Goal: Task Accomplishment & Management: Manage account settings

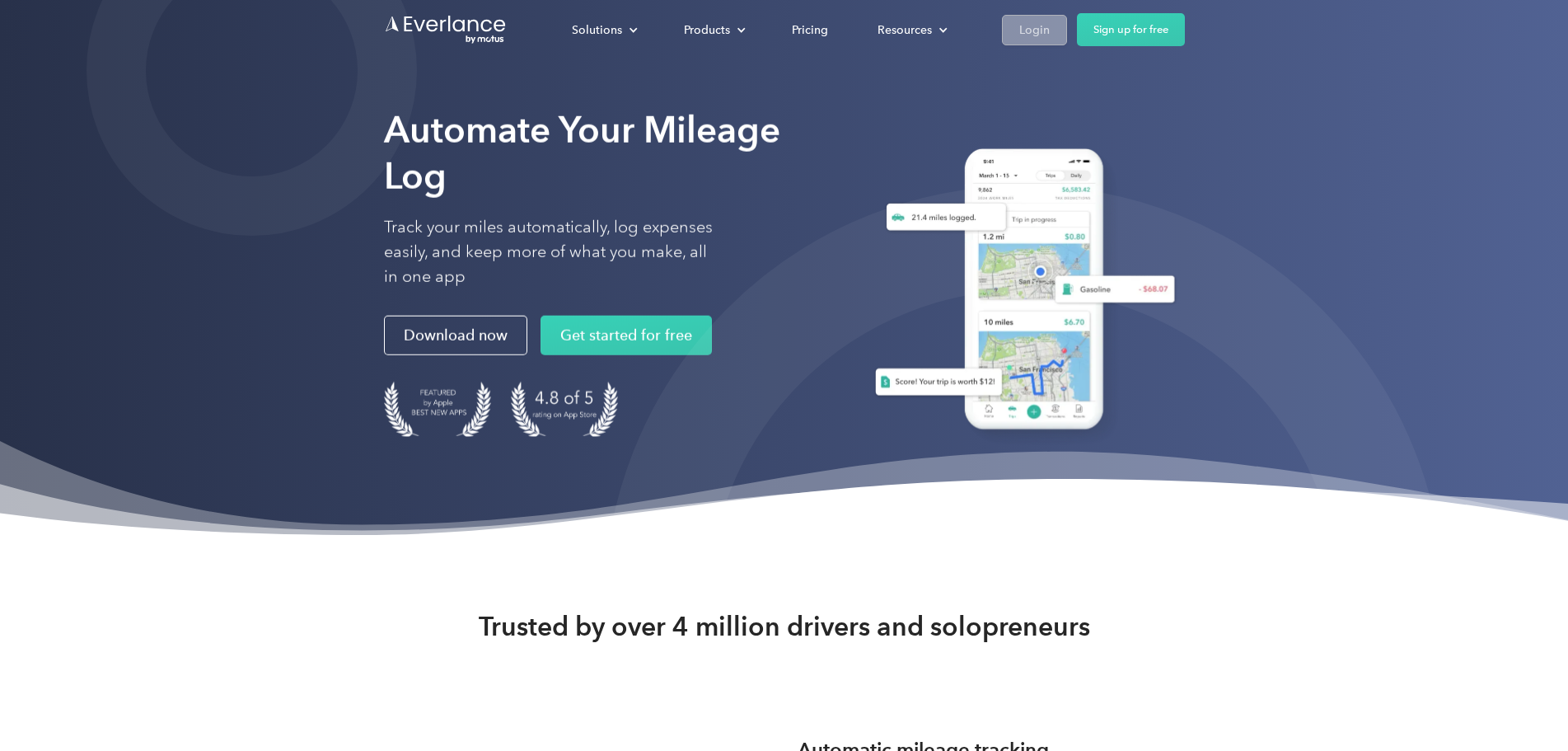
click at [1050, 29] on div "Login" at bounding box center [1035, 30] width 31 height 20
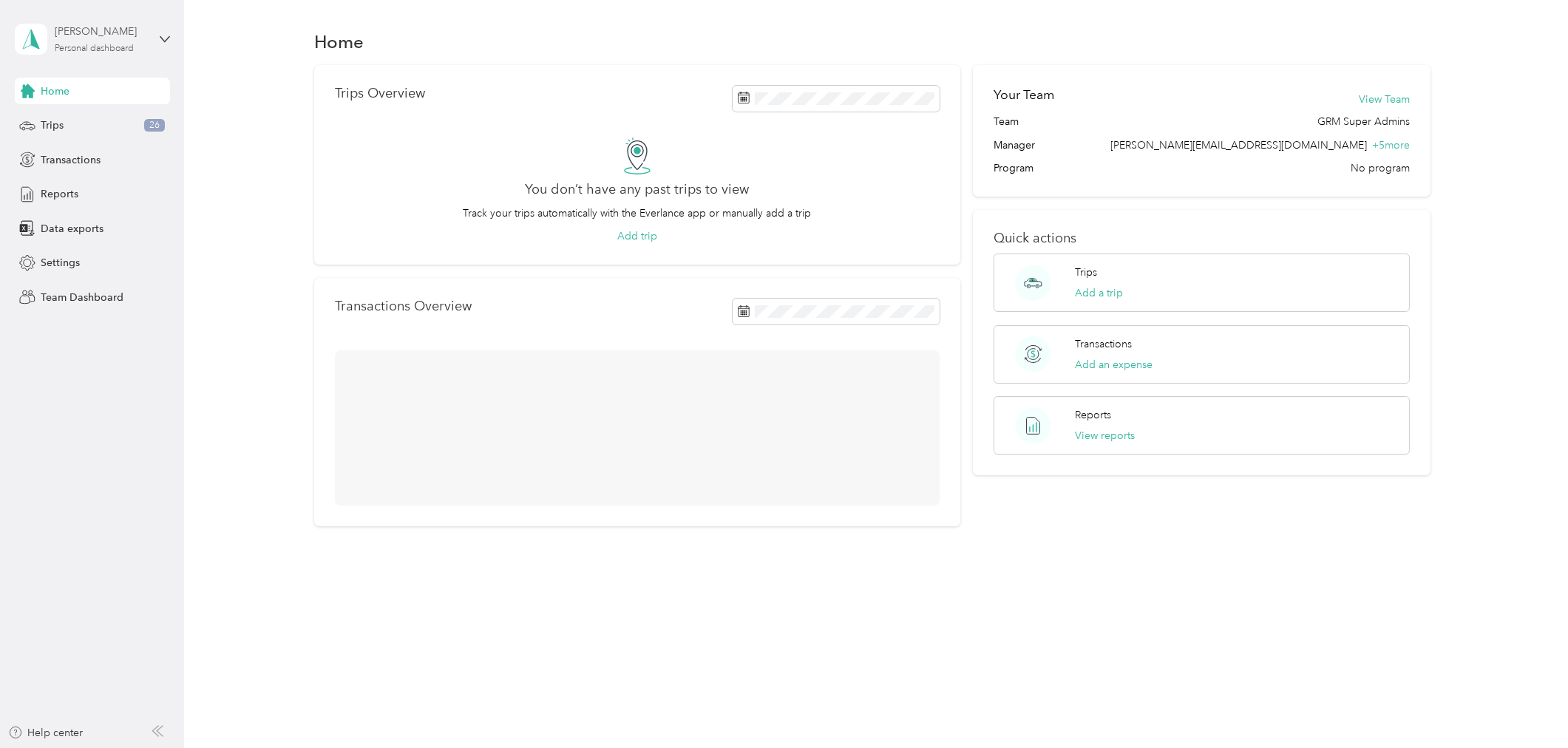
click at [135, 31] on div "[PERSON_NAME]" at bounding box center [100, 31] width 93 height 15
click at [184, 113] on div "Team dashboard" at bounding box center [212, 121] width 374 height 26
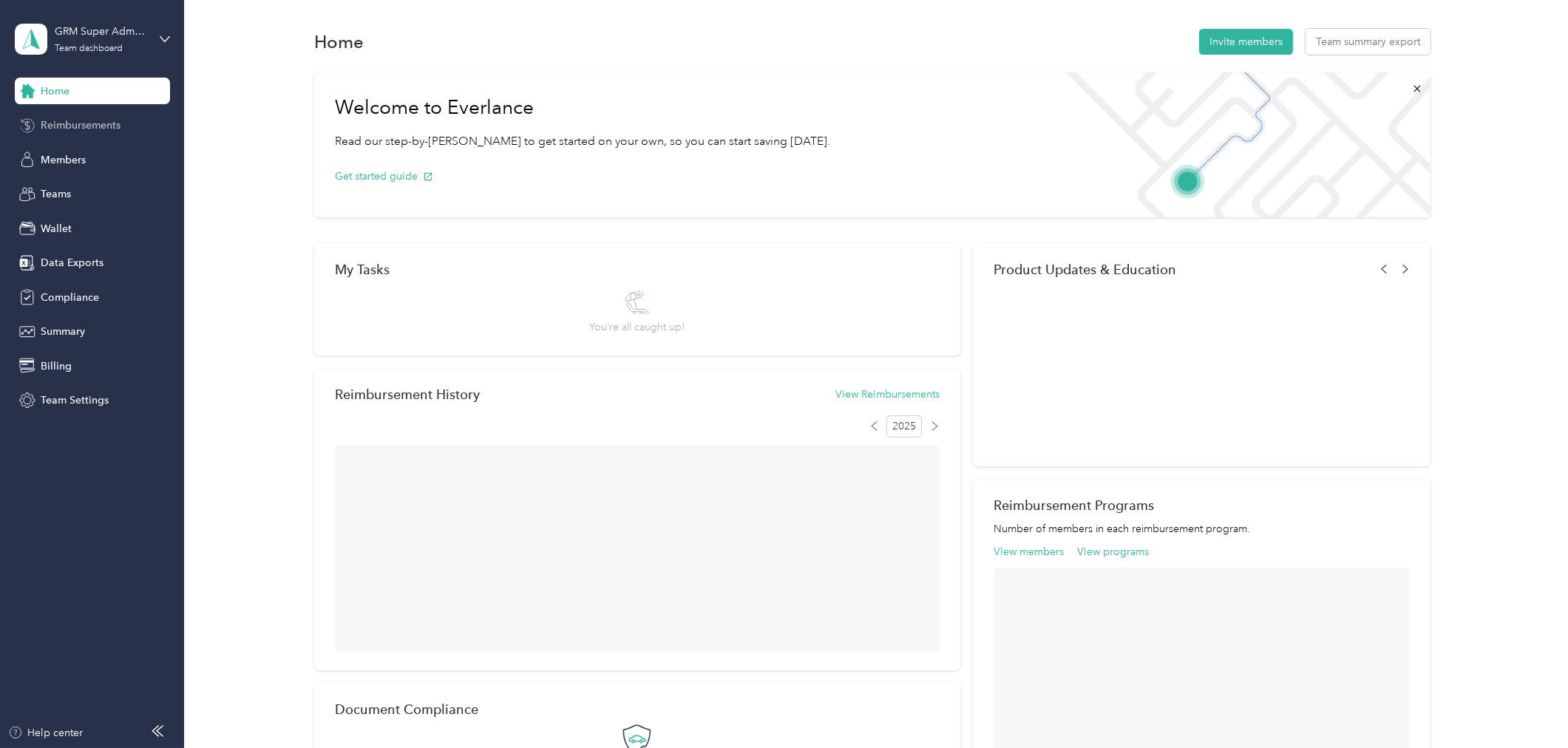
click at [123, 120] on div "Reimbursements" at bounding box center [92, 125] width 155 height 27
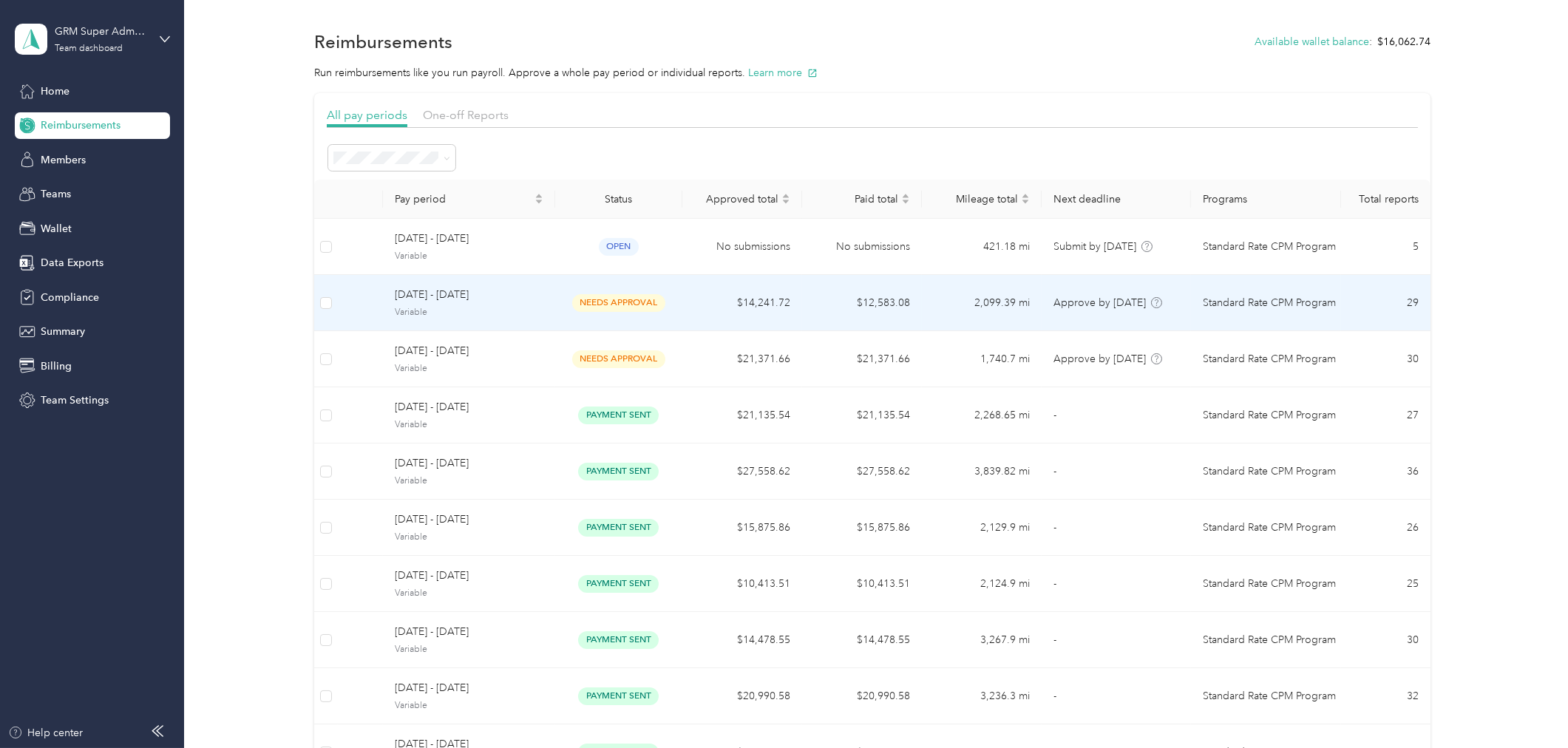
click at [686, 242] on td "No submissions" at bounding box center [742, 246] width 120 height 56
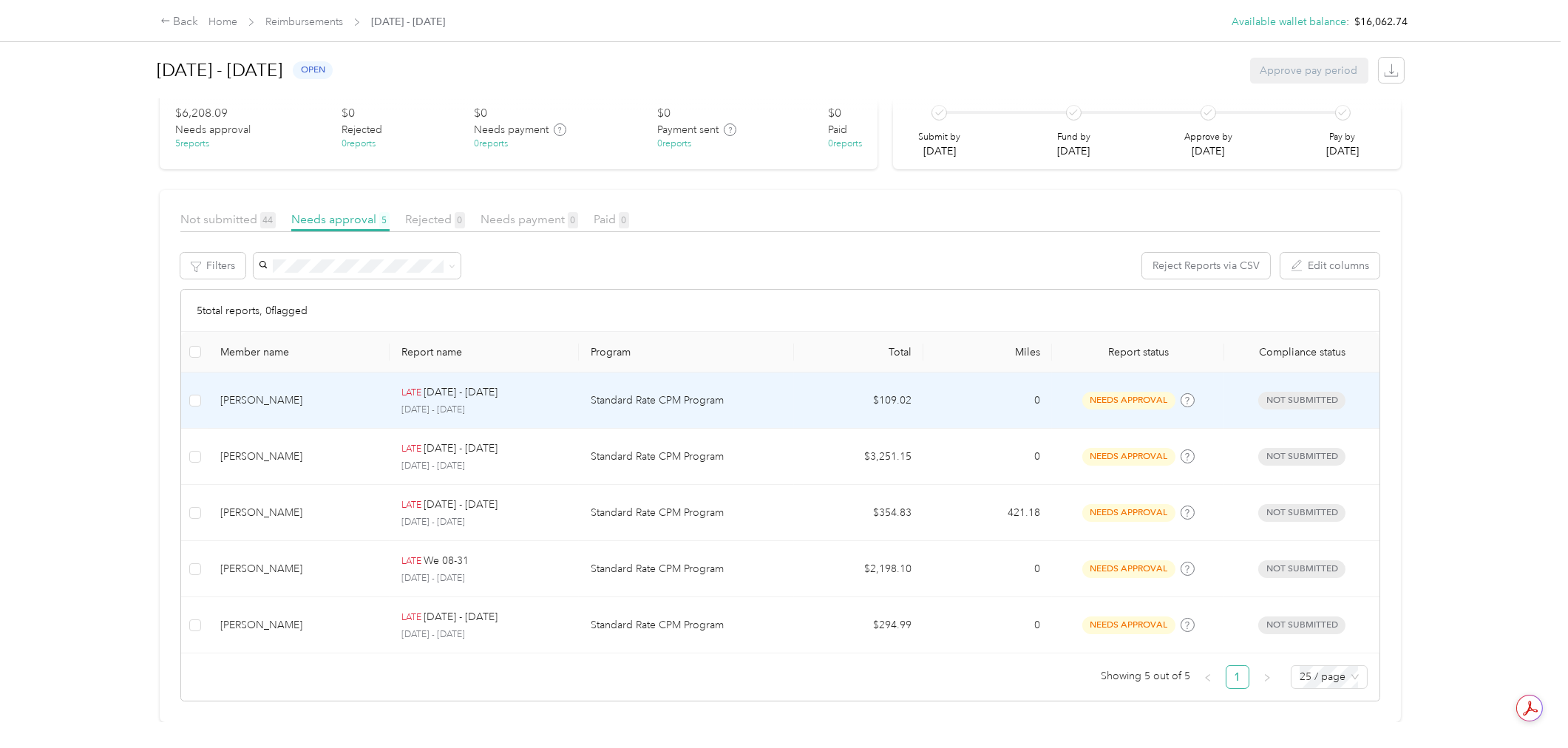
scroll to position [158, 0]
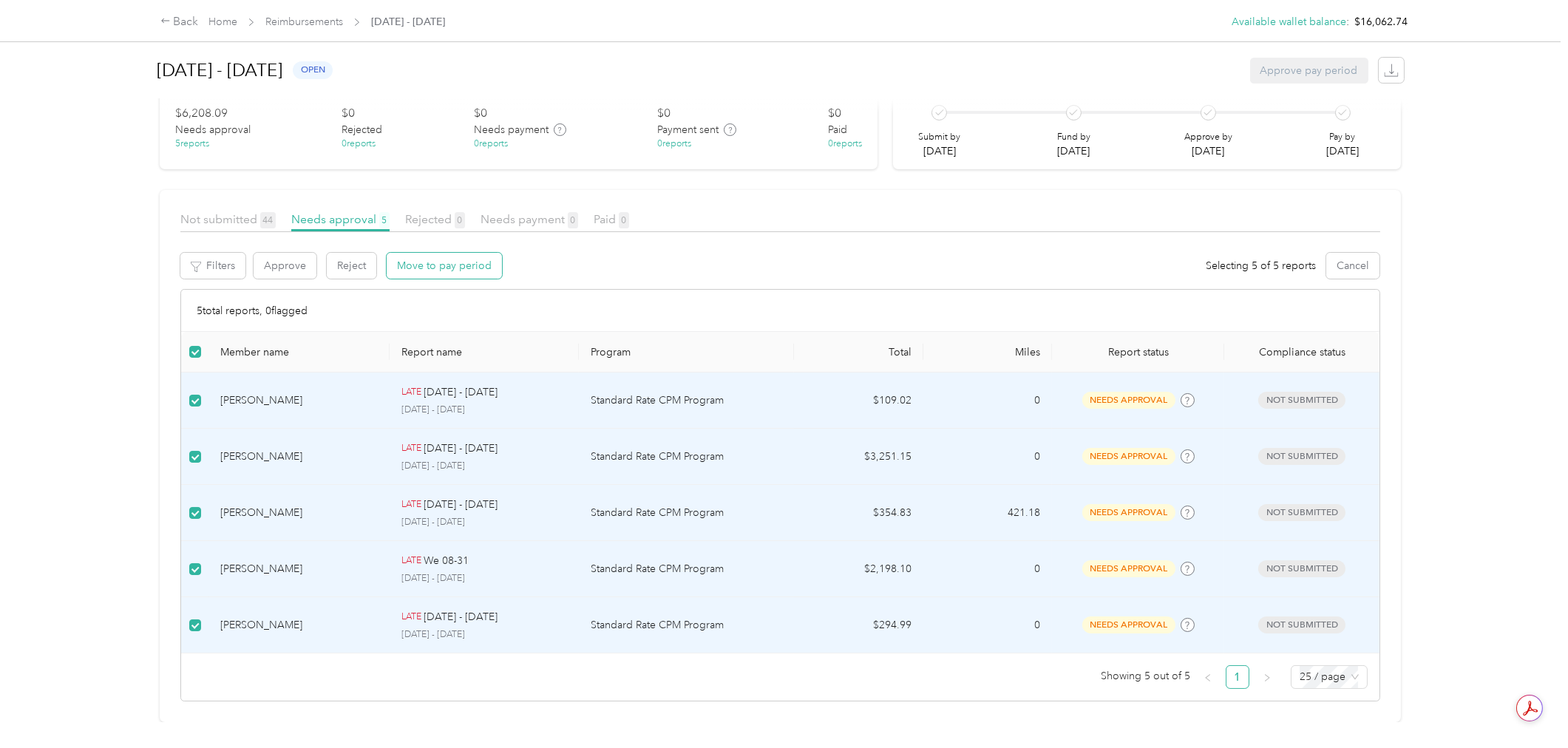
click at [447, 252] on button "Move to pay period" at bounding box center [444, 265] width 116 height 26
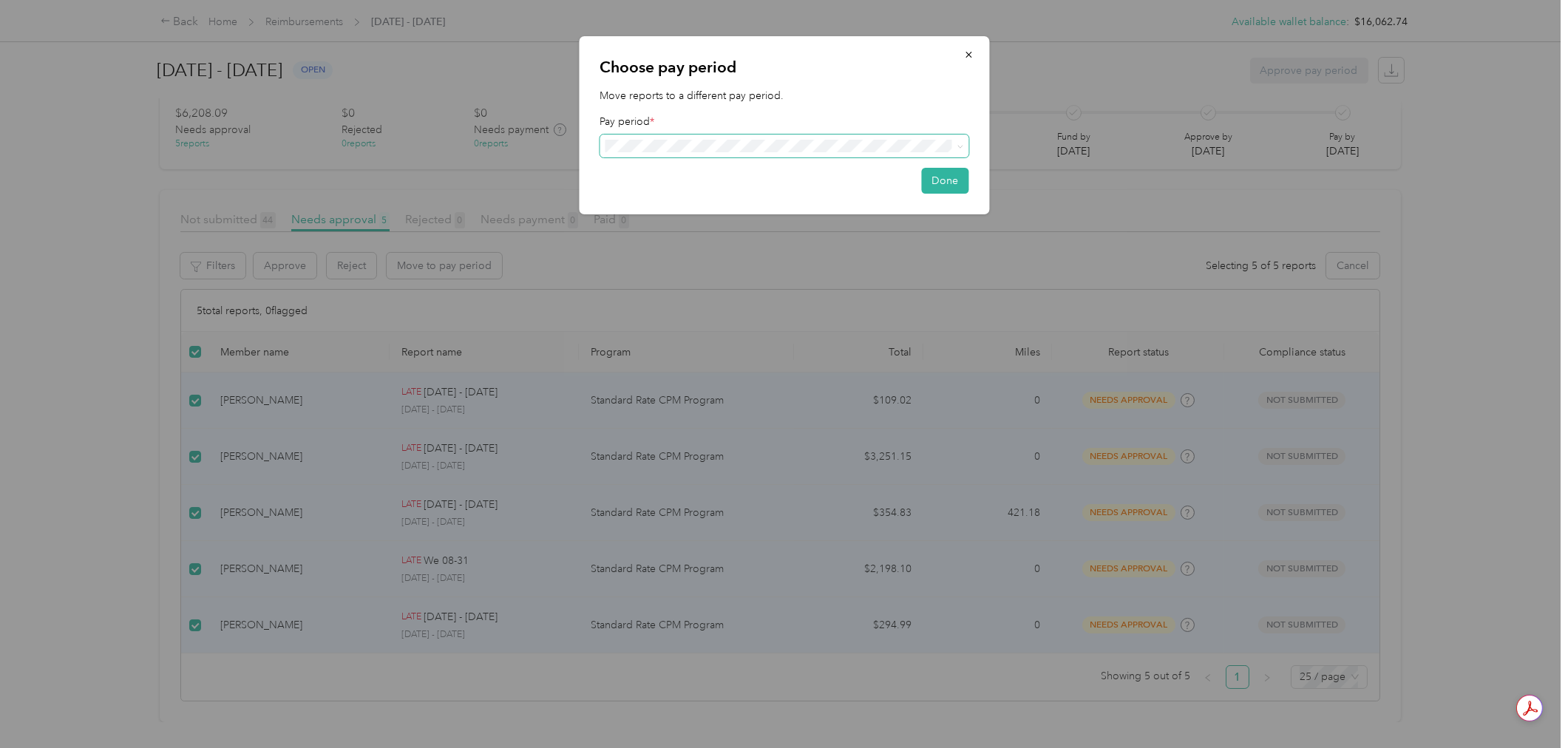
click at [853, 139] on span at bounding box center [784, 146] width 369 height 23
click at [839, 196] on div "[DATE] - [DATE] ( variable ) needs approval" at bounding box center [784, 196] width 348 height 17
click at [948, 186] on button "Done" at bounding box center [945, 185] width 47 height 26
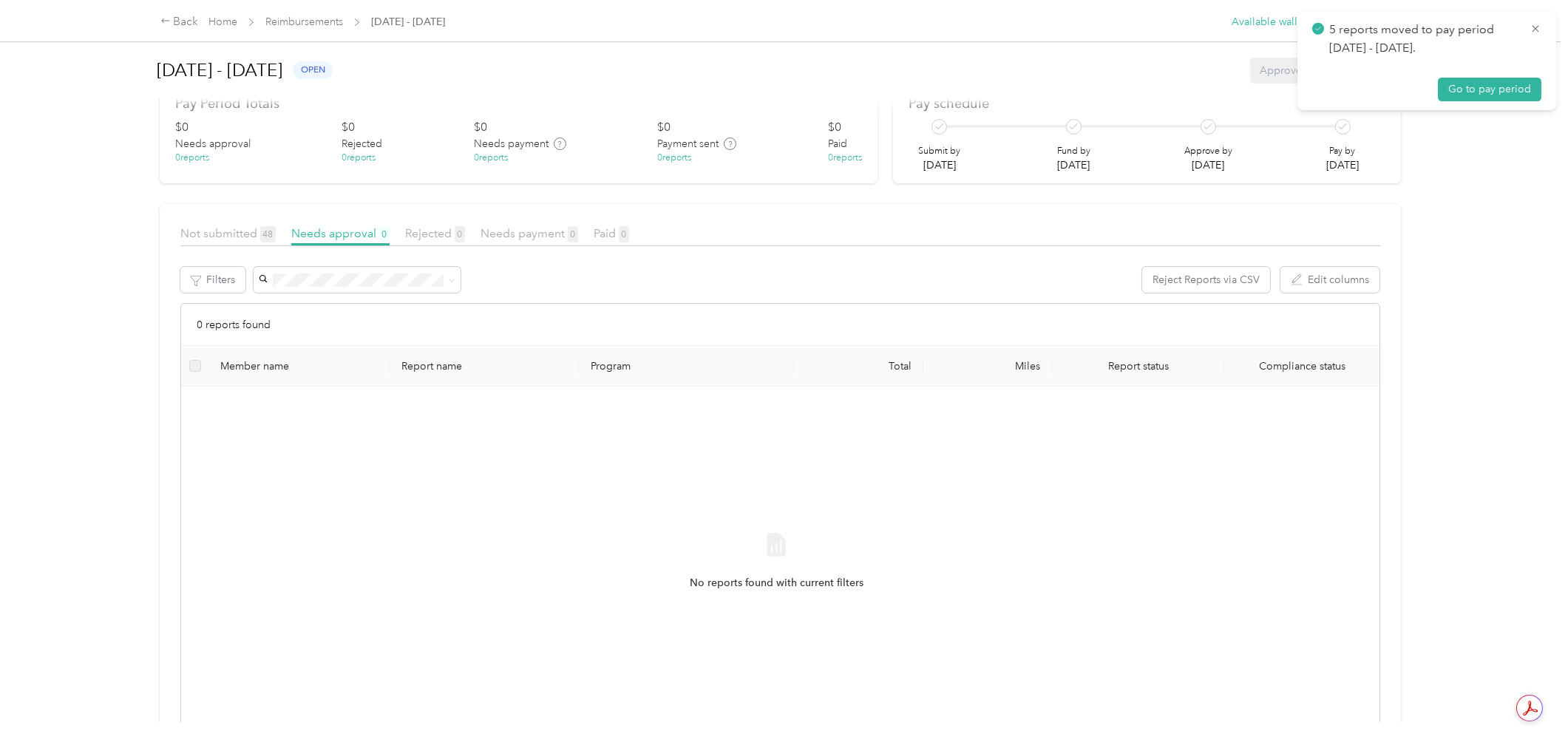
scroll to position [76, 0]
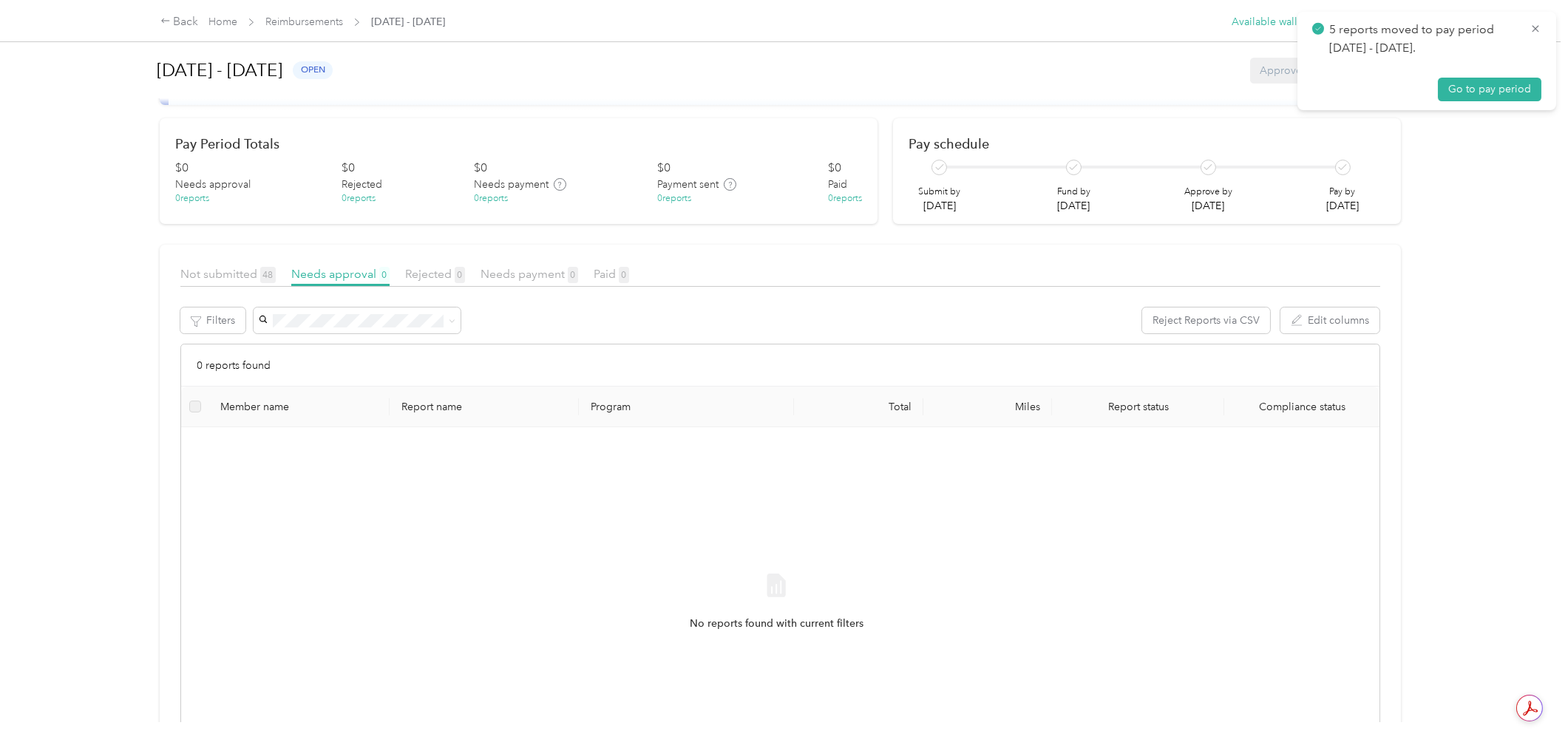
click at [321, 28] on span "Reimbursements" at bounding box center [304, 21] width 77 height 15
click at [311, 19] on link "Reimbursements" at bounding box center [304, 21] width 77 height 12
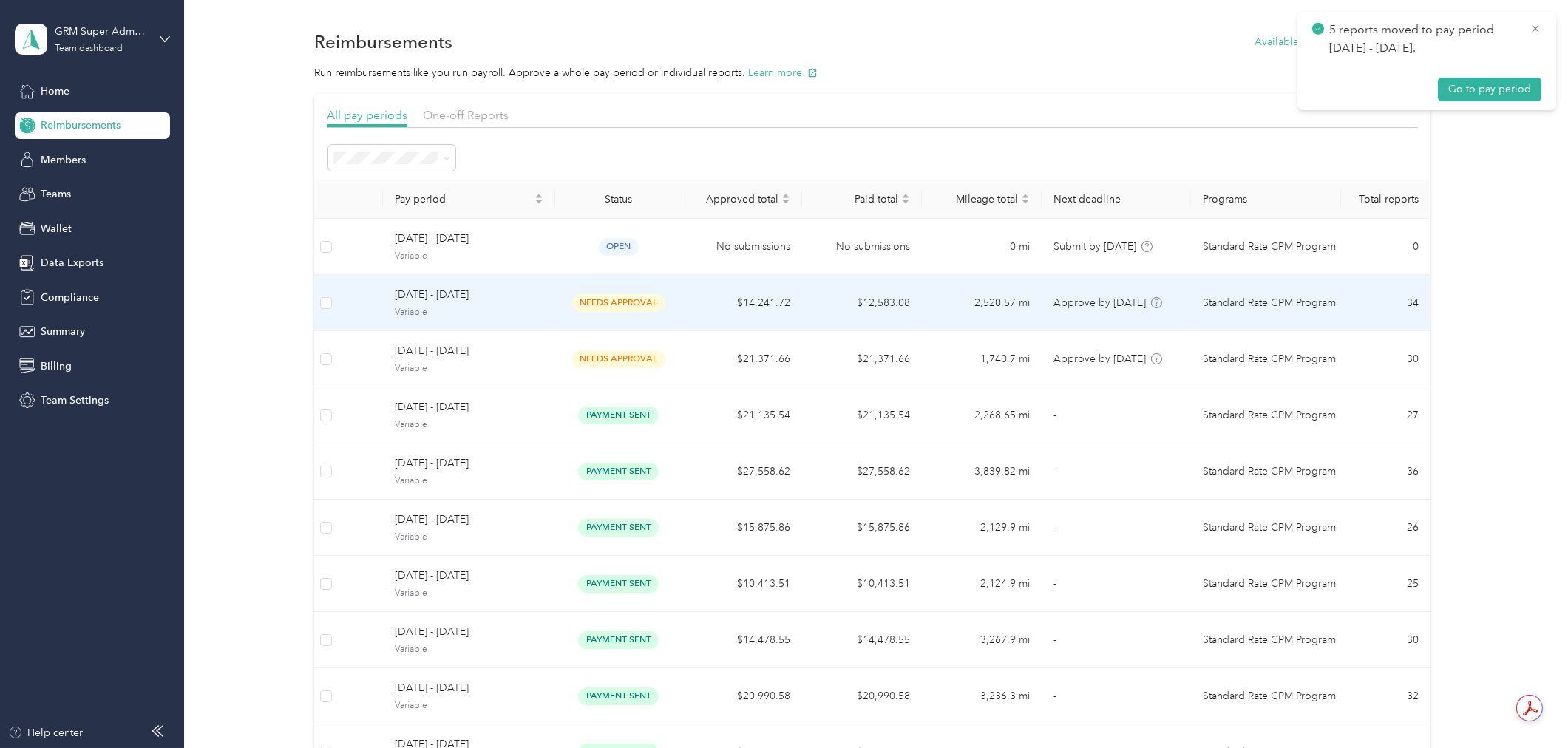
click at [773, 298] on td "$14,241.72" at bounding box center [742, 302] width 120 height 56
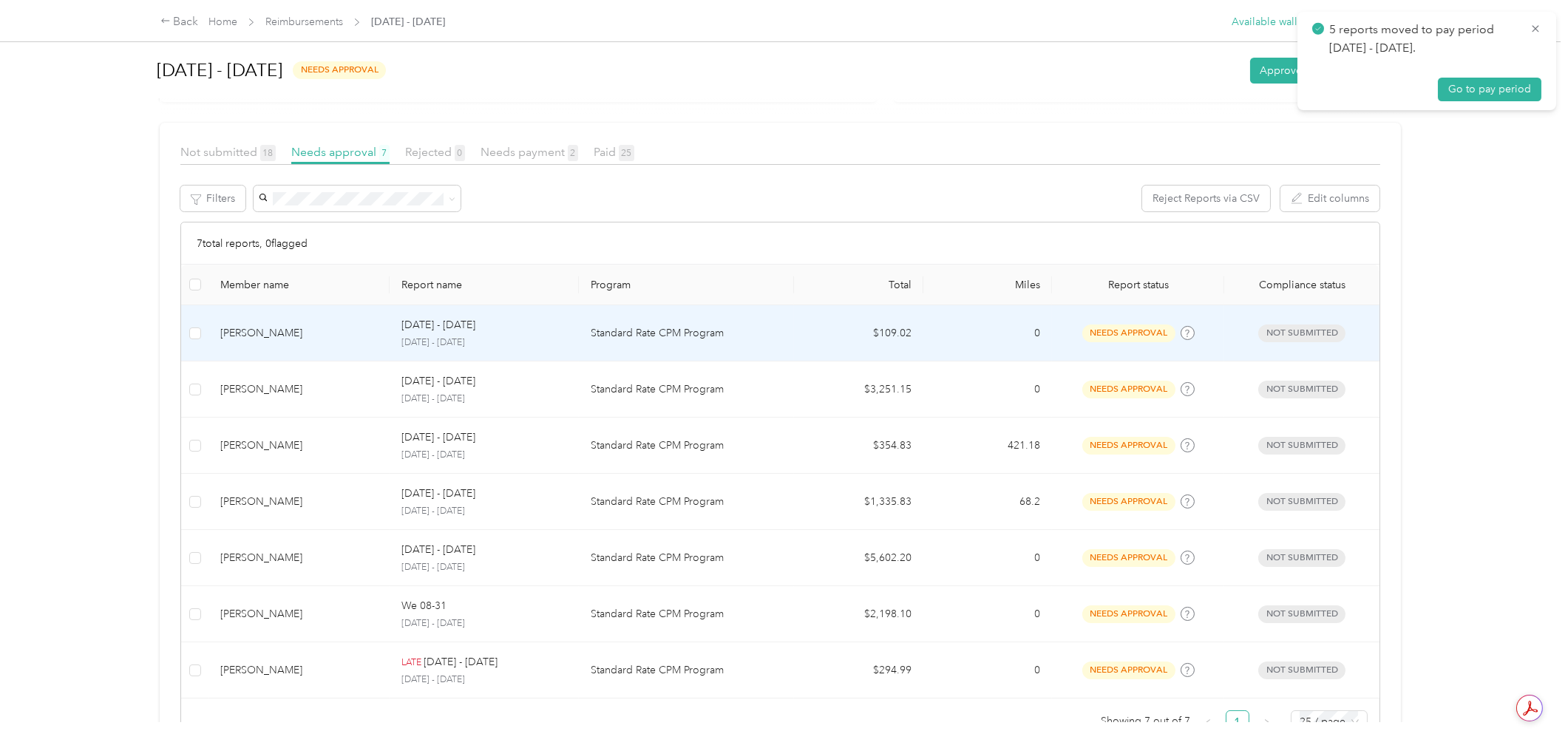
scroll to position [205, 0]
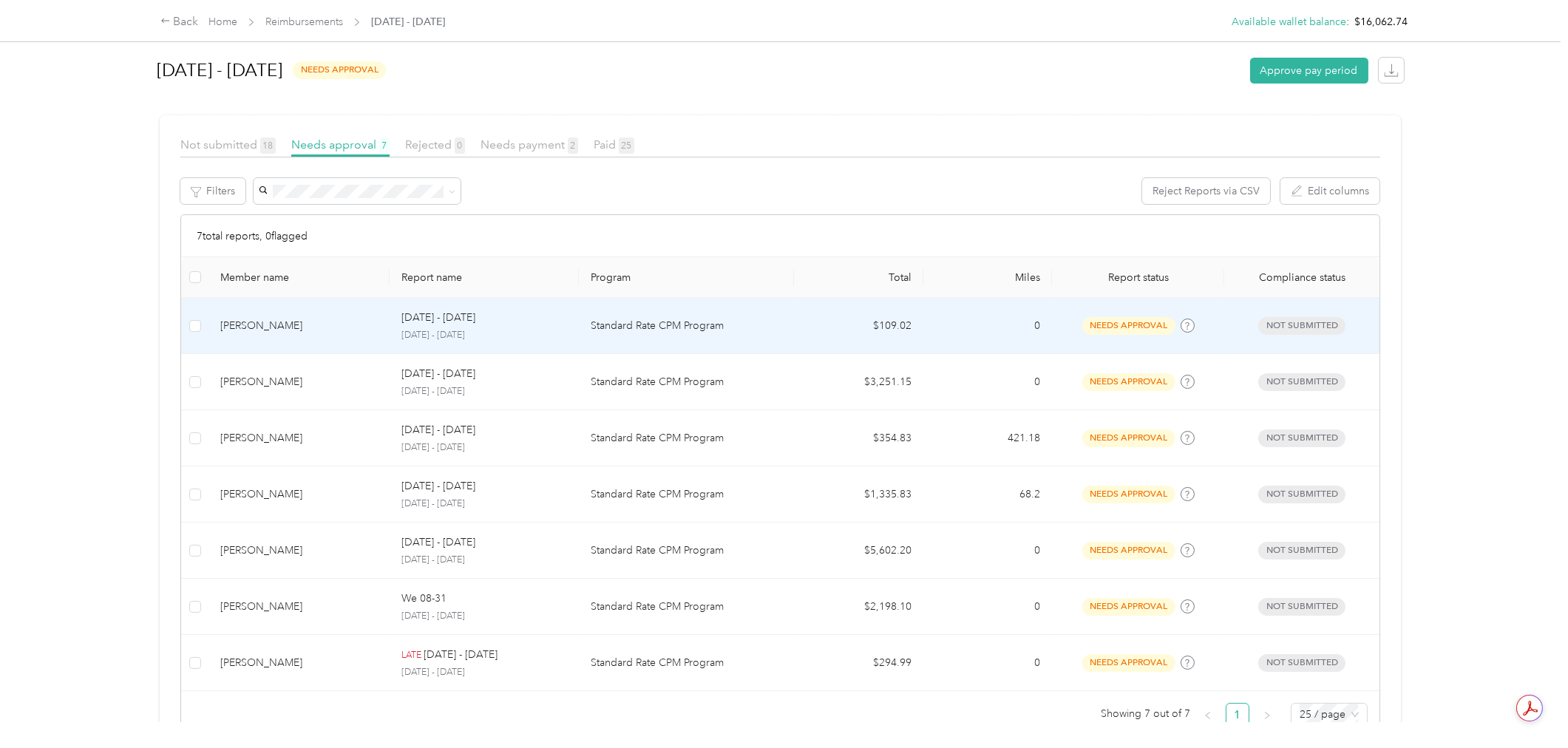
click at [701, 335] on td "Standard Rate CPM Program" at bounding box center [686, 325] width 215 height 56
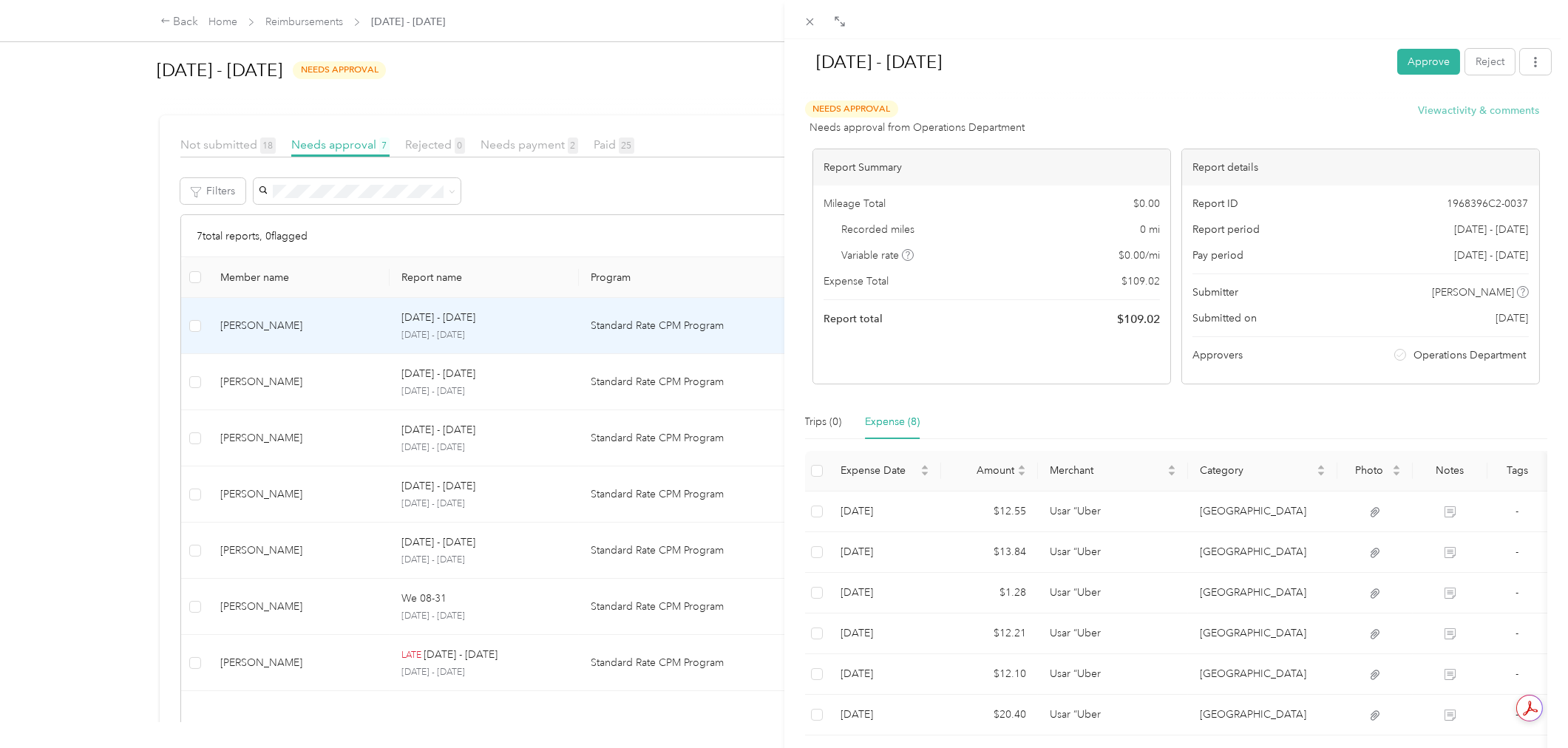
click at [1481, 113] on button "View activity & comments" at bounding box center [1479, 110] width 121 height 15
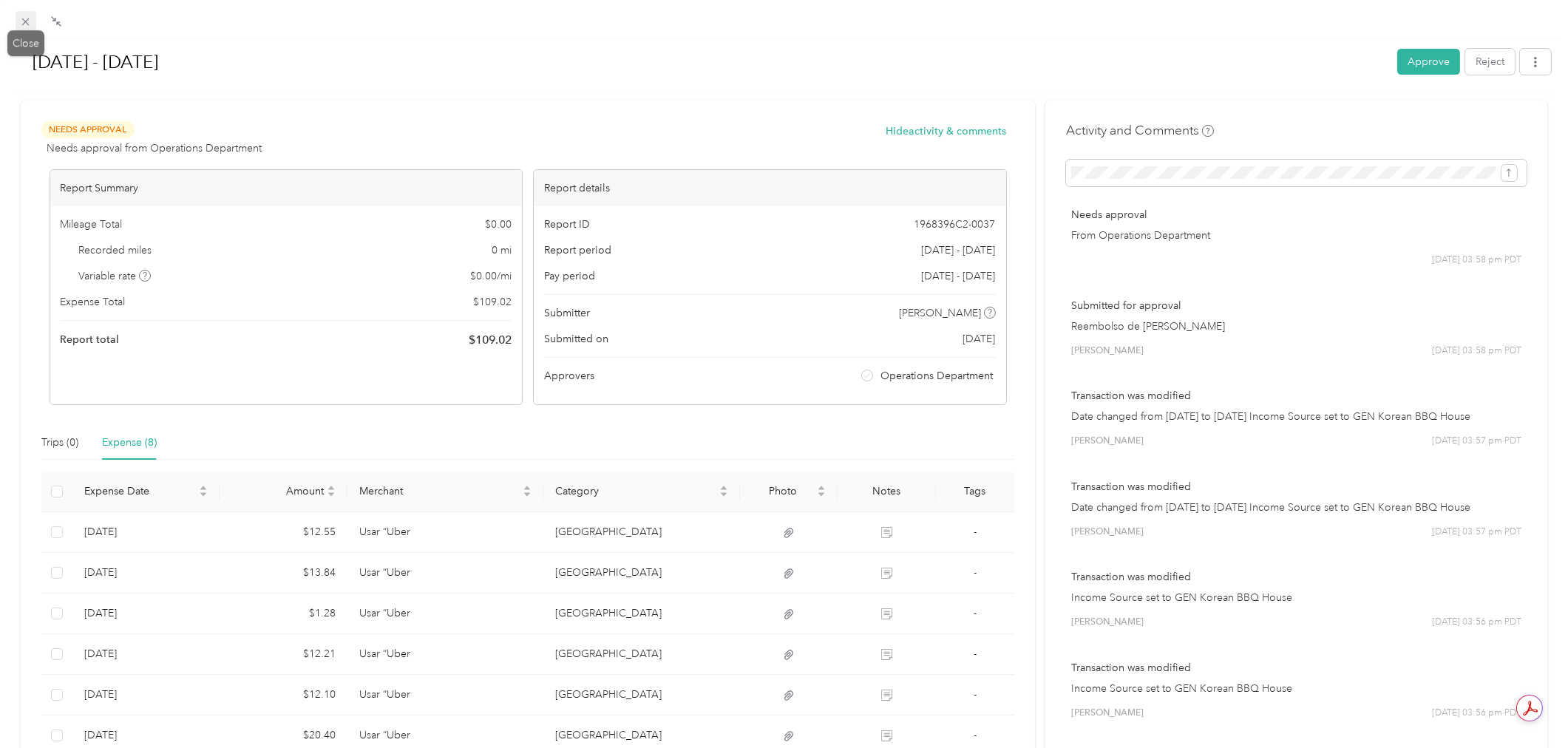
click at [19, 18] on icon at bounding box center [25, 21] width 12 height 12
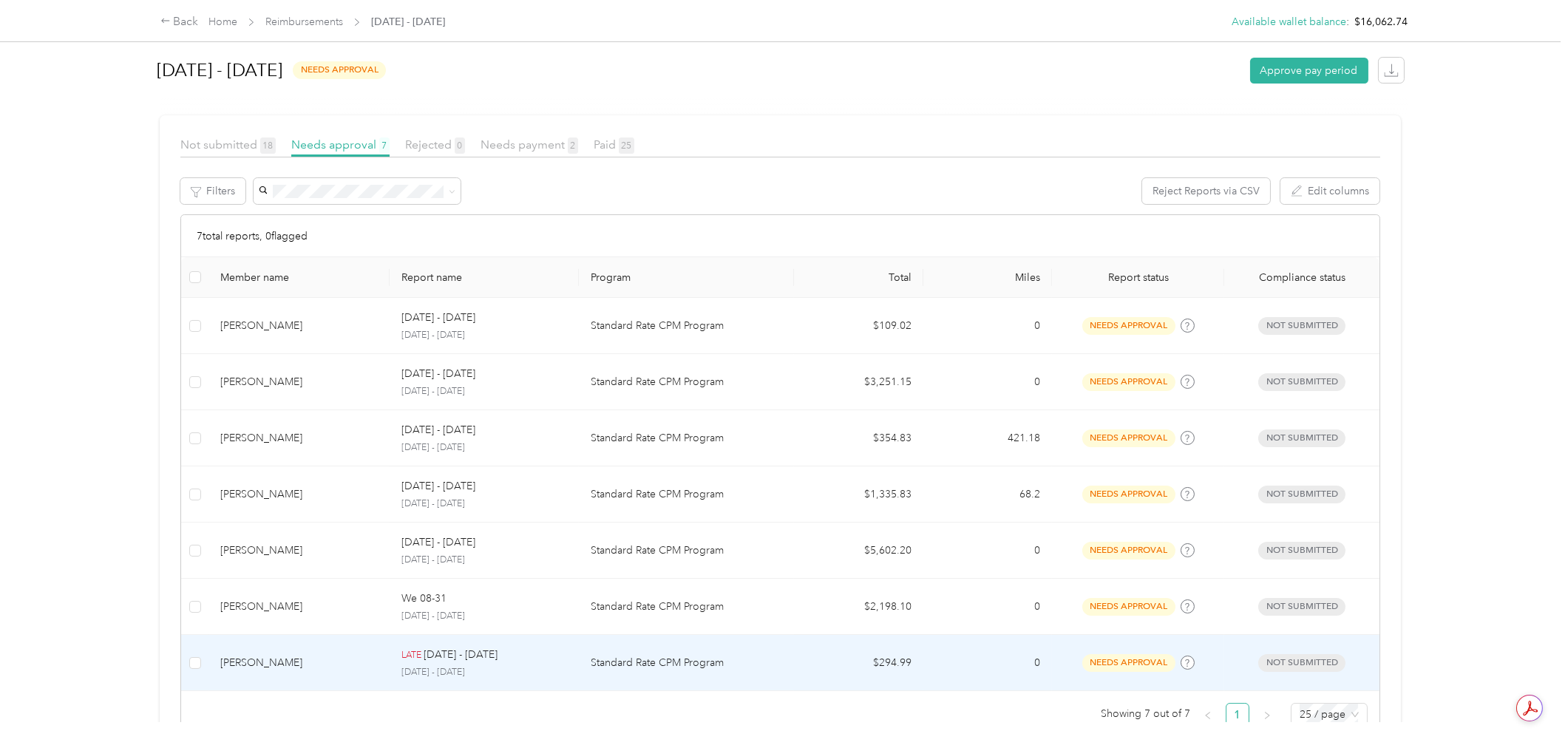
click at [673, 655] on p "Standard Rate CPM Program" at bounding box center [686, 662] width 191 height 16
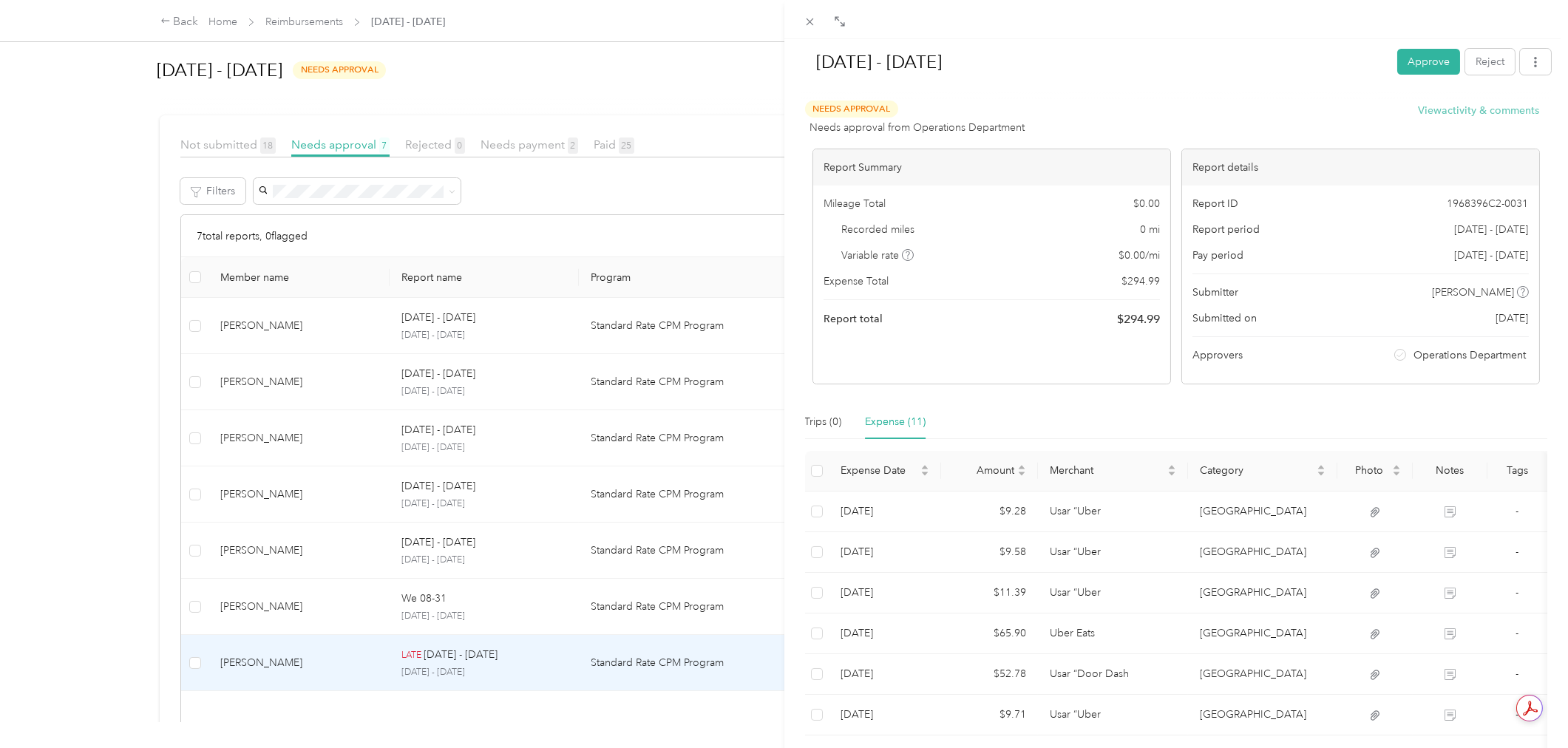
click at [1516, 109] on button "View activity & comments" at bounding box center [1479, 110] width 121 height 15
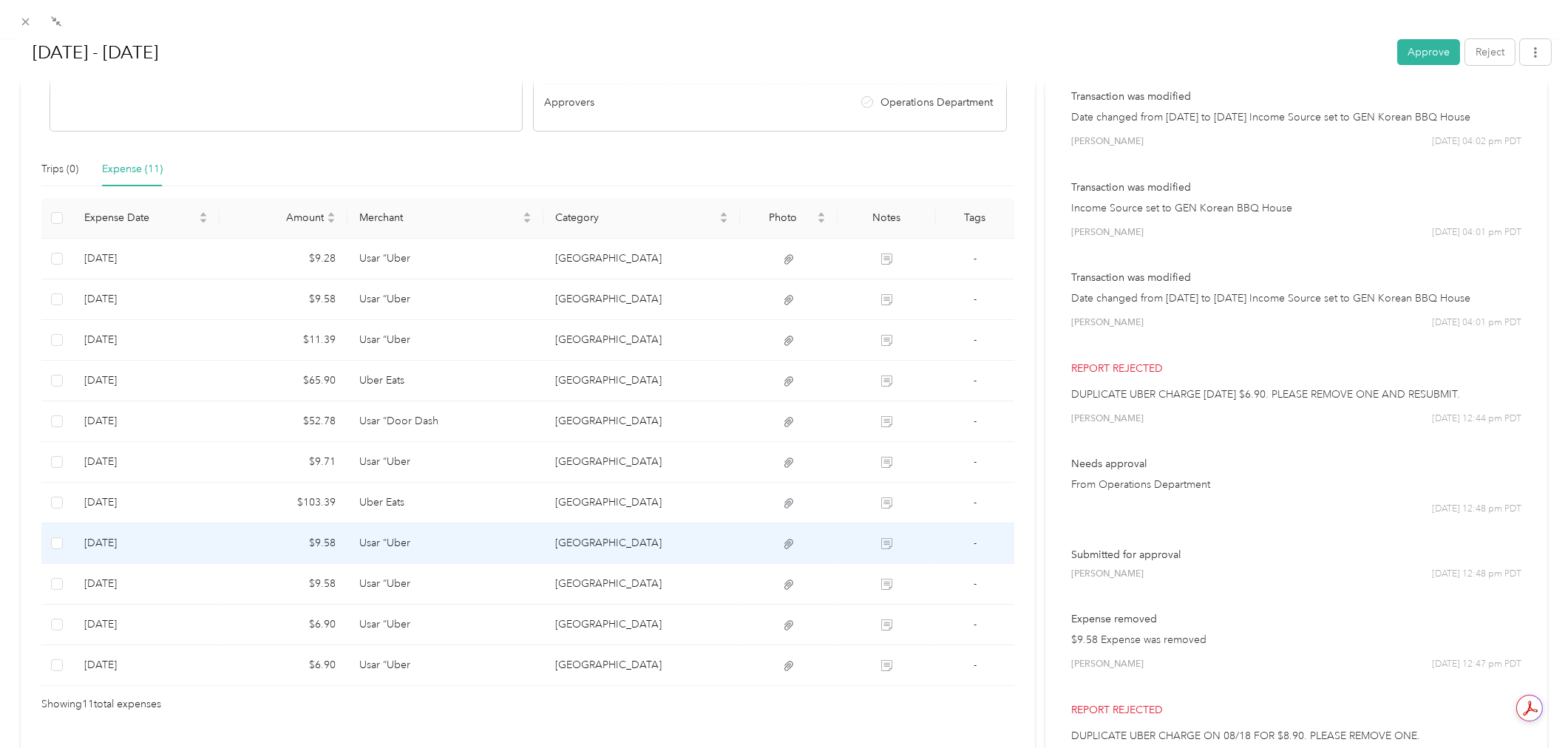
scroll to position [246, 0]
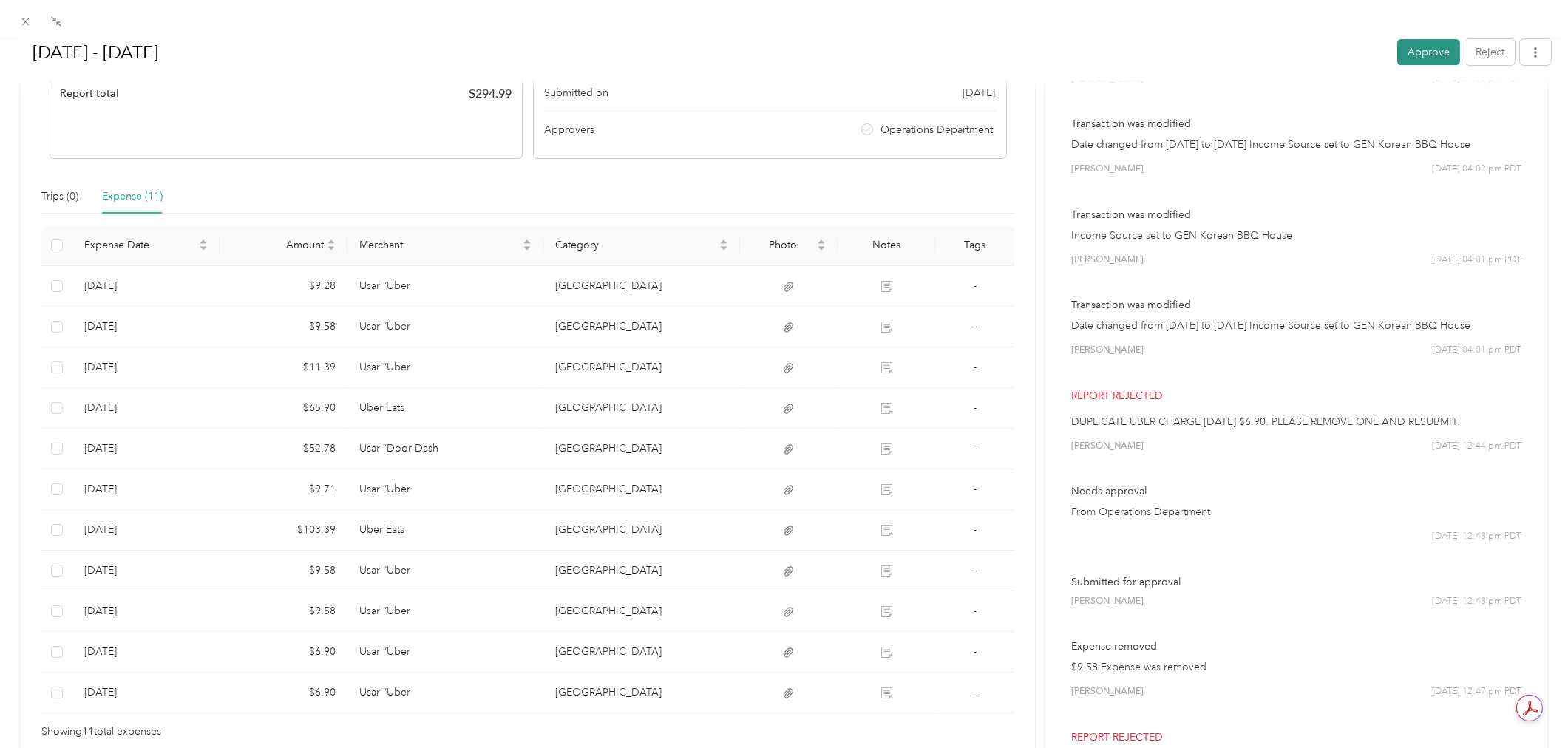
click at [1426, 60] on button "Approve" at bounding box center [1429, 52] width 63 height 26
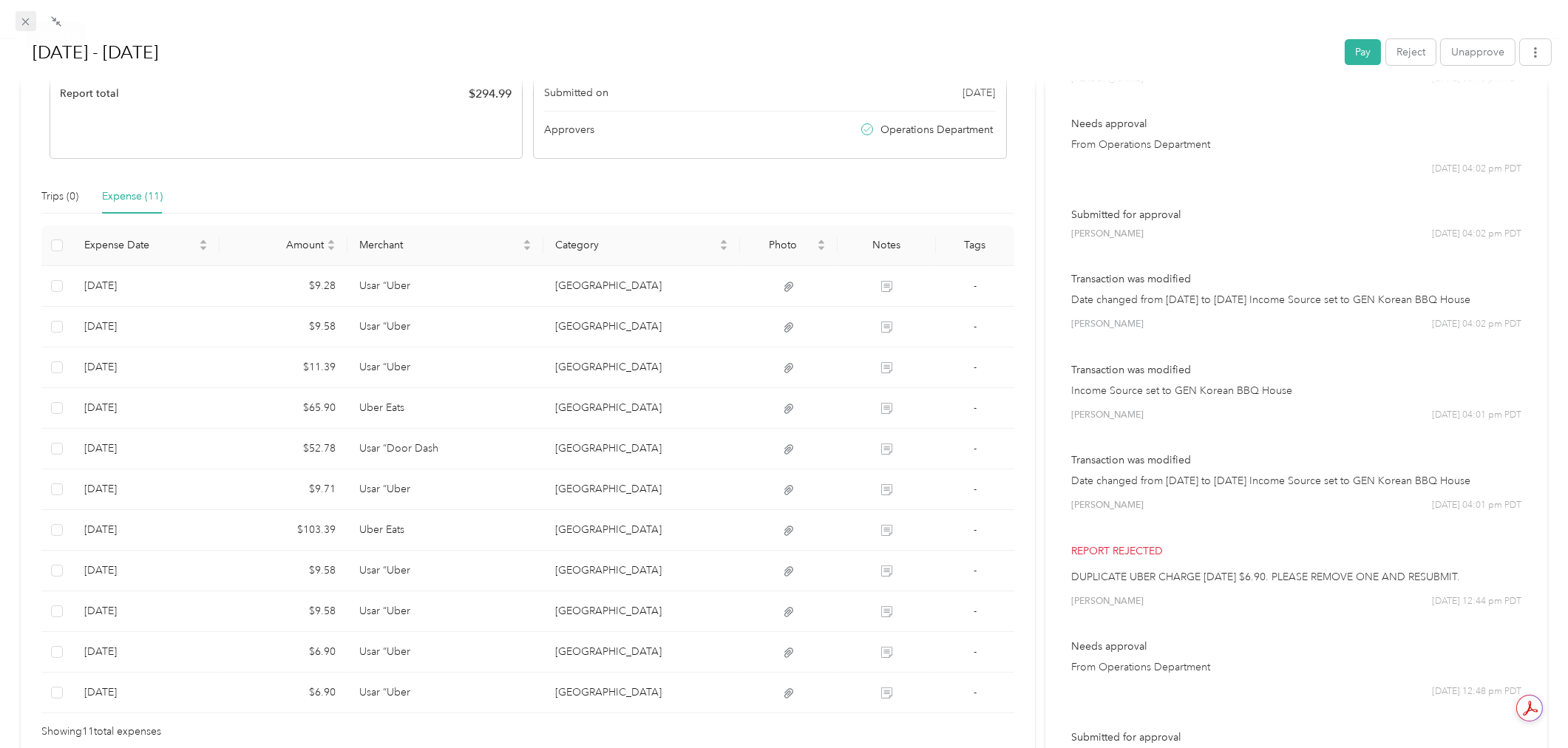
click at [19, 22] on icon at bounding box center [25, 21] width 12 height 12
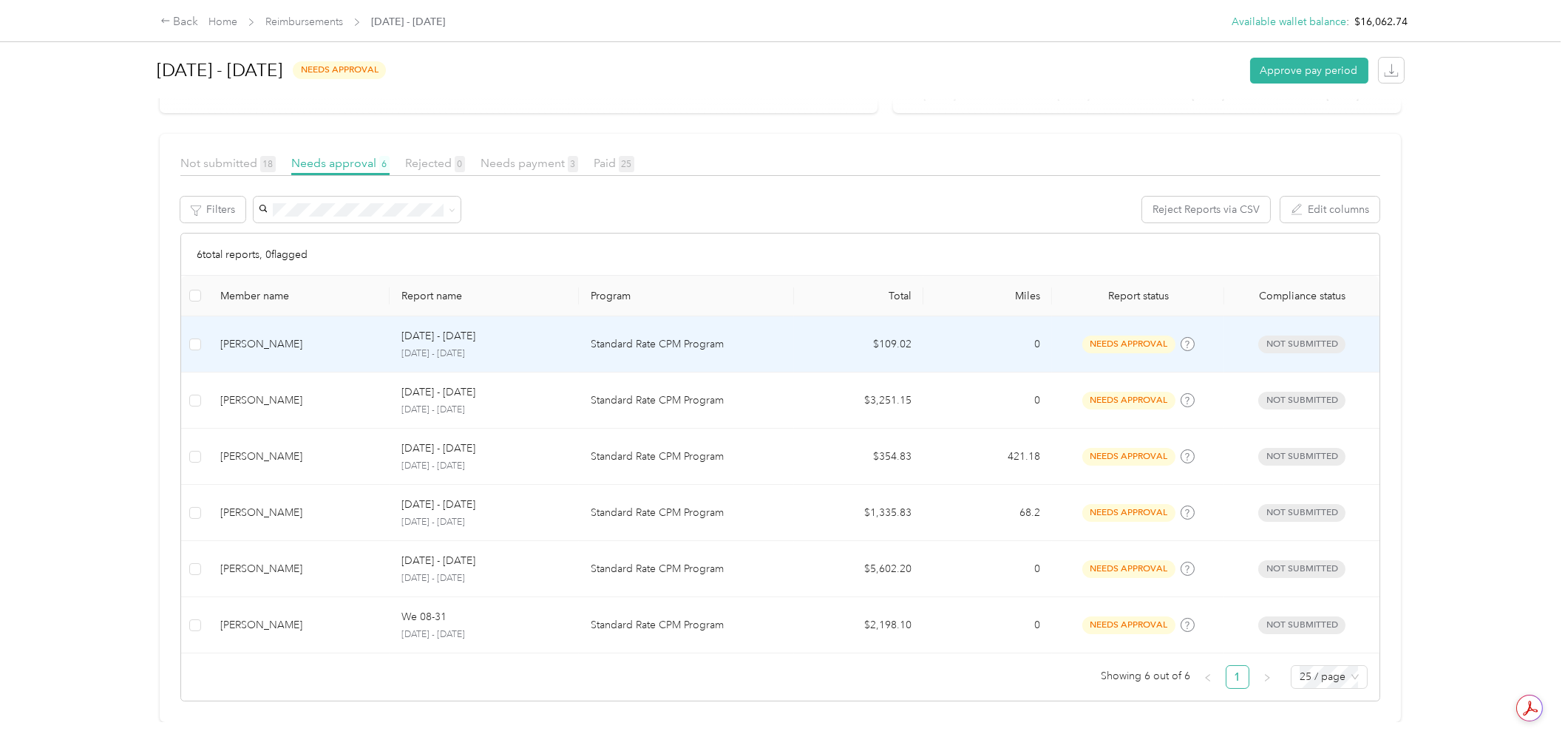
click at [669, 337] on td "Standard Rate CPM Program" at bounding box center [686, 343] width 215 height 56
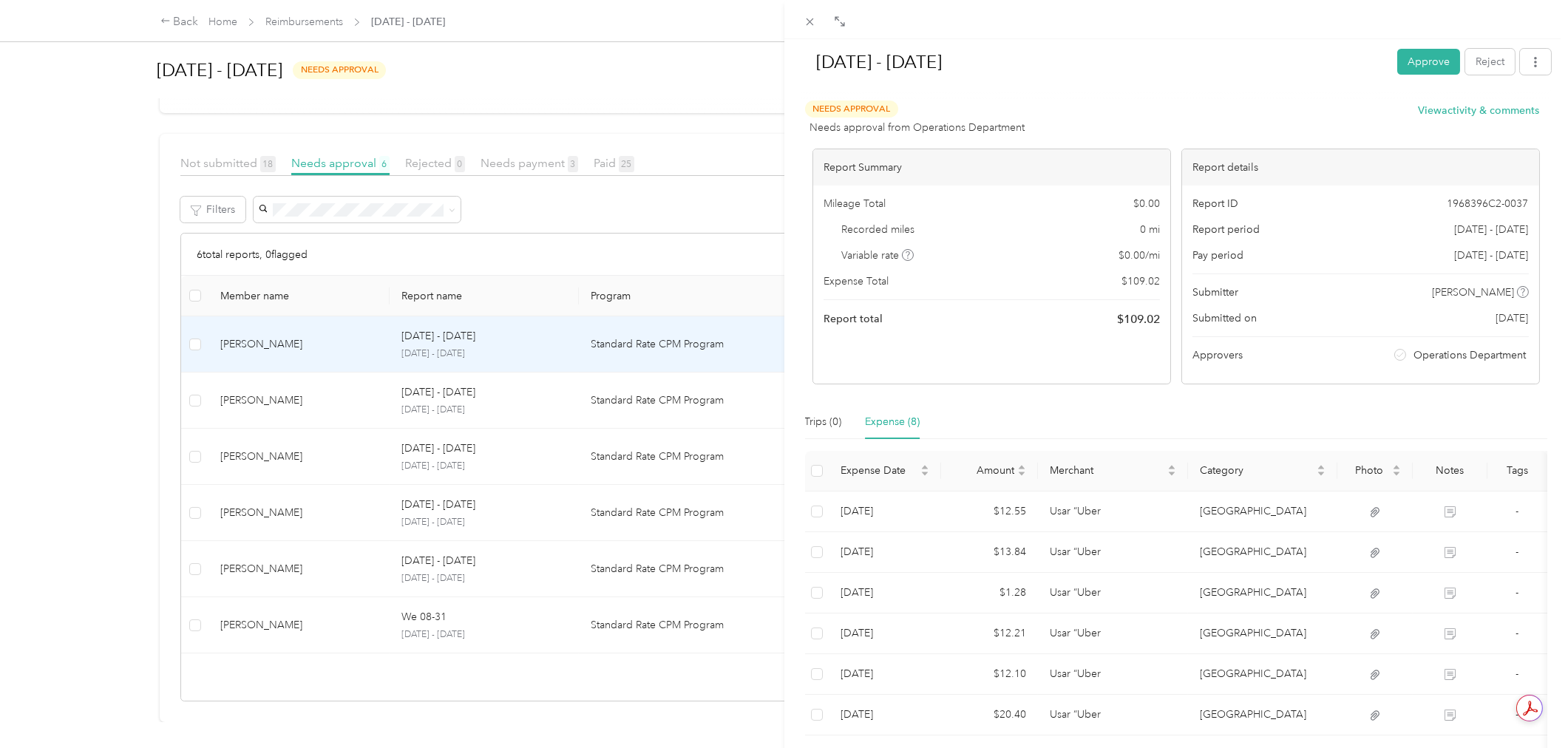
click at [1077, 408] on div "Trips (0) Expense (8)" at bounding box center [1176, 421] width 743 height 34
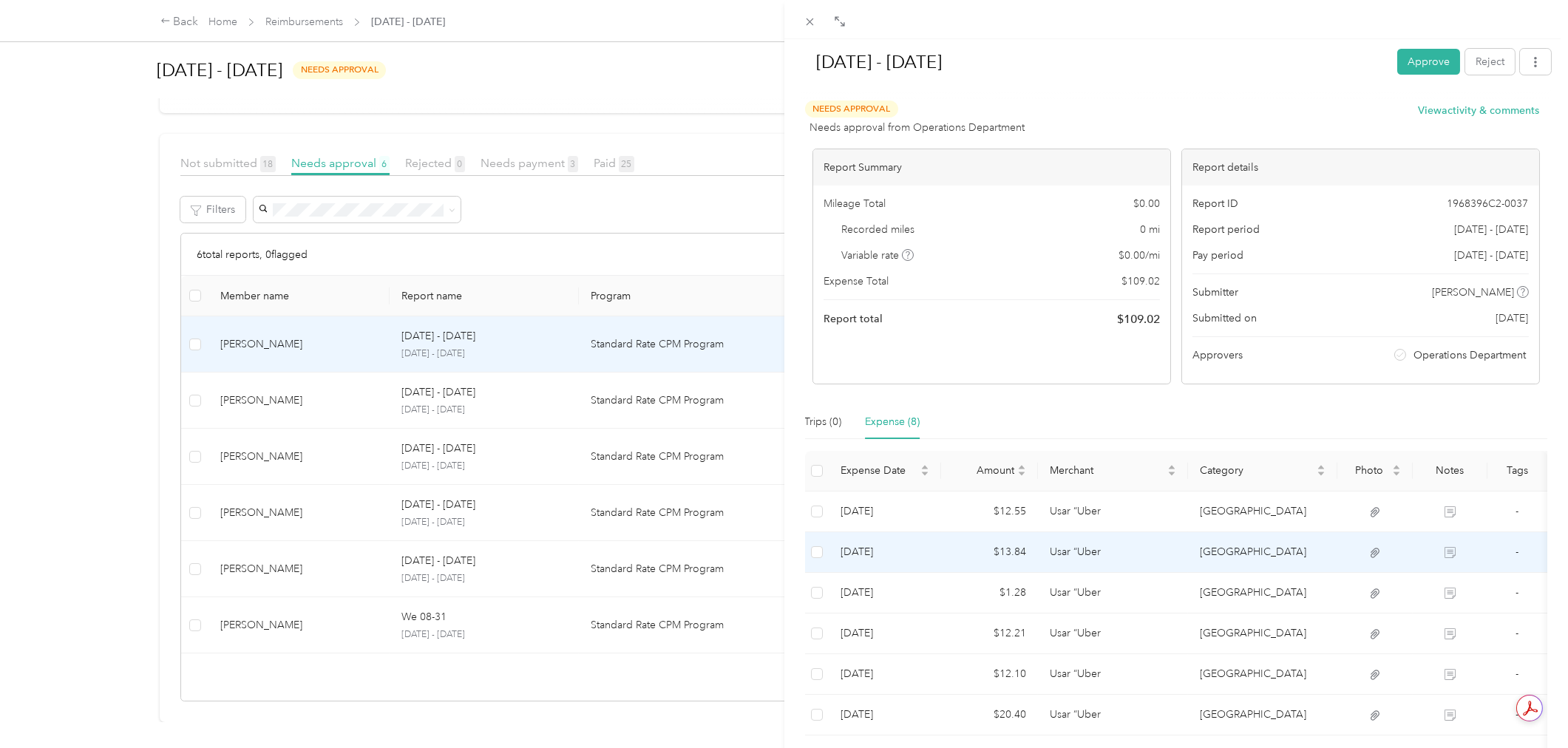
click at [1099, 585] on td "Usar “Uber" at bounding box center [1113, 593] width 150 height 41
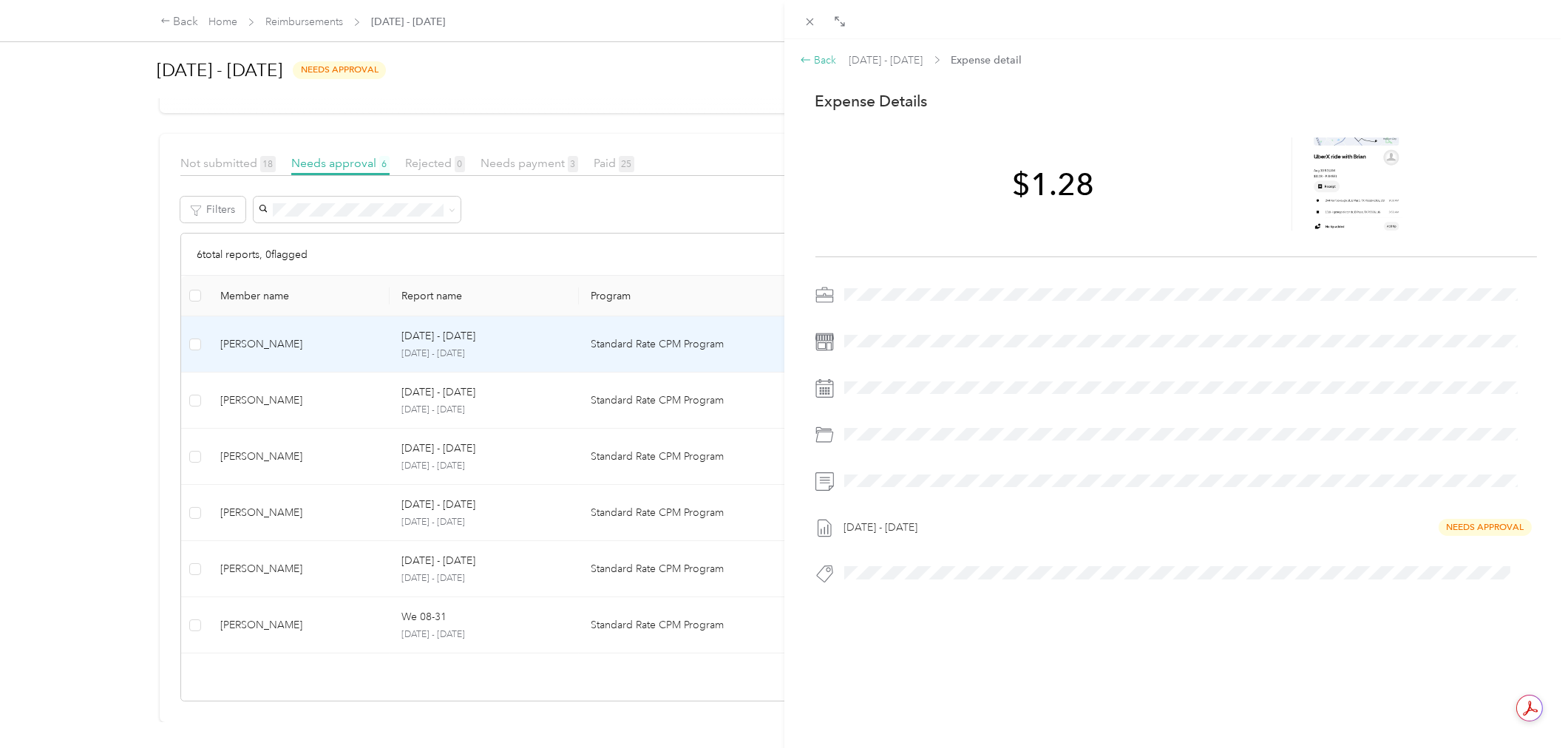
click at [821, 67] on div "Back" at bounding box center [818, 60] width 37 height 15
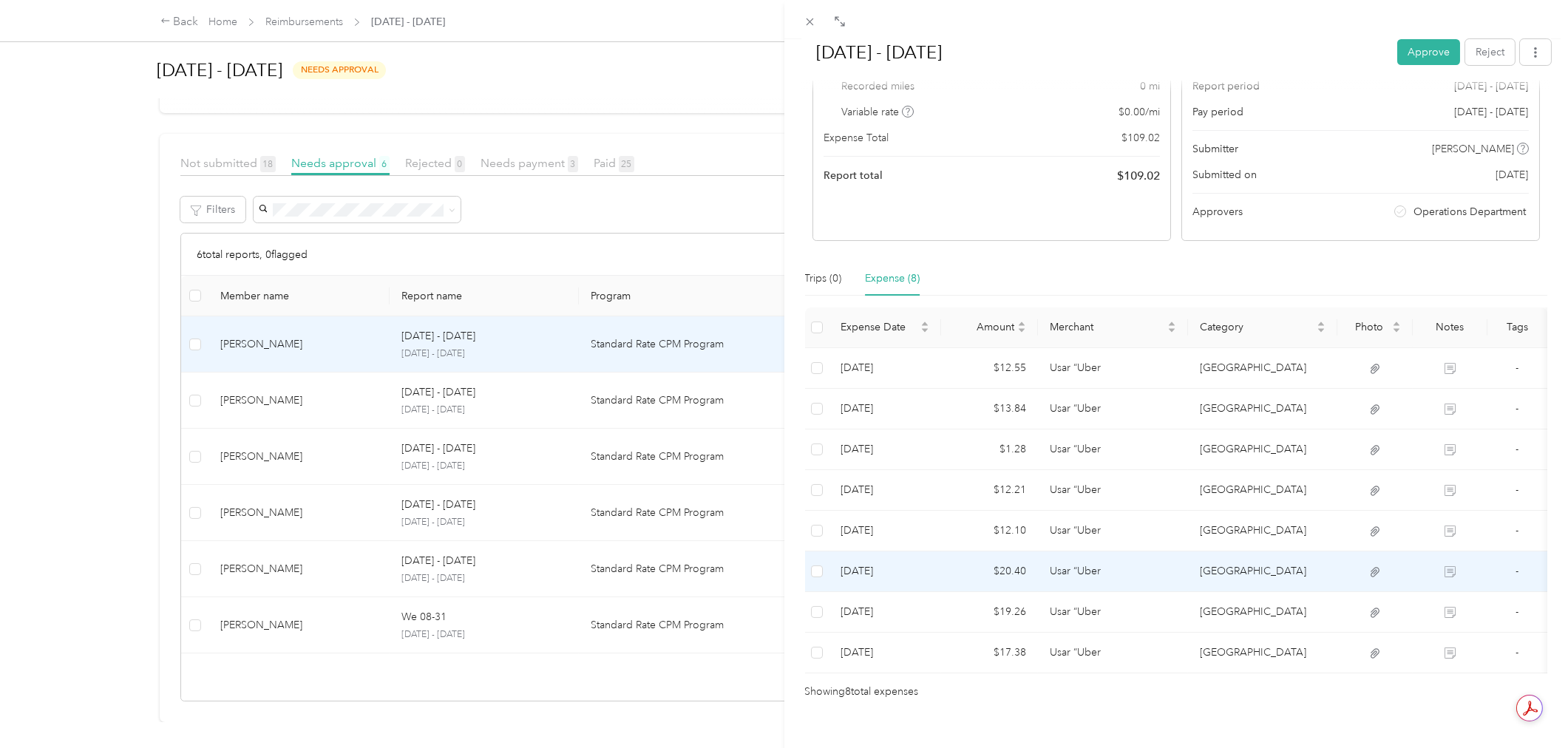
scroll to position [164, 0]
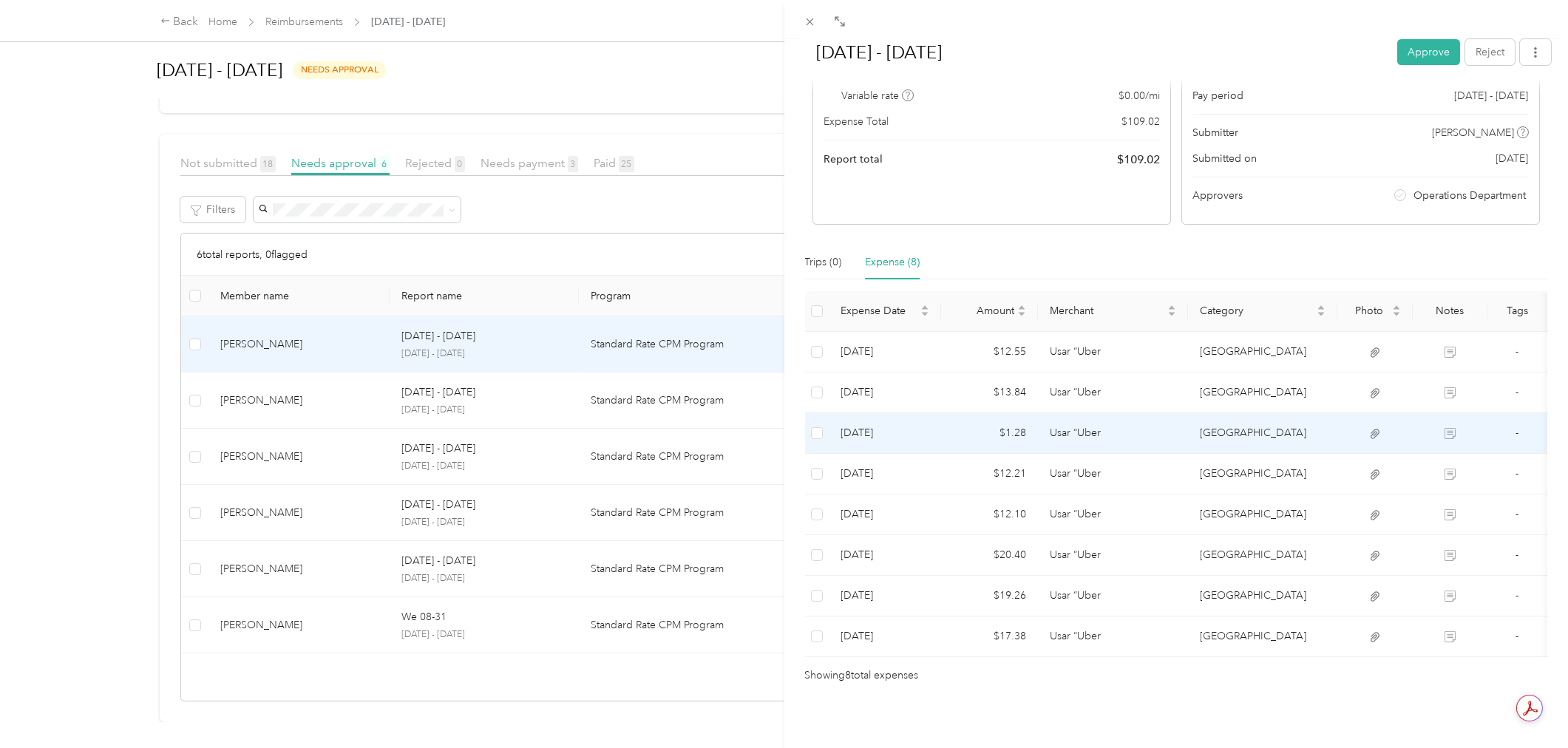
click at [1277, 424] on td "[GEOGRAPHIC_DATA]" at bounding box center [1263, 433] width 150 height 41
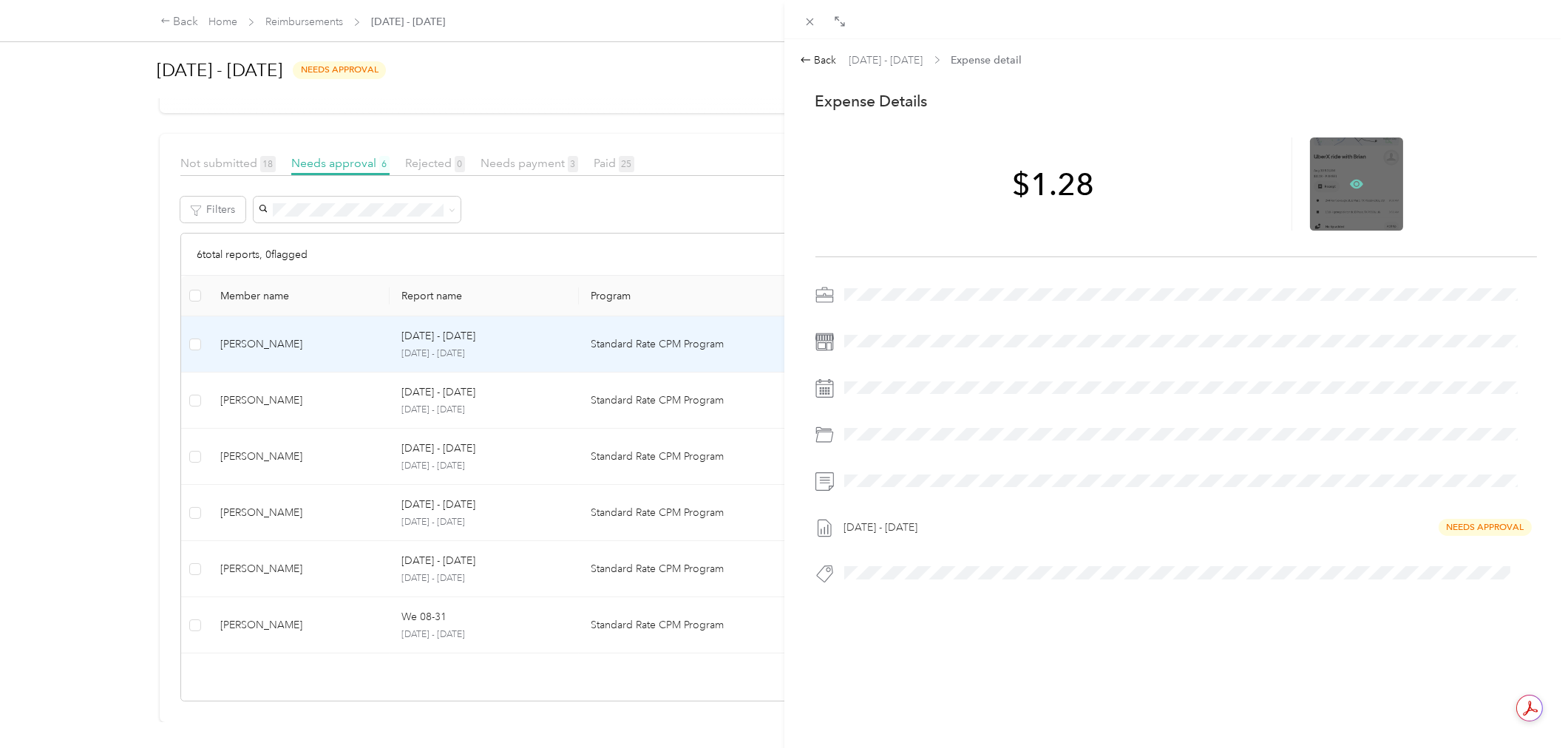
click at [1354, 184] on icon at bounding box center [1357, 184] width 5 height 5
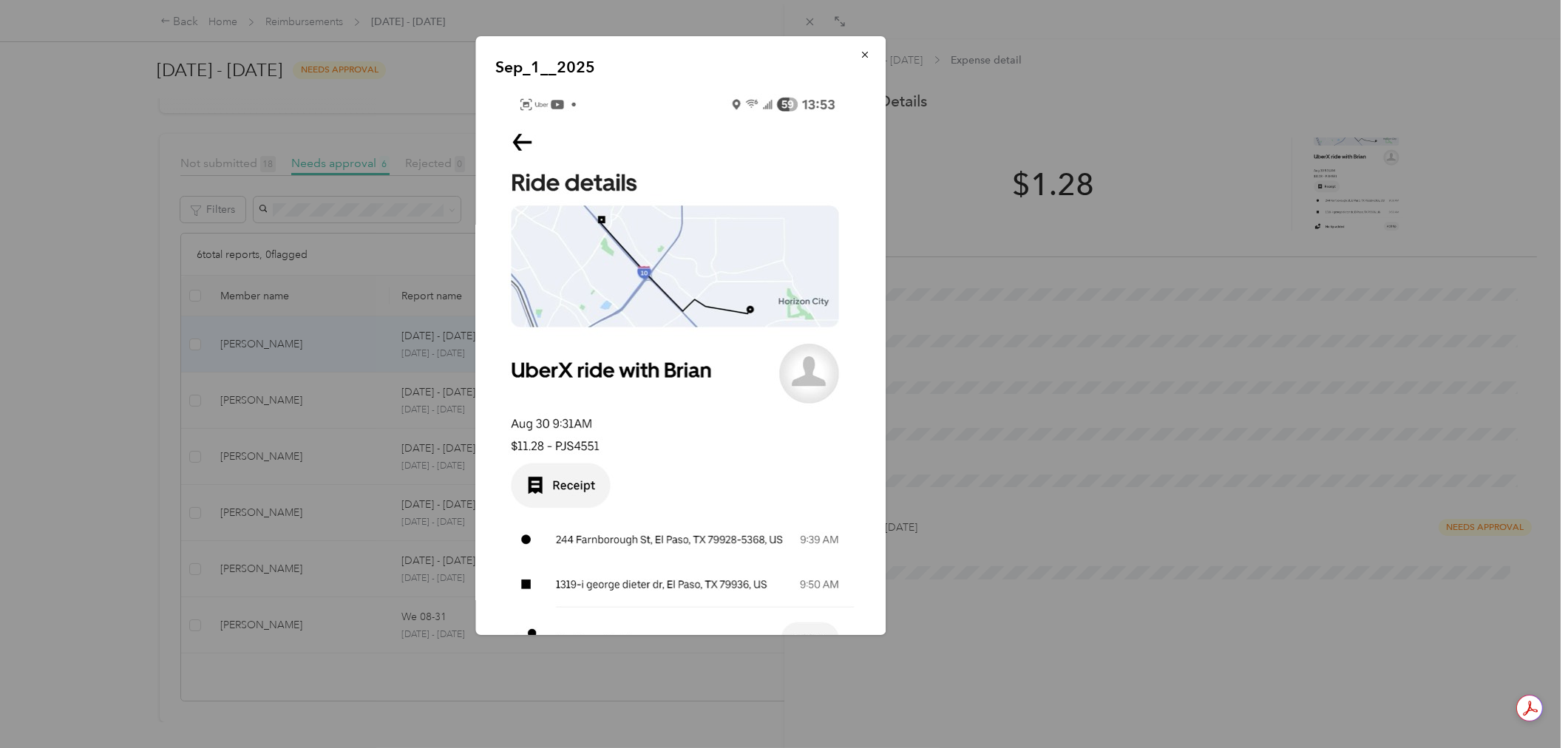
click at [1164, 233] on div "Sep_1__2025" at bounding box center [989, 337] width 410 height 603
click at [856, 52] on button "button" at bounding box center [865, 54] width 31 height 26
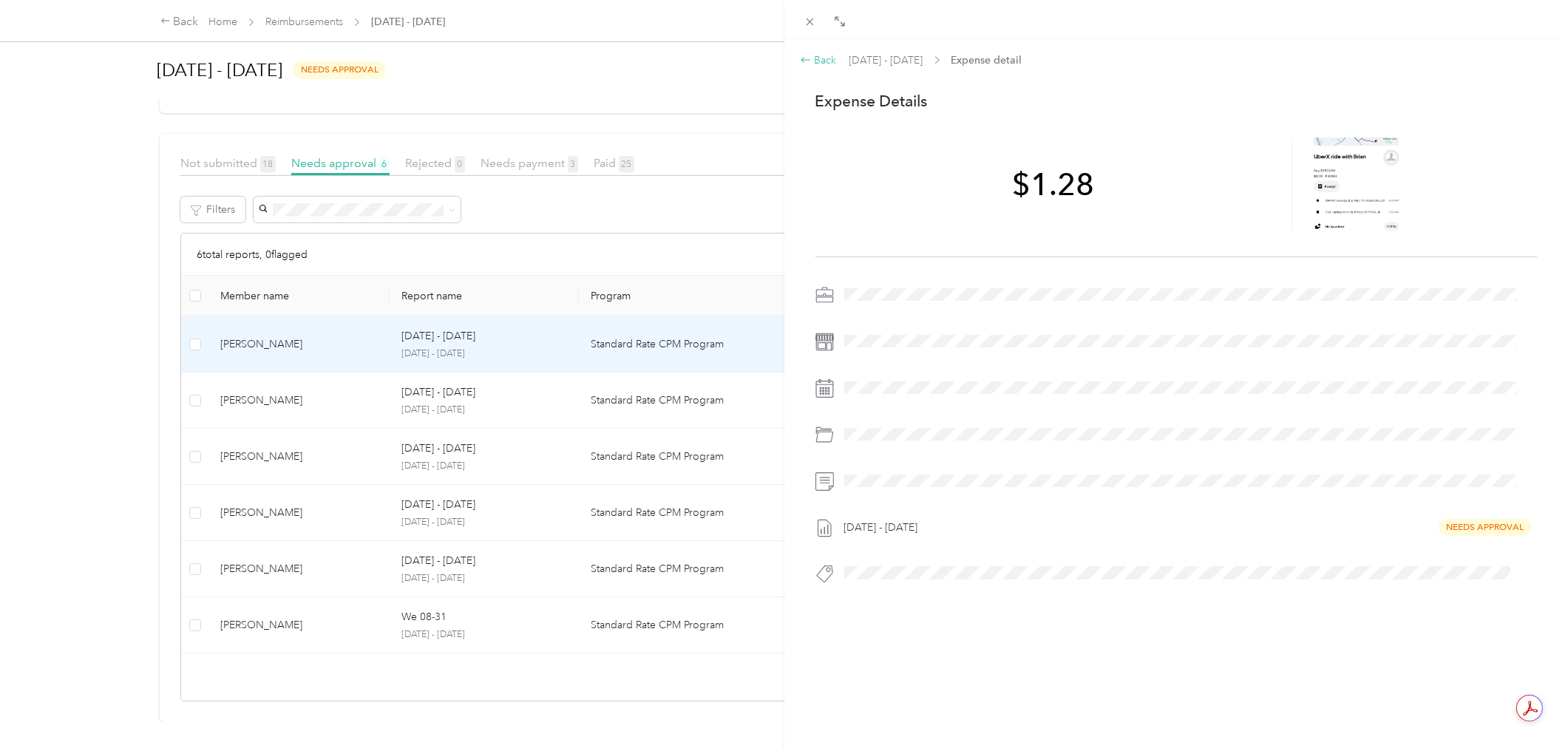
click at [832, 62] on div "Back" at bounding box center [818, 60] width 37 height 15
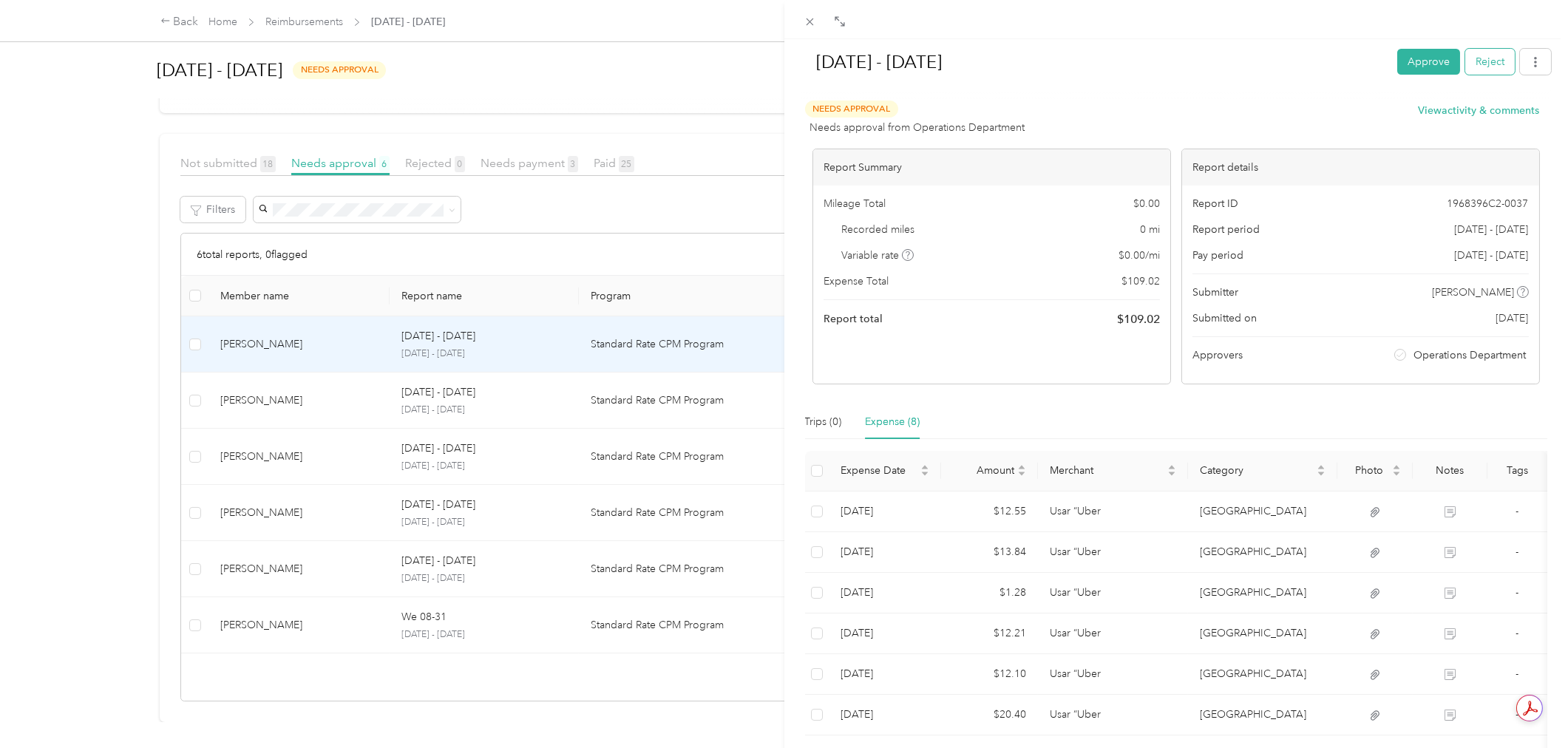
click at [1482, 67] on button "Reject" at bounding box center [1490, 62] width 50 height 26
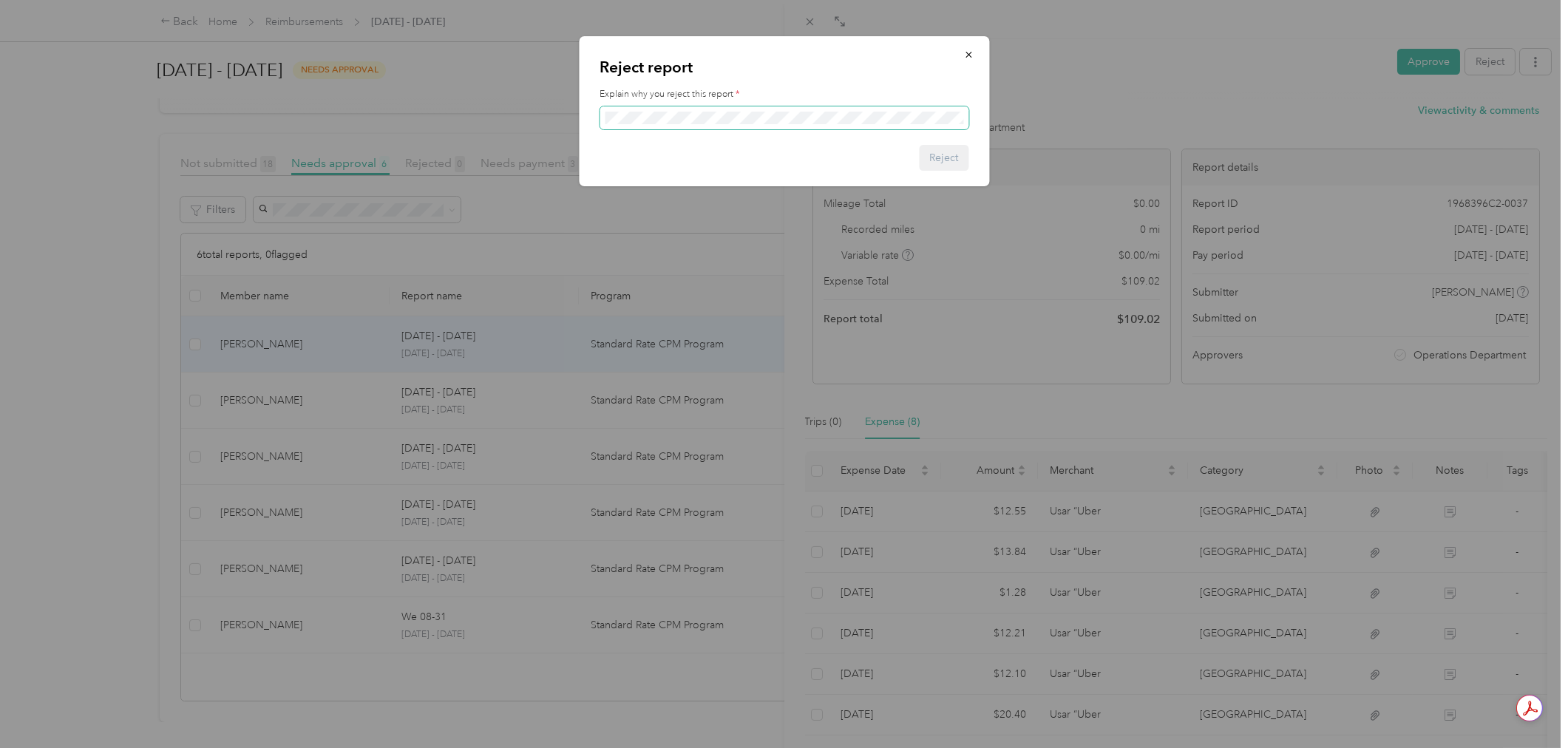
click at [861, 109] on span at bounding box center [784, 118] width 369 height 23
click at [954, 161] on button "Reject" at bounding box center [944, 158] width 50 height 26
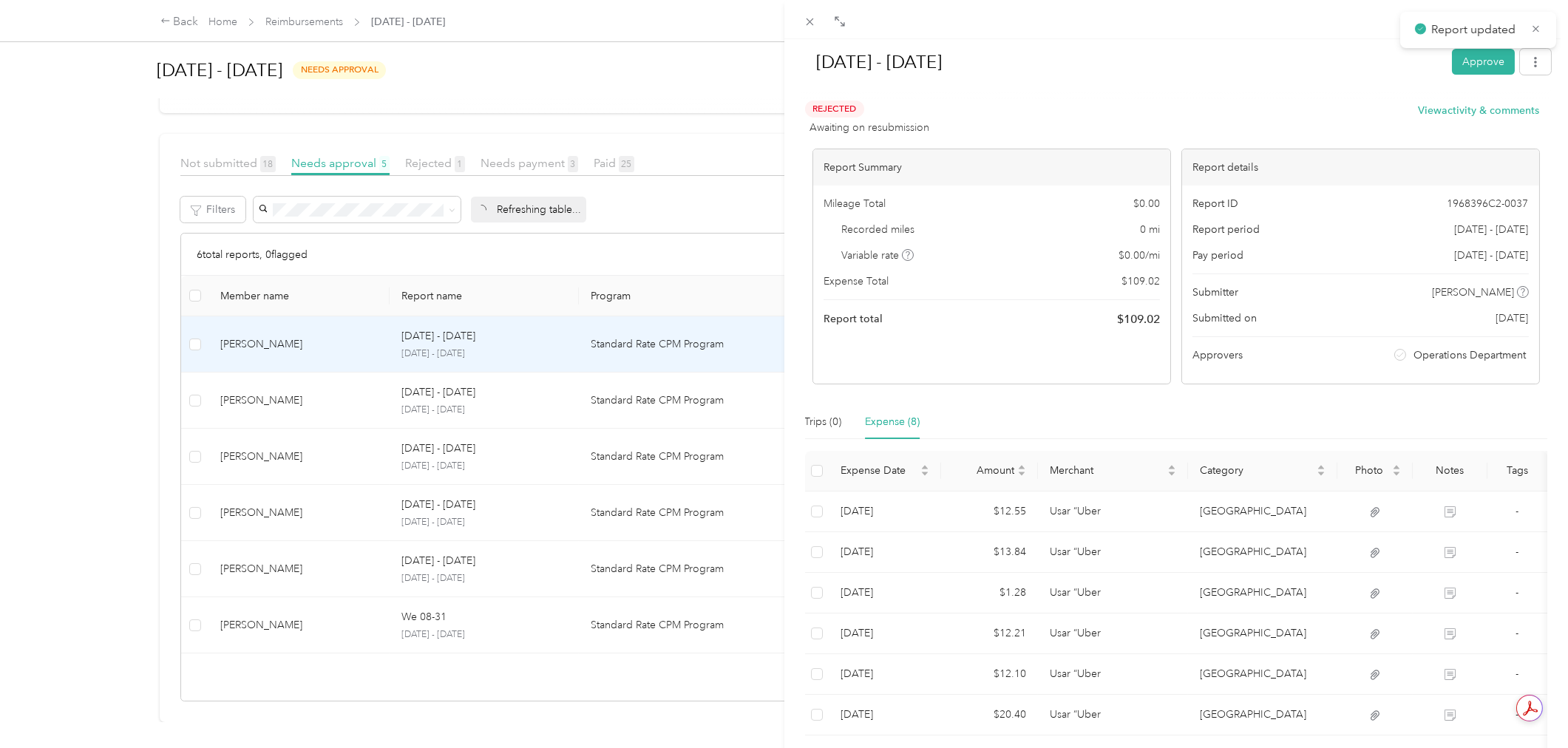
scroll to position [158, 0]
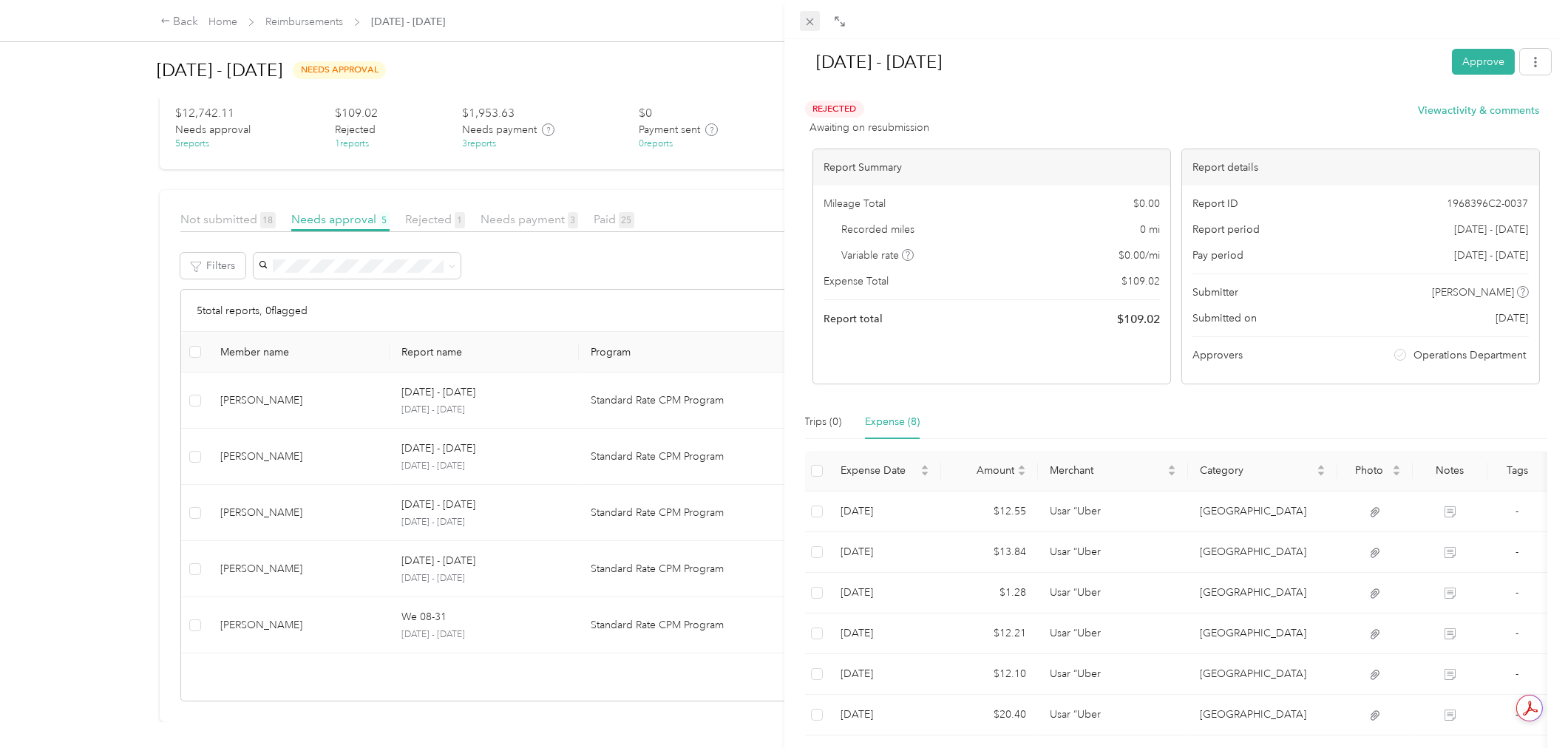
click at [816, 21] on icon at bounding box center [810, 21] width 12 height 12
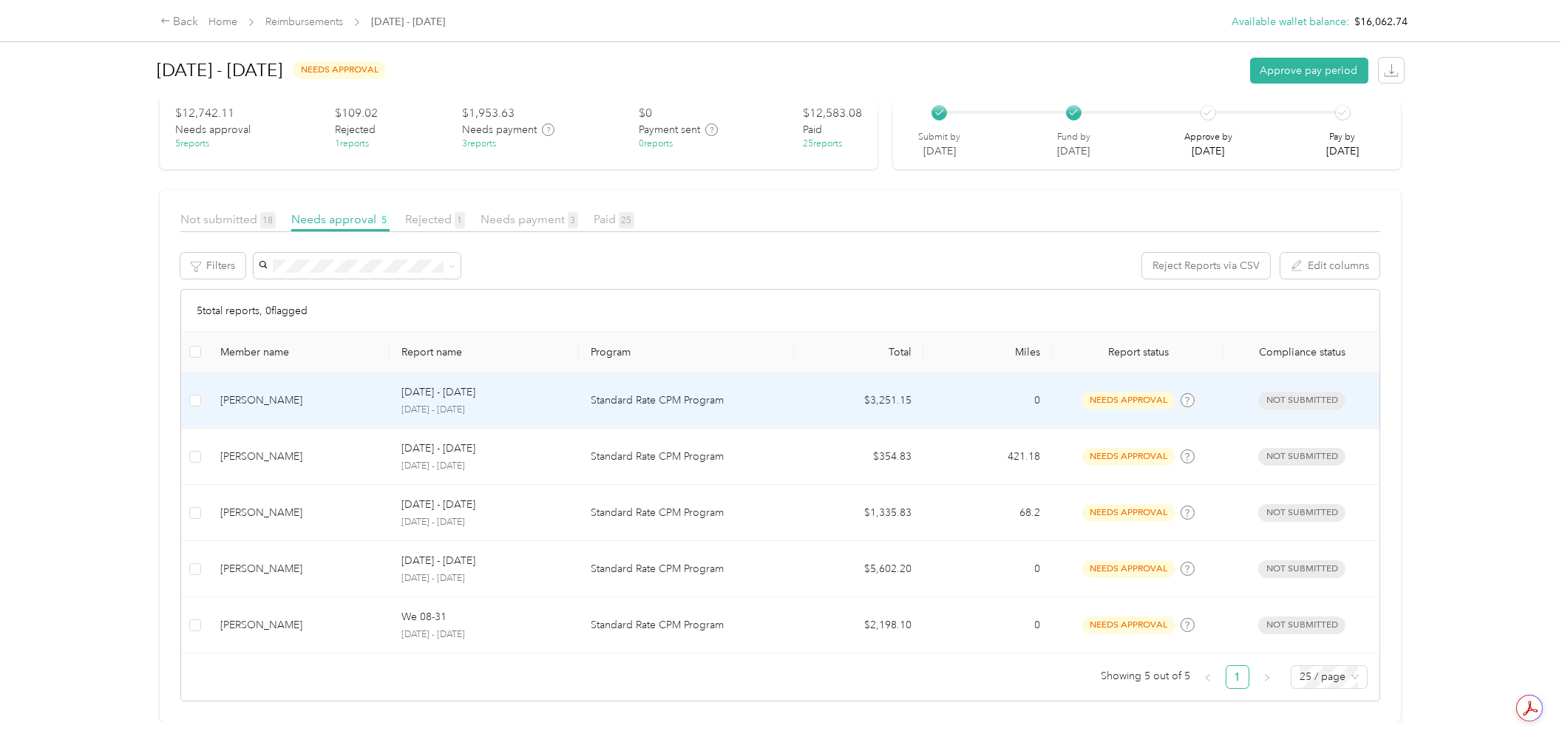
click at [860, 372] on td "$3,251.15" at bounding box center [859, 400] width 129 height 56
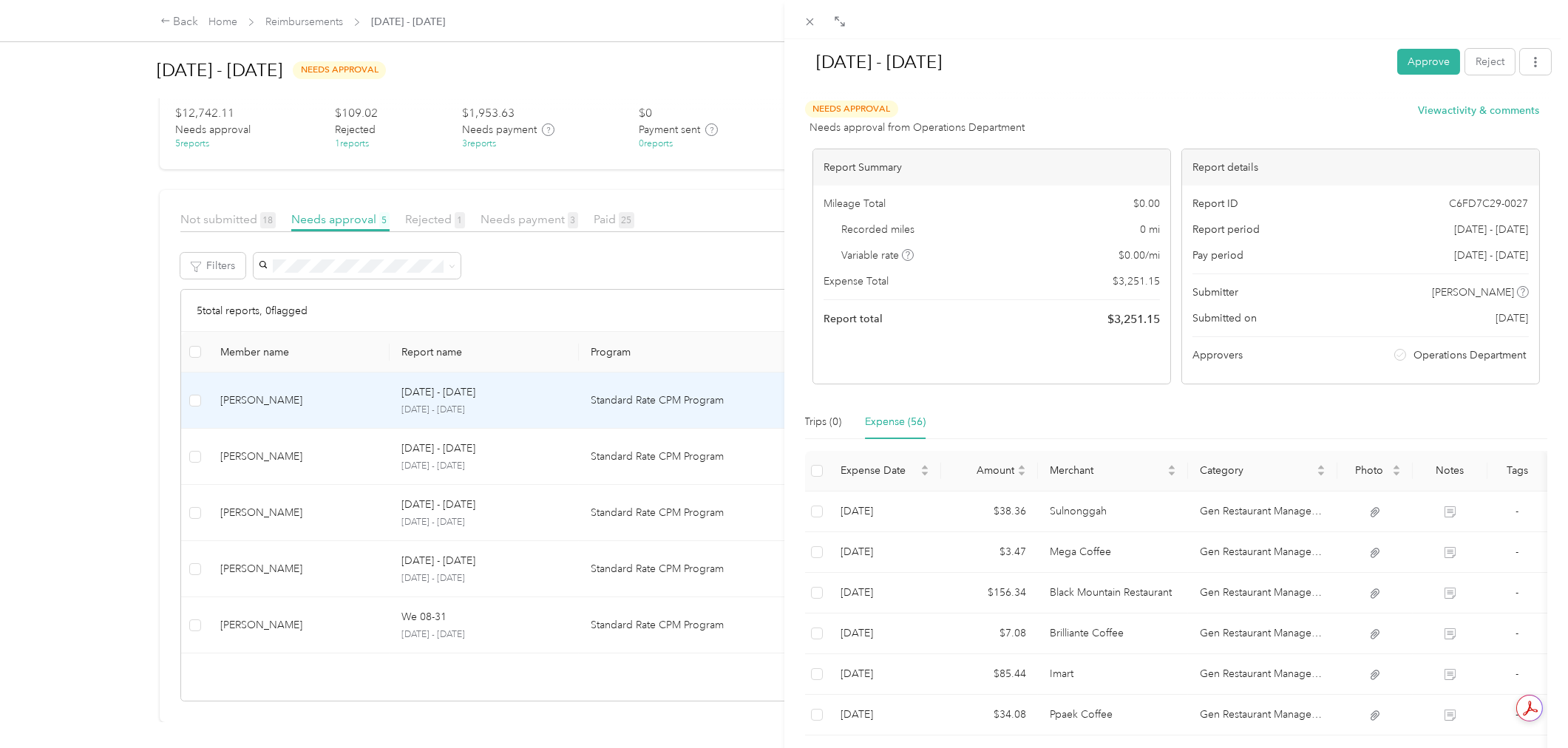
click at [1450, 101] on div "Needs Approval Needs approval from Operations Department View activity & commen…" at bounding box center [1172, 118] width 735 height 35
click at [1450, 106] on button "View activity & comments" at bounding box center [1479, 110] width 121 height 15
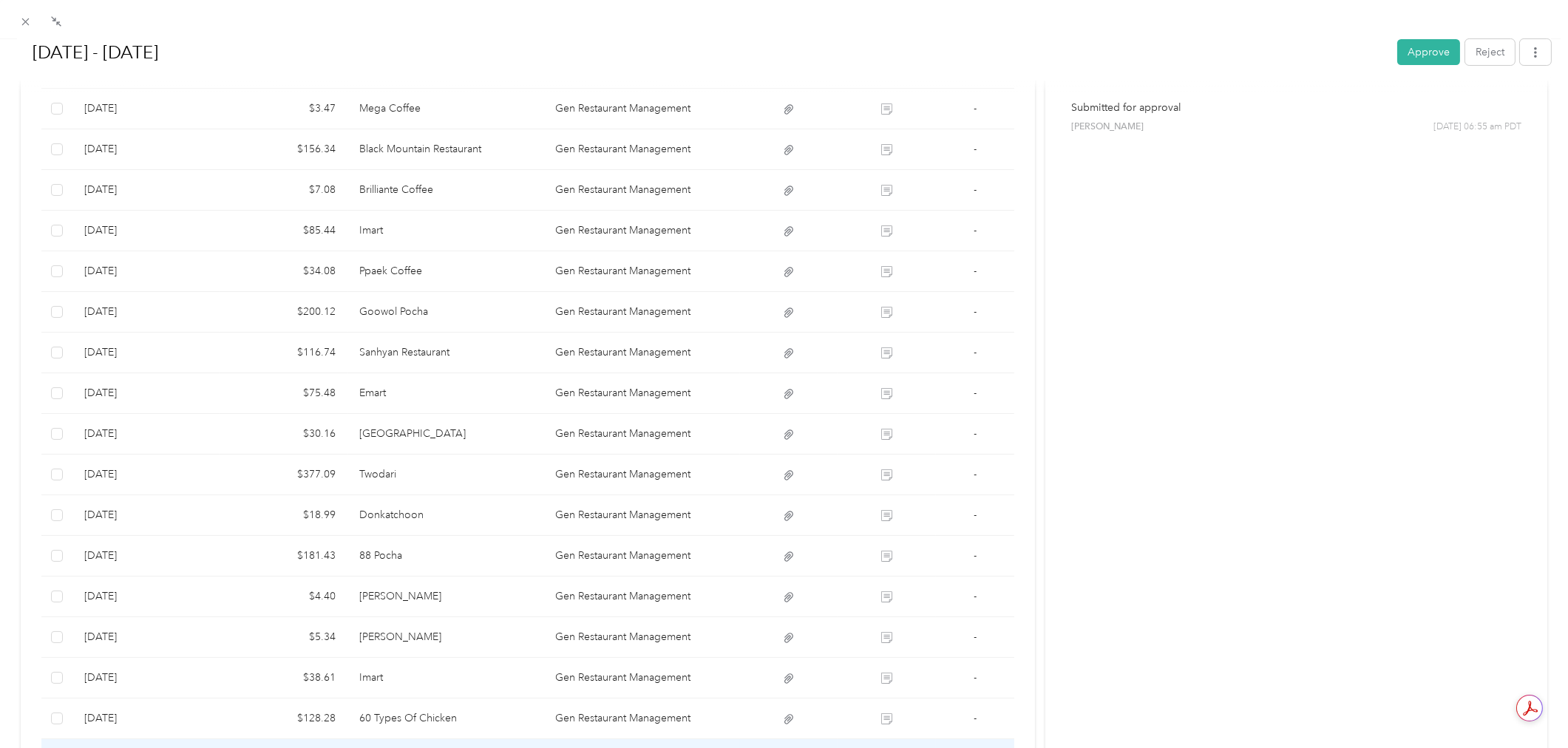
scroll to position [362, 0]
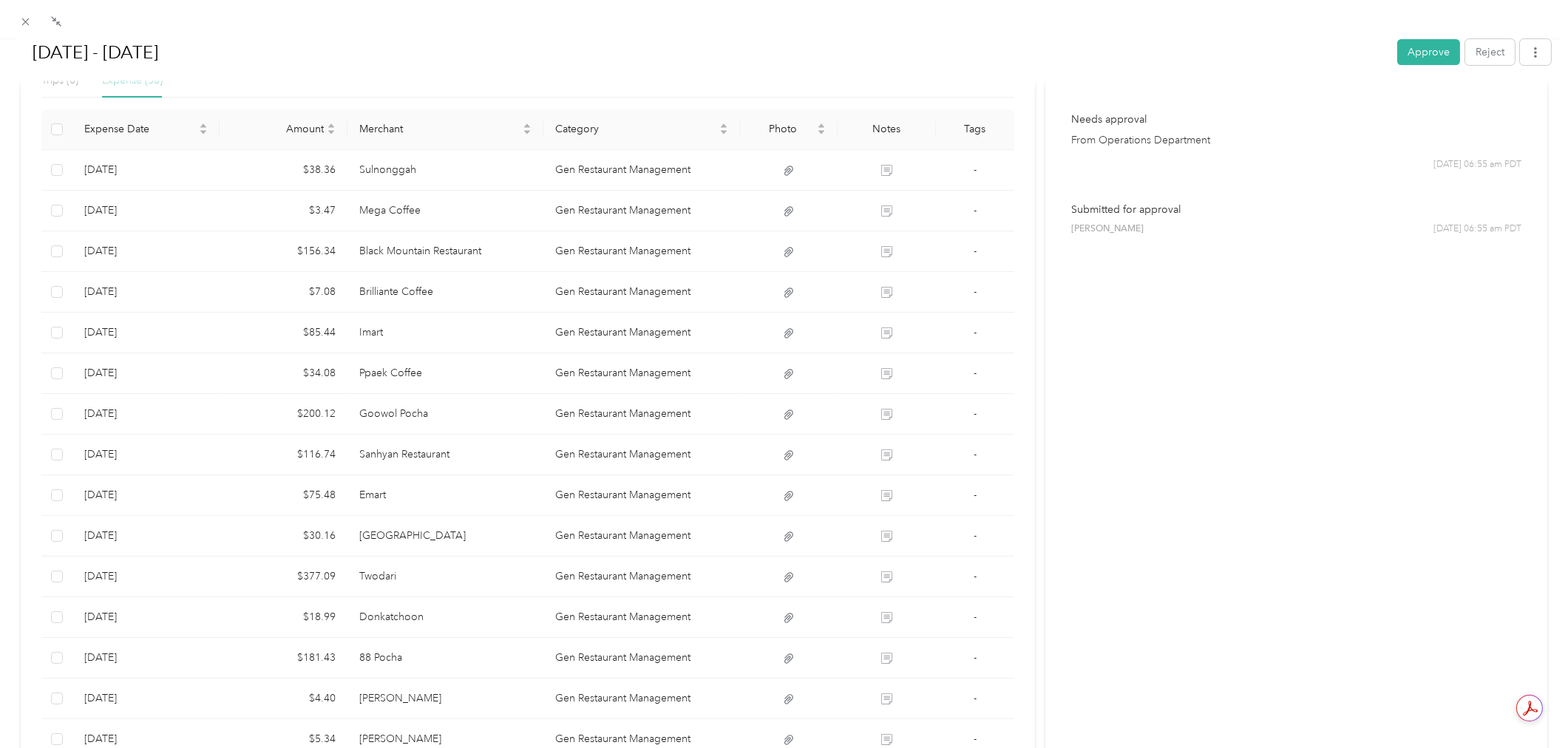
click at [1423, 47] on button "Approve" at bounding box center [1429, 52] width 63 height 26
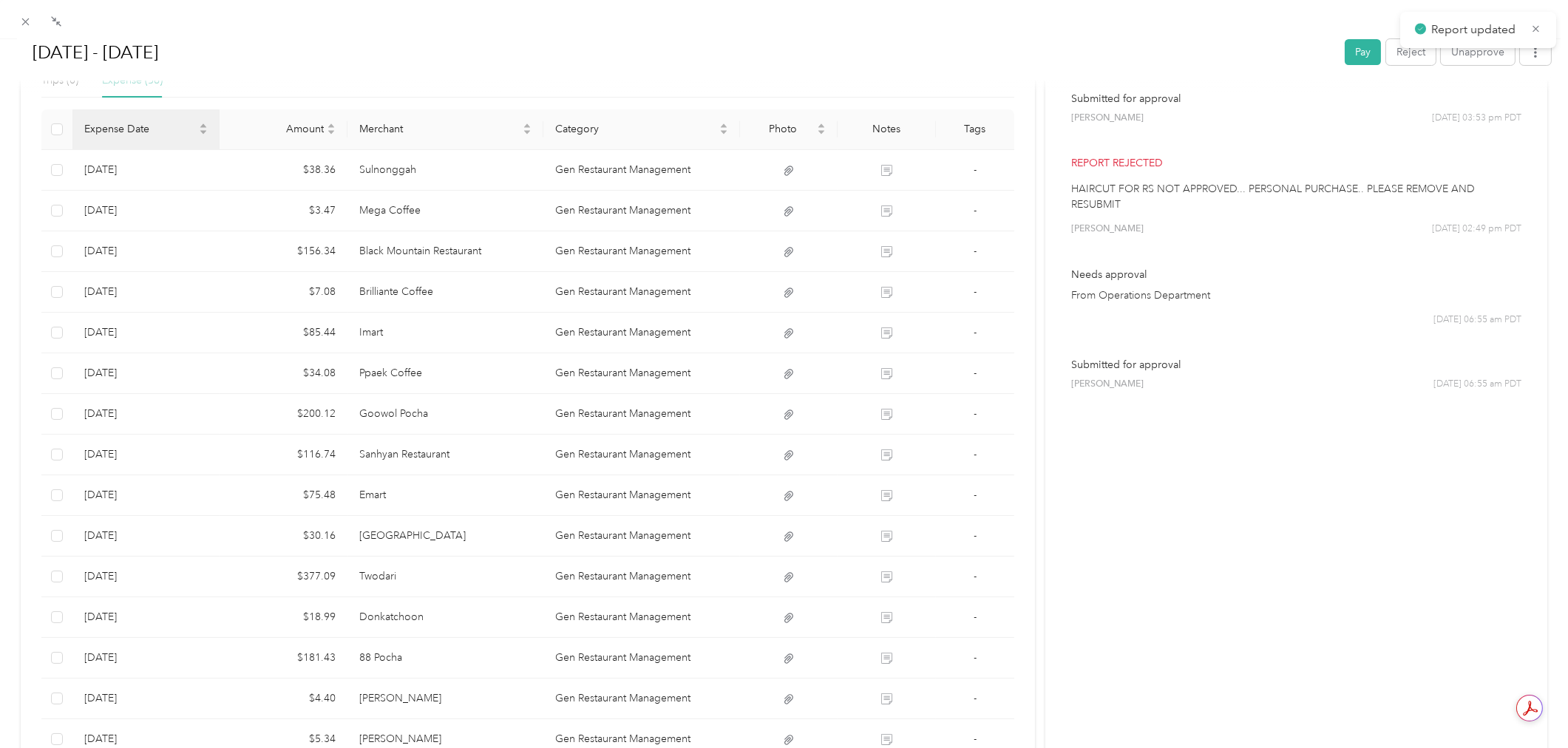
scroll to position [101, 0]
click at [1000, 127] on th "Tags" at bounding box center [975, 129] width 78 height 41
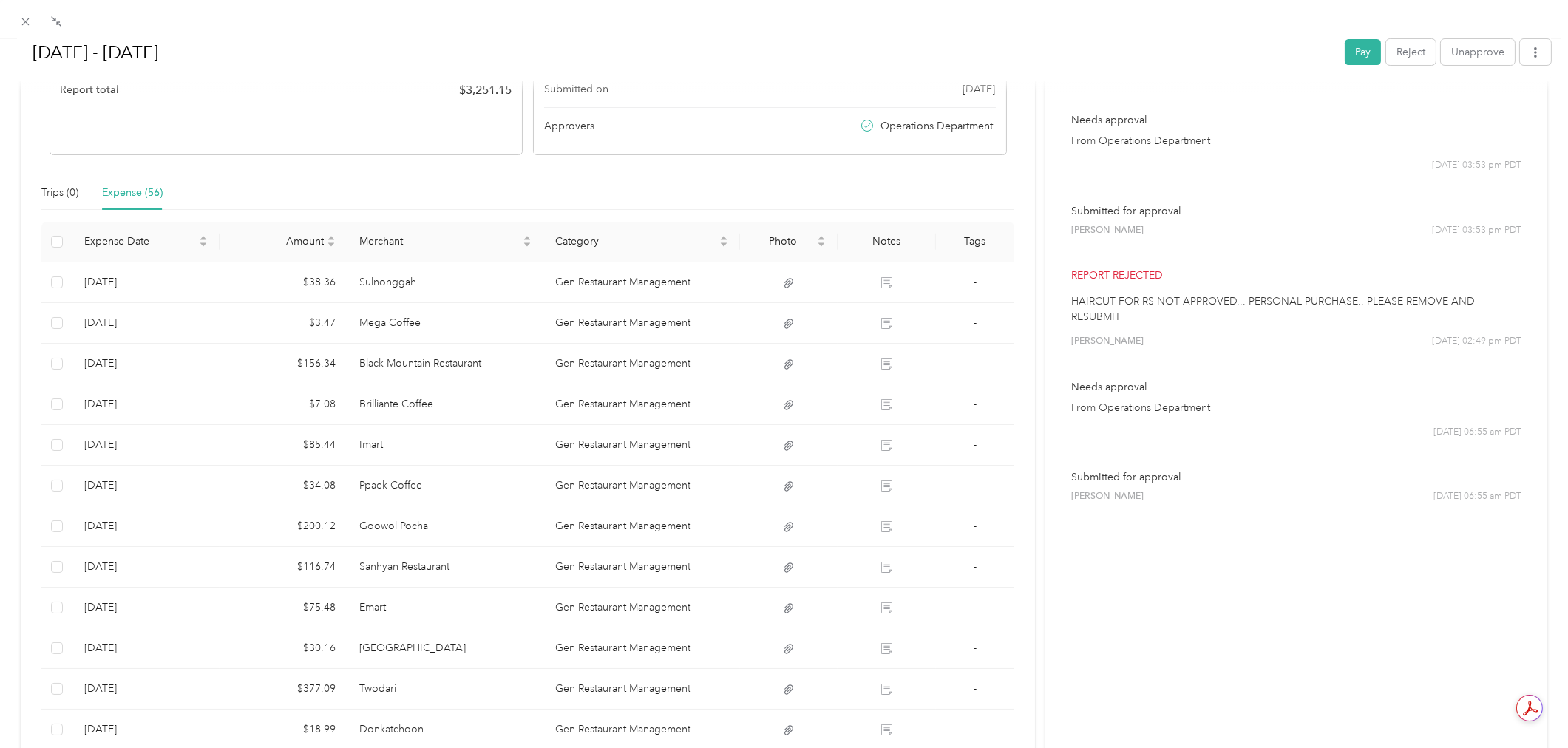
scroll to position [0, 0]
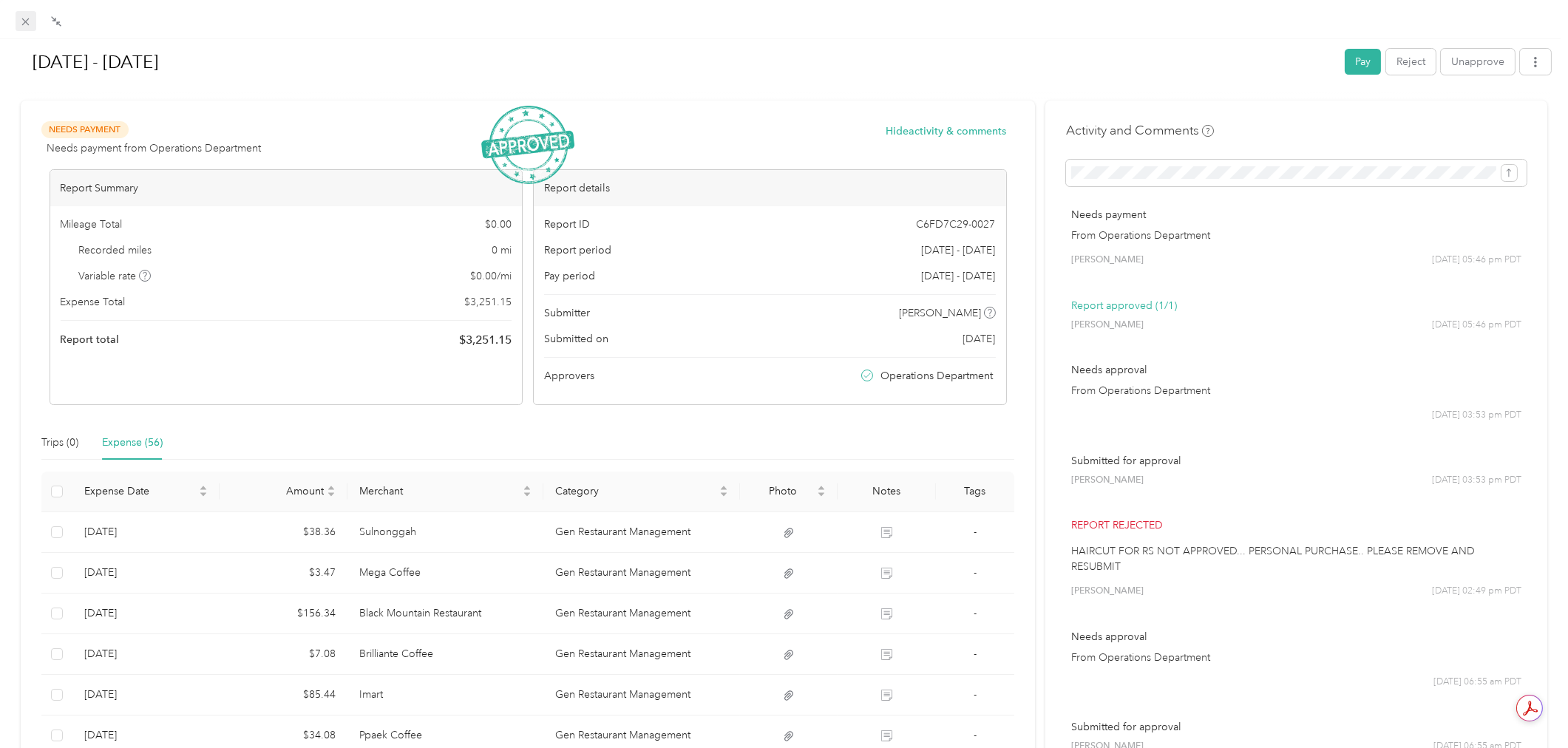
click at [31, 13] on span at bounding box center [25, 21] width 21 height 21
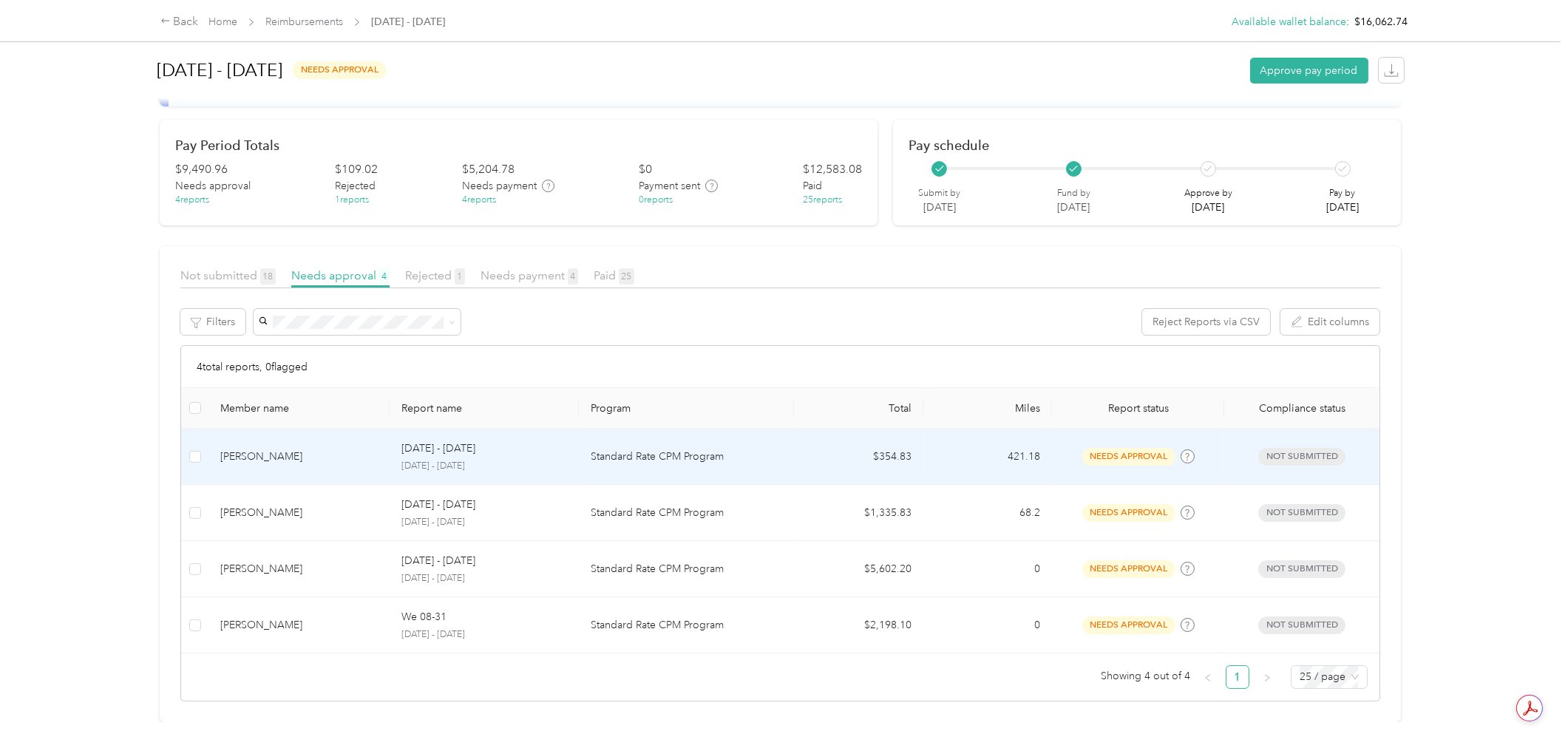
click at [697, 442] on td "Standard Rate CPM Program" at bounding box center [686, 456] width 215 height 56
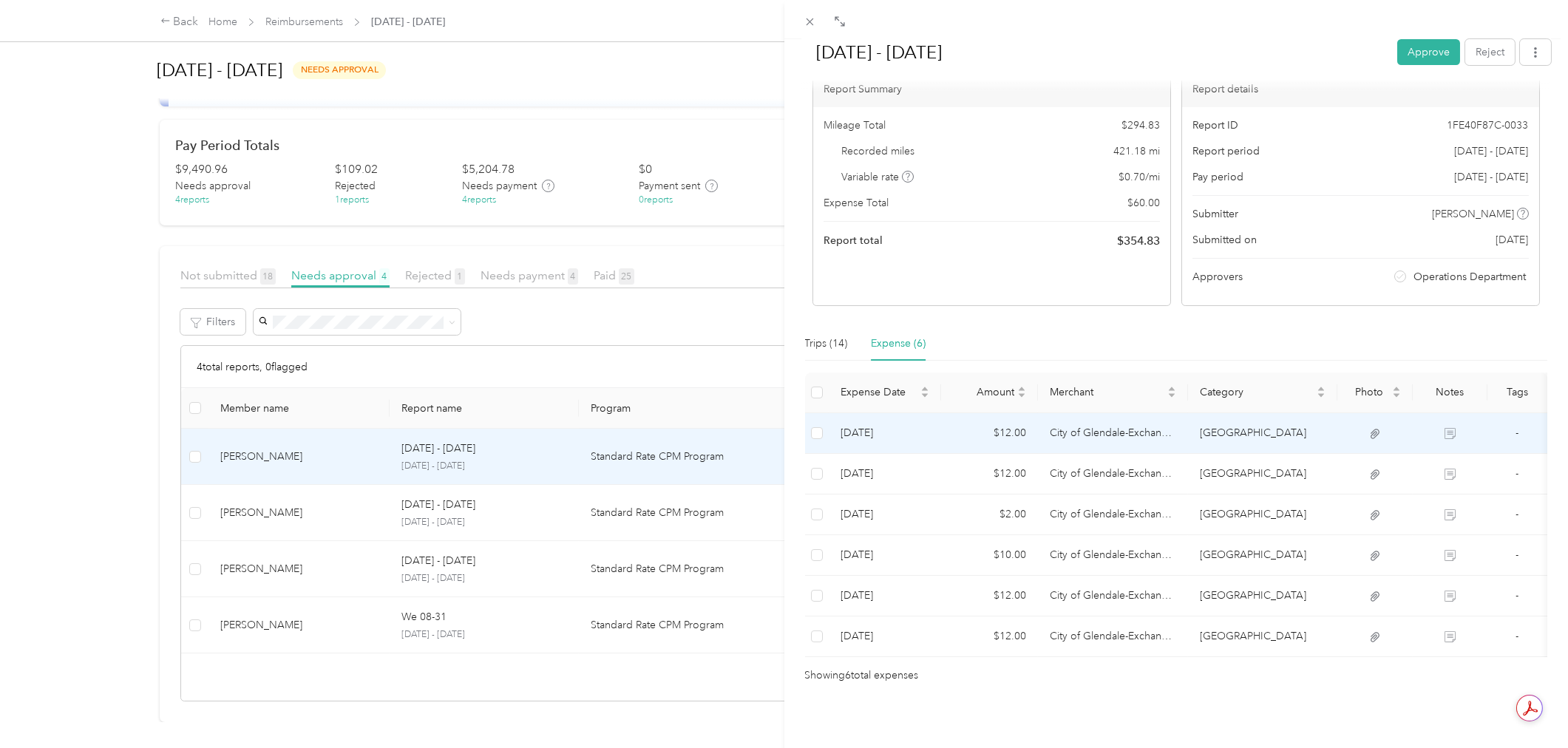
scroll to position [106, 0]
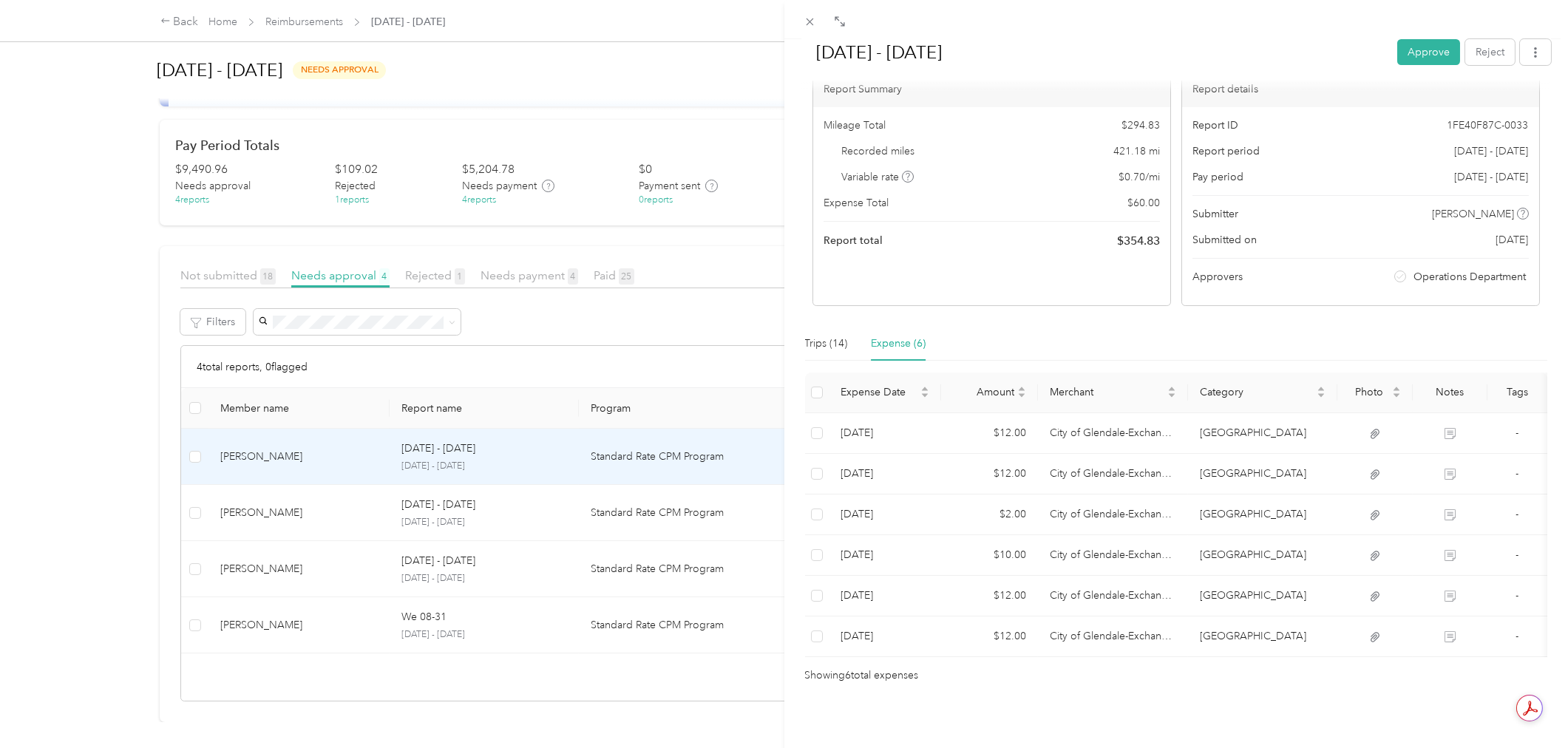
click at [855, 327] on div "Trips (14) Expense (6)" at bounding box center [865, 343] width 121 height 34
click at [839, 336] on div "Trips (14)" at bounding box center [826, 343] width 43 height 16
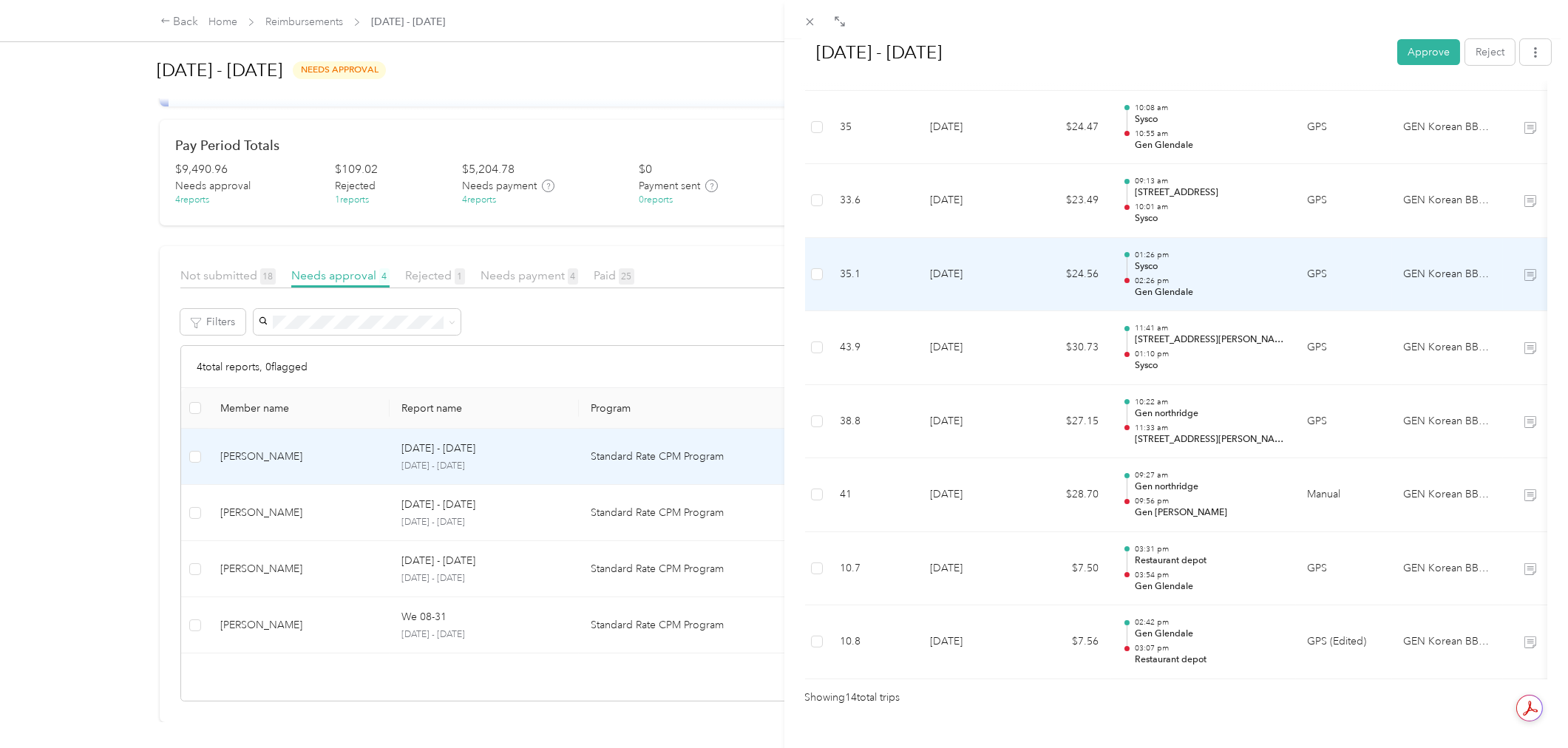
scroll to position [817, 0]
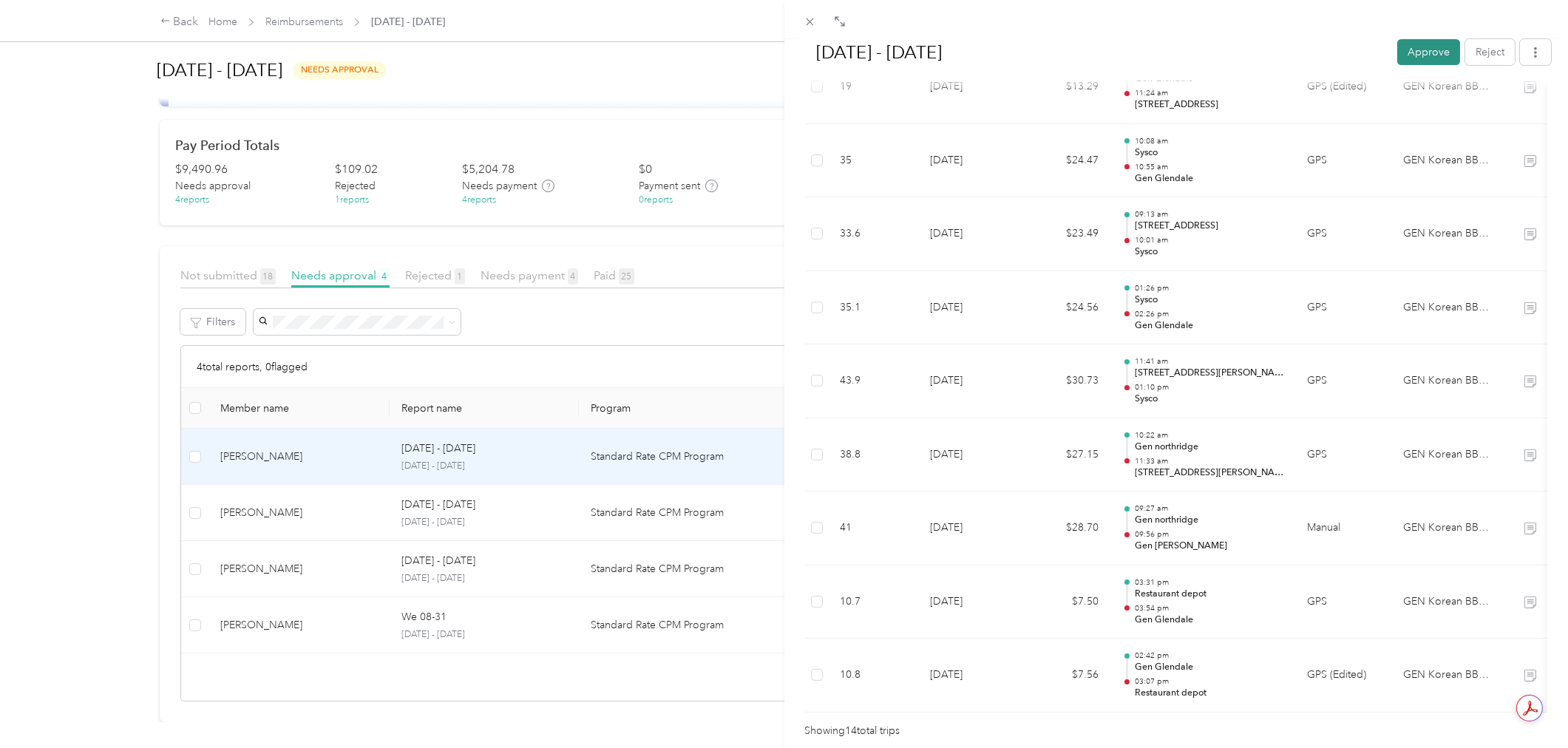
click at [1413, 52] on button "Approve" at bounding box center [1429, 52] width 63 height 26
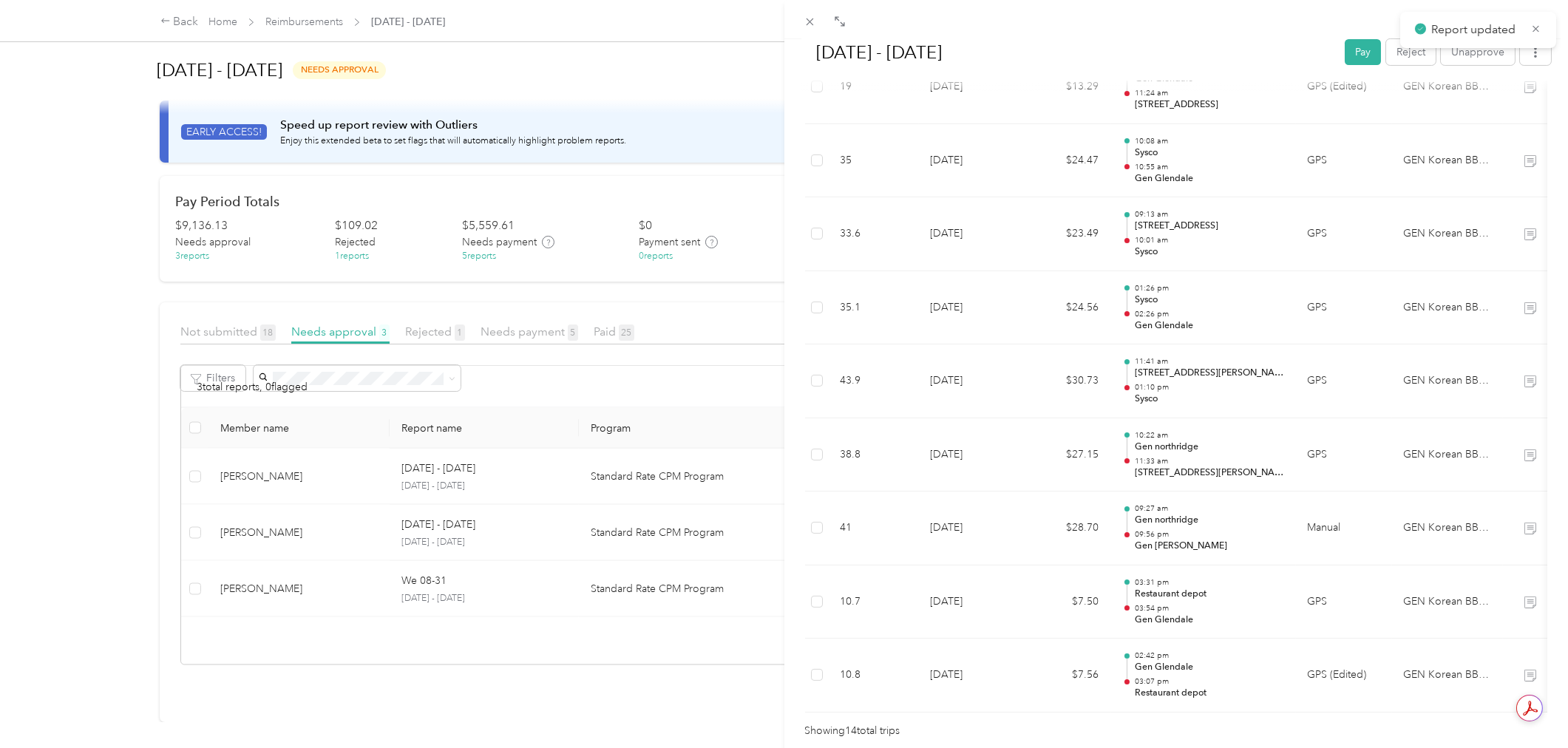
scroll to position [45, 0]
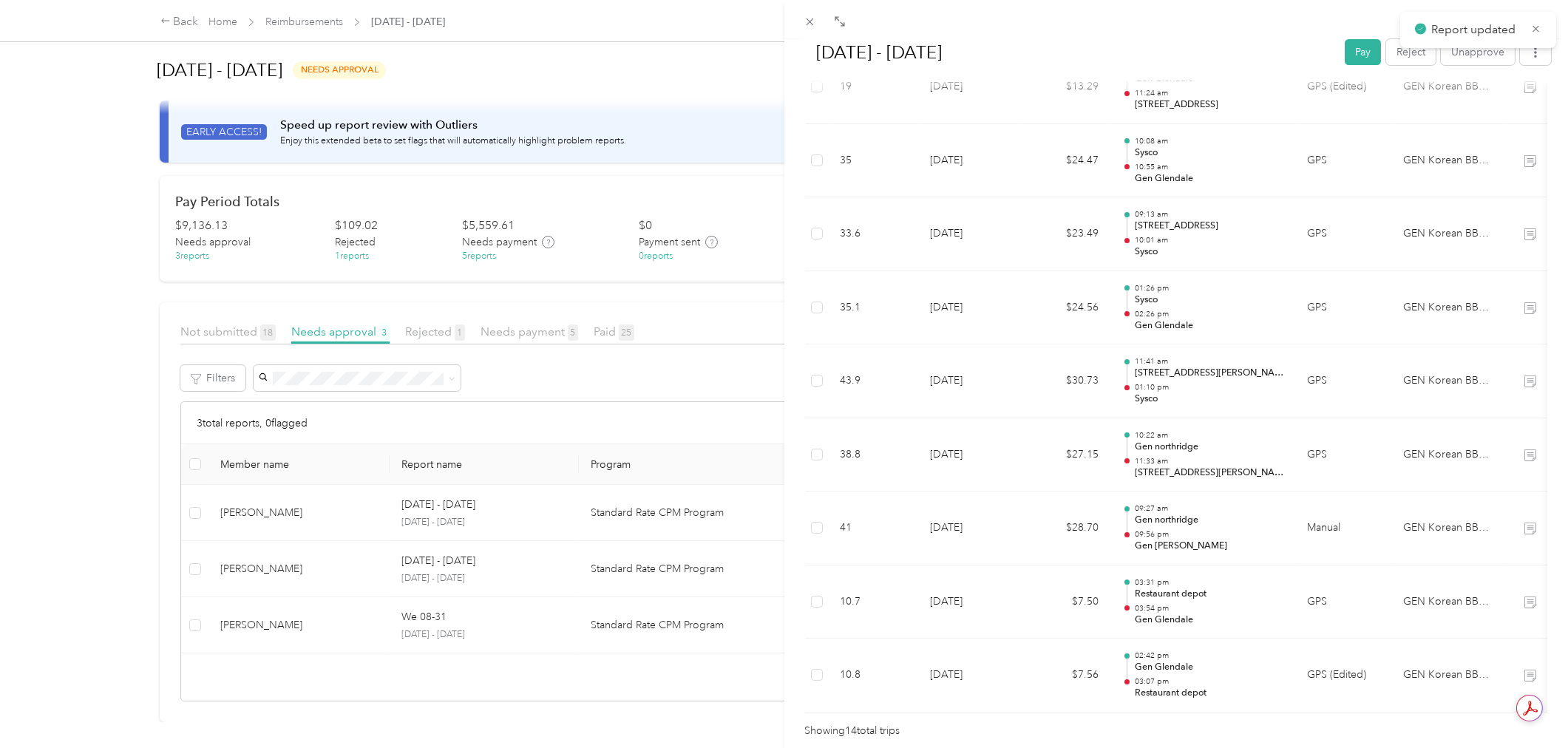
click at [164, 411] on div "[DATE] - [DATE] Pay Reject Unapprove Needs Payment Needs payment from Operation…" at bounding box center [784, 374] width 1568 height 748
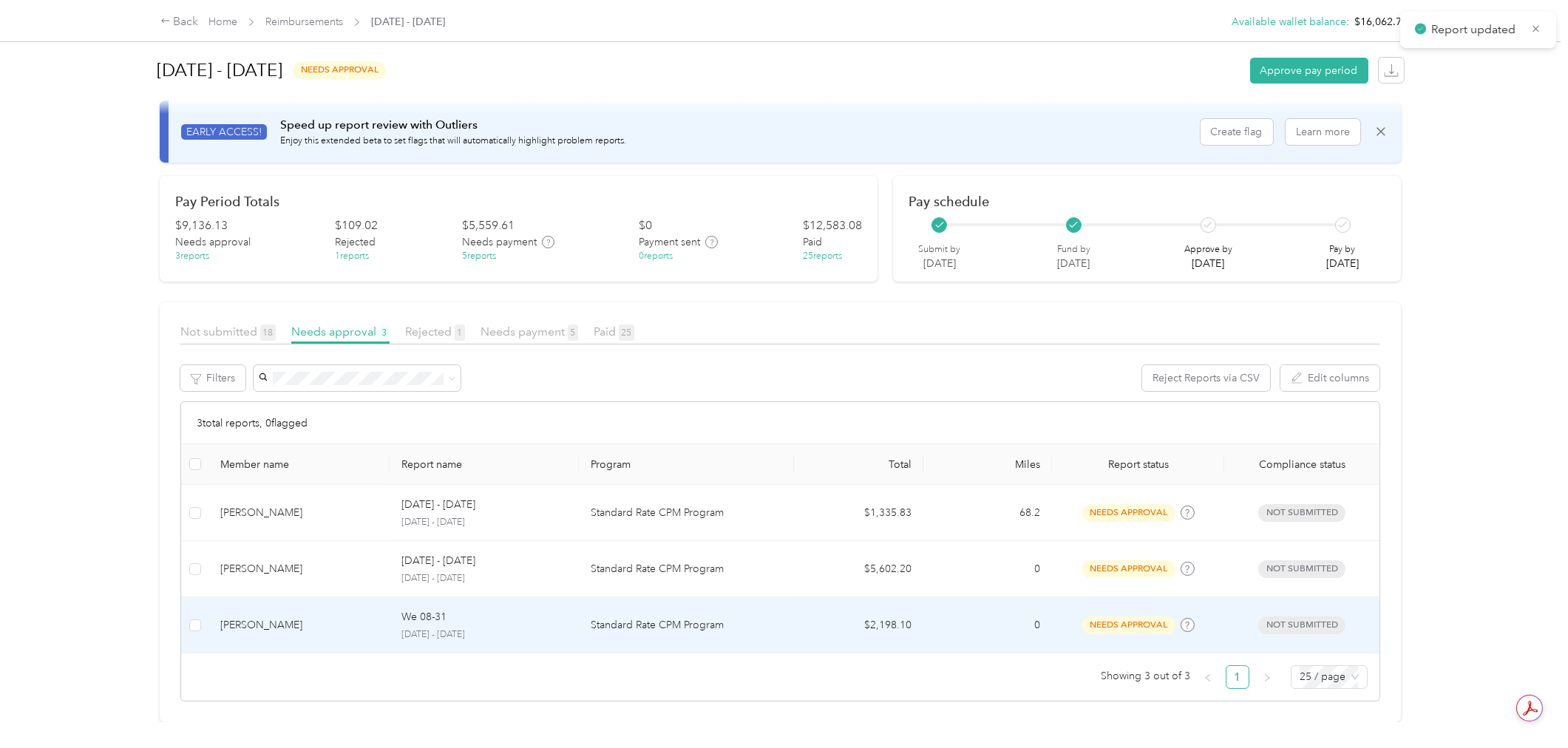
click at [801, 600] on td "$2,198.10" at bounding box center [859, 625] width 129 height 56
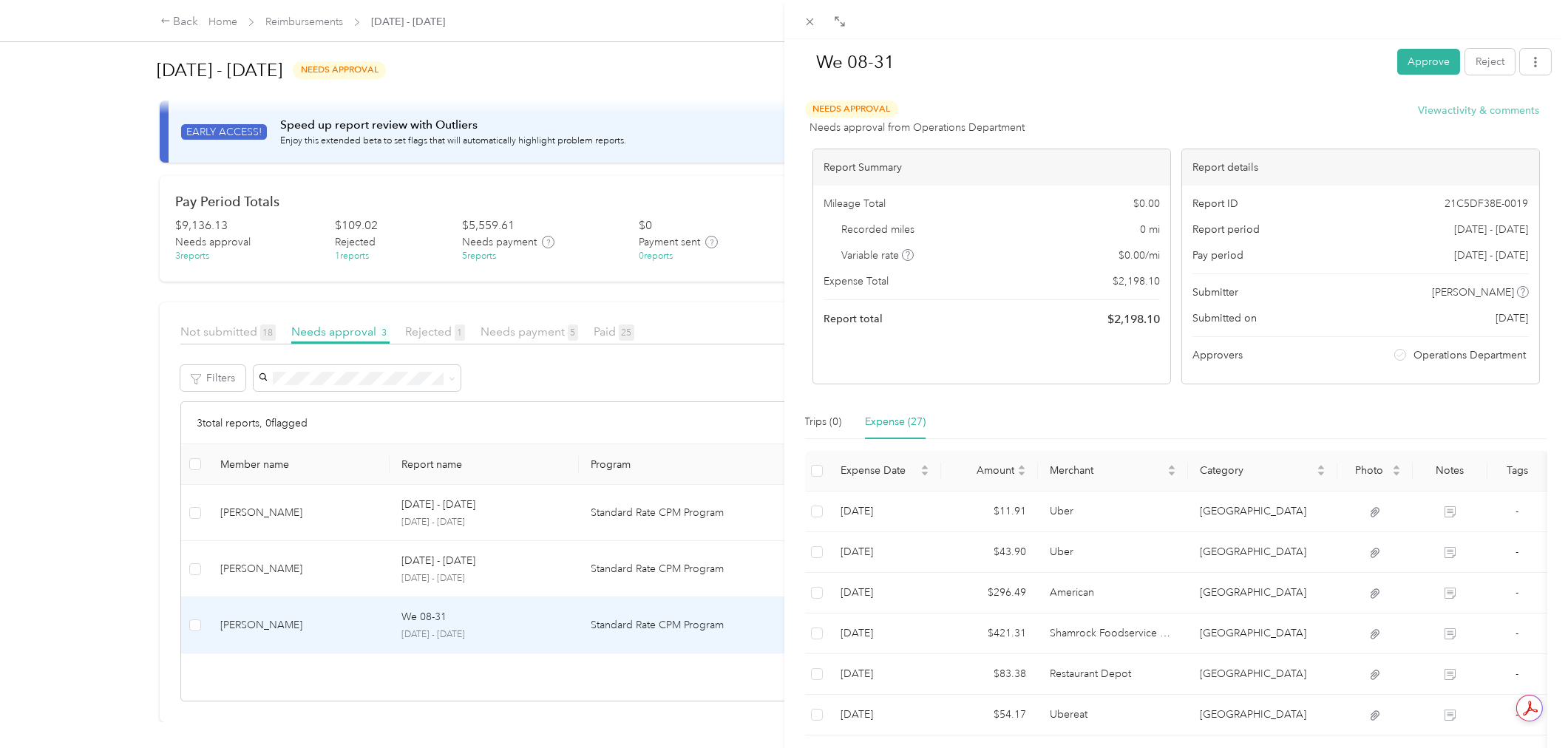
click at [1495, 109] on button "View activity & comments" at bounding box center [1479, 110] width 121 height 15
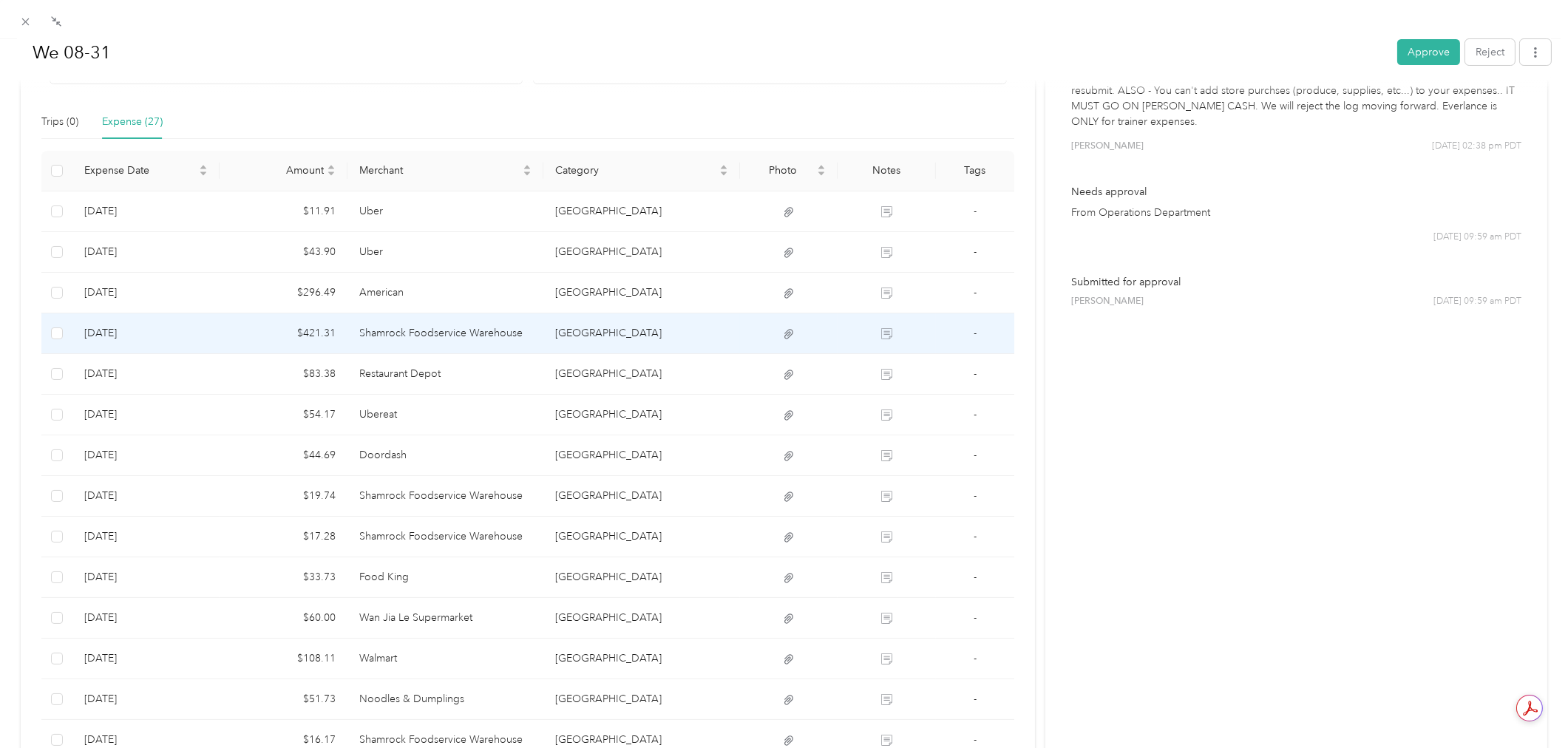
scroll to position [410, 0]
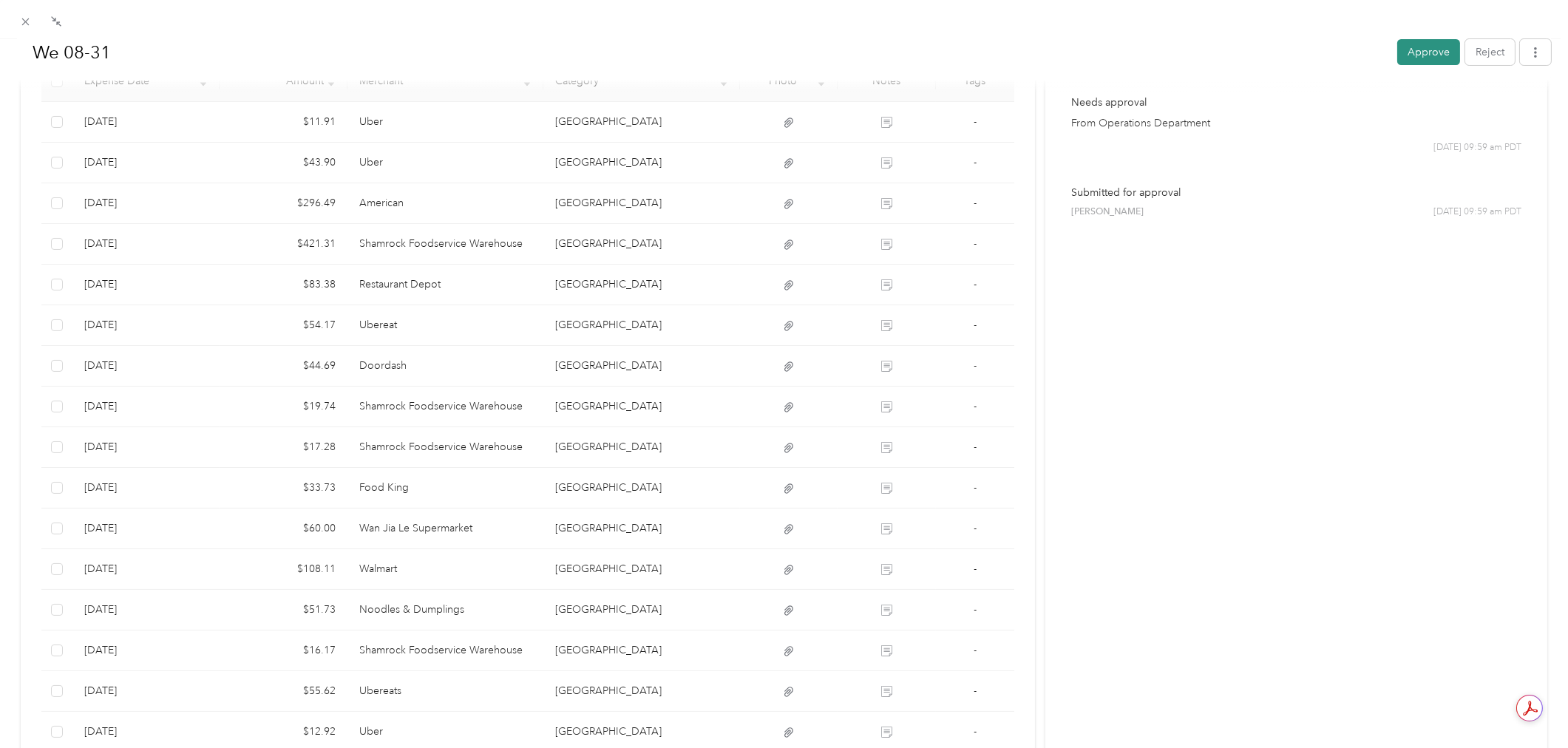
click at [1415, 57] on button "Approve" at bounding box center [1429, 52] width 63 height 26
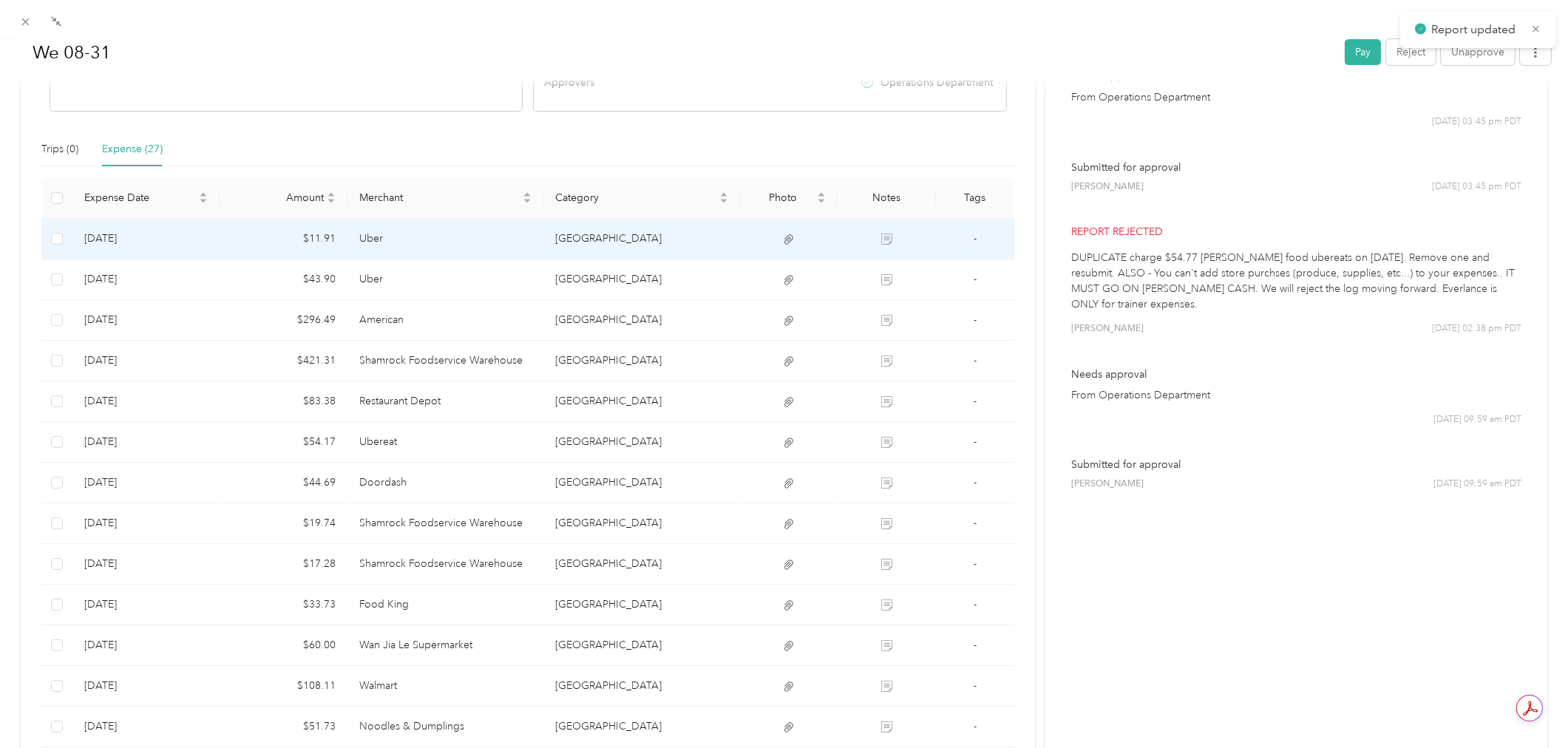
scroll to position [164, 0]
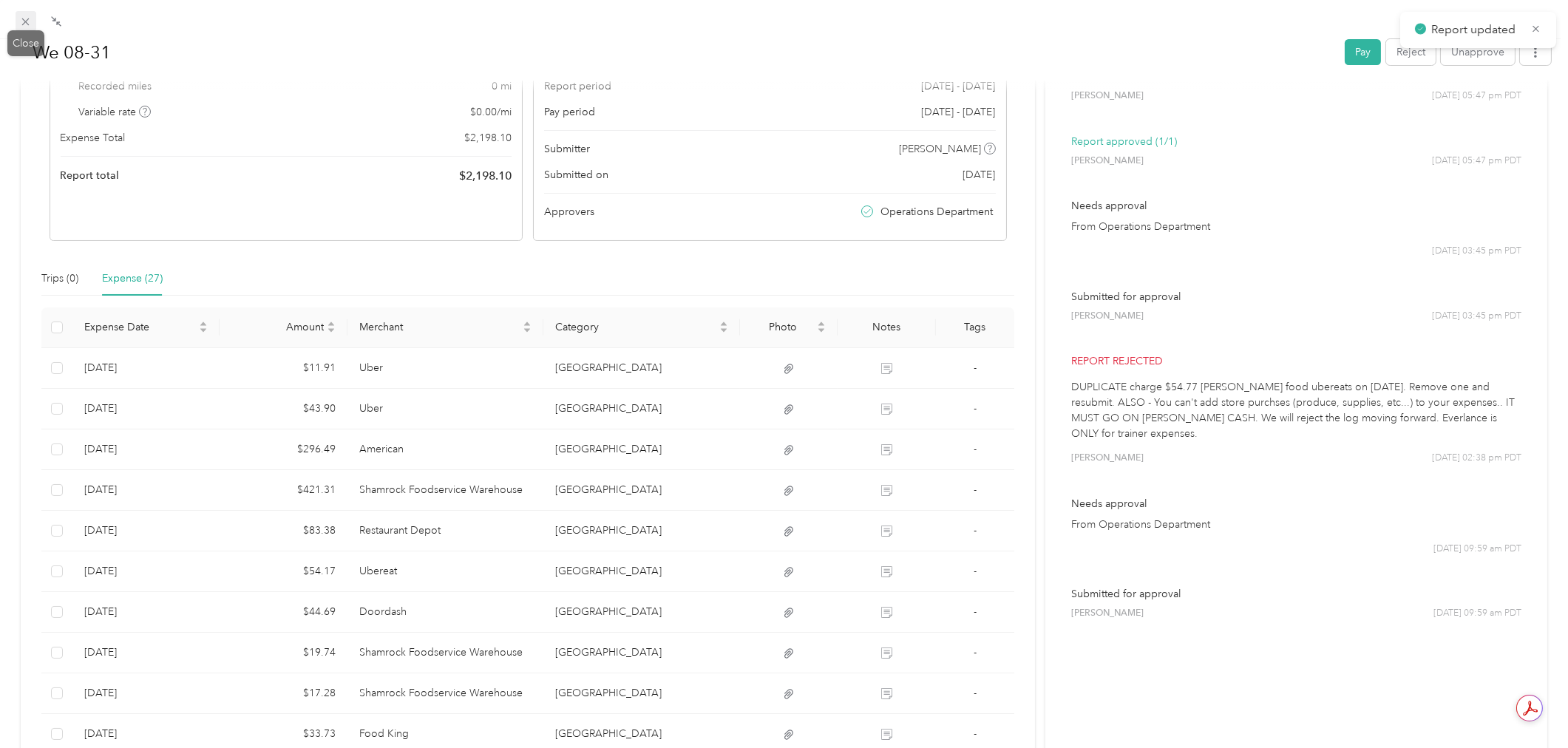
click at [32, 20] on span at bounding box center [25, 21] width 21 height 21
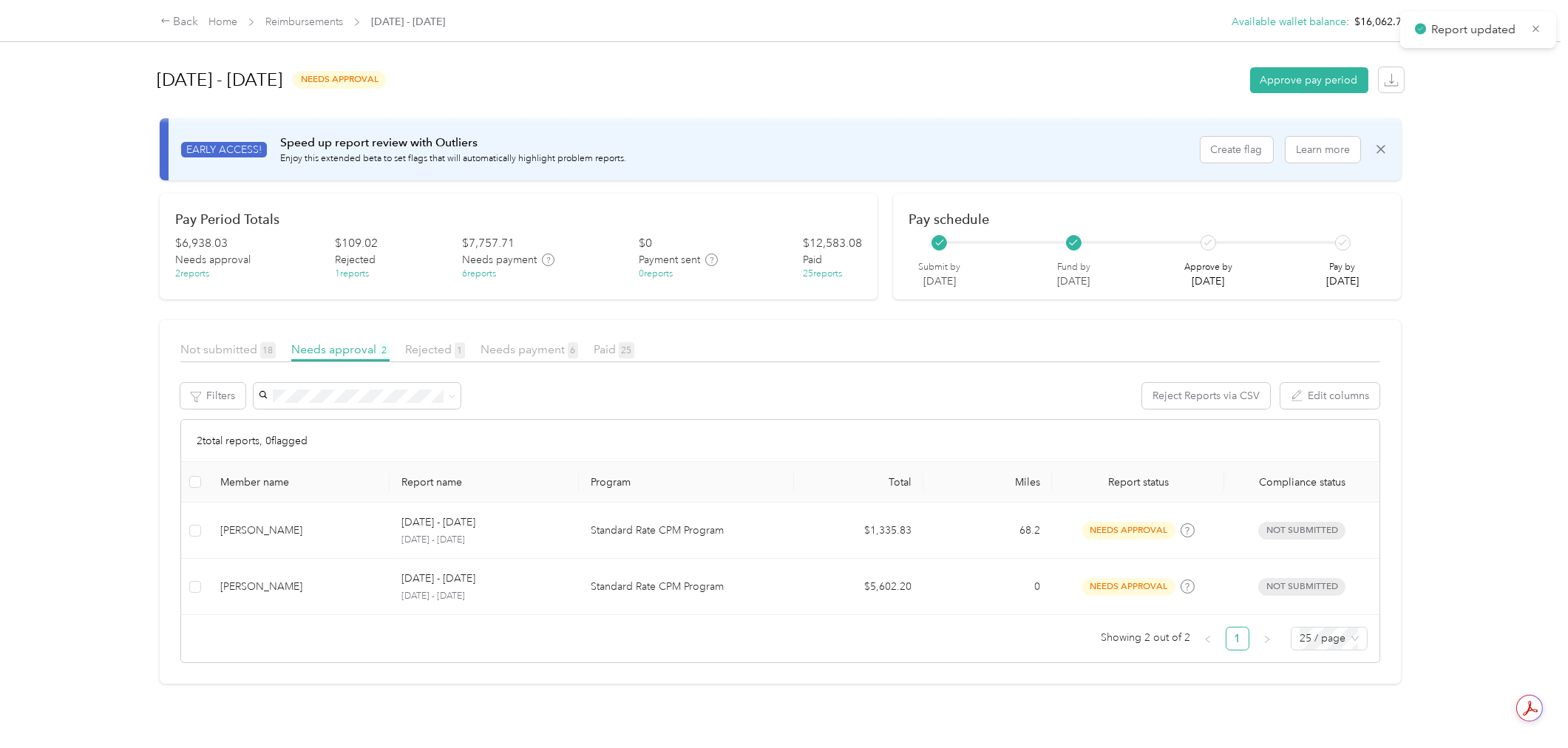
click at [43, 235] on div "Back Home Reimbursements [DATE] - [DATE] Available wallet balance : $16,062.74 …" at bounding box center [780, 374] width 1560 height 748
click at [155, 652] on div "Back Home Reimbursements [DATE] - [DATE] Available wallet balance : $16,062.74 …" at bounding box center [780, 374] width 1560 height 748
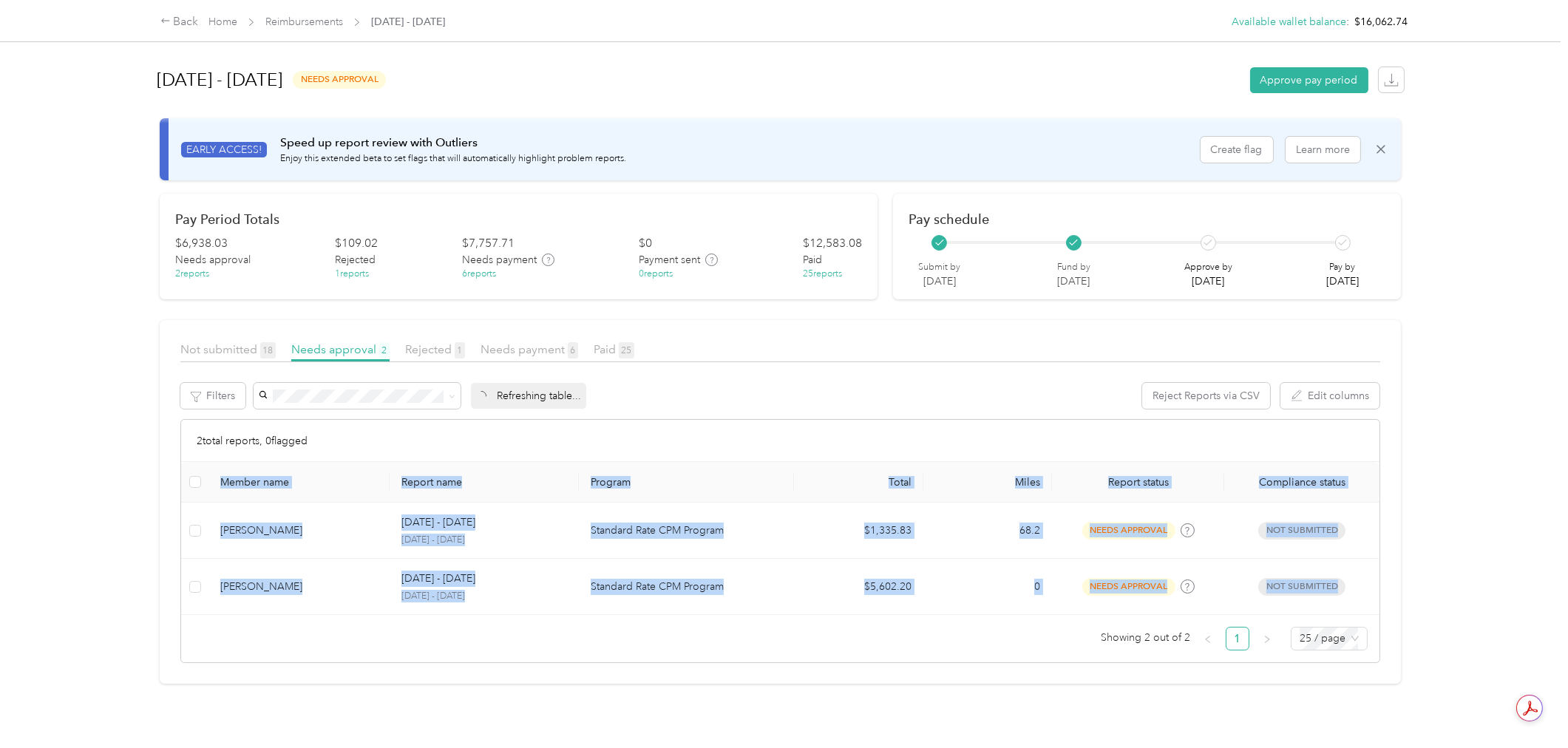
click at [165, 599] on article "Not submitted 18 Needs approval 2 Rejected 1 Needs payment 6 Paid 25 Filters Re…" at bounding box center [781, 501] width 1241 height 363
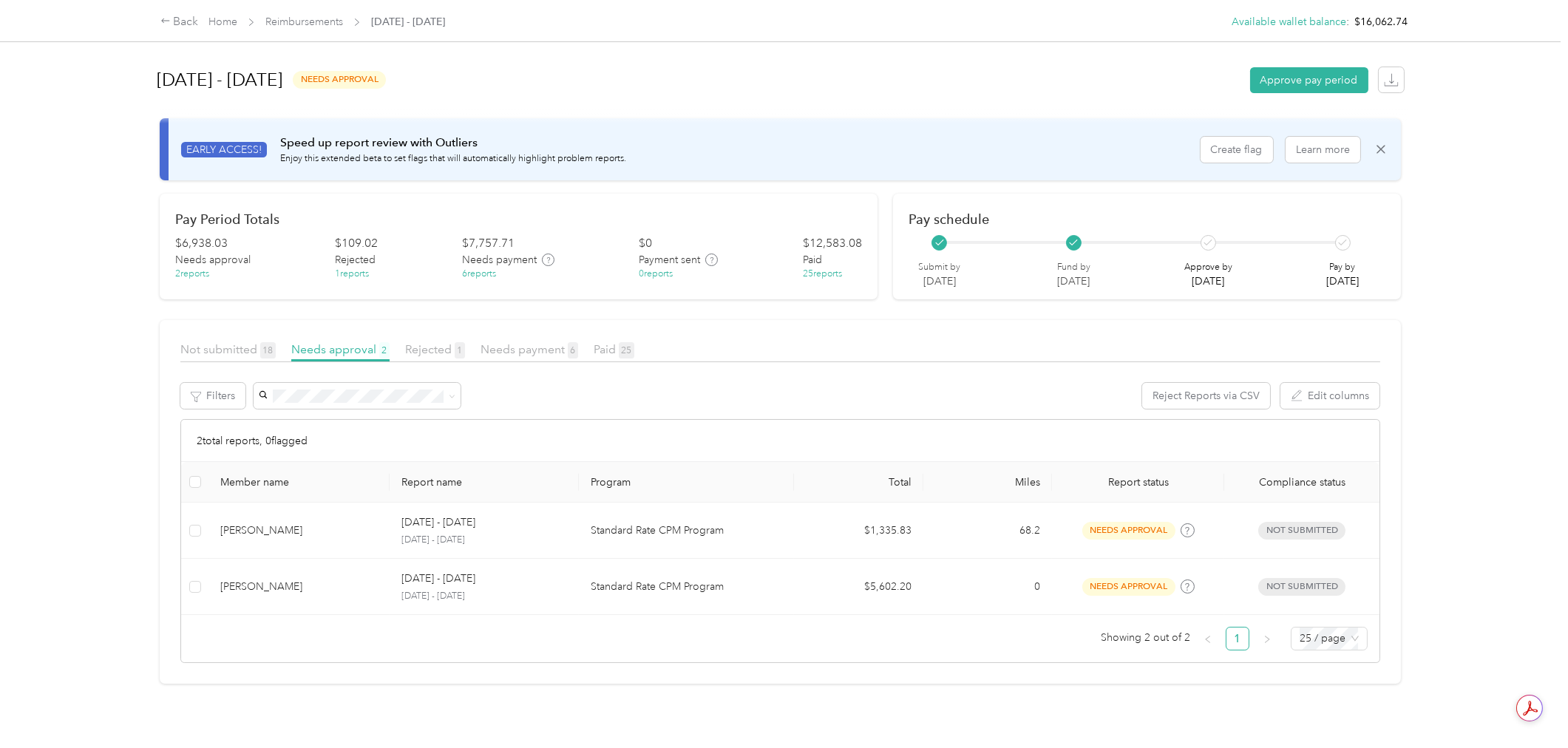
click at [119, 552] on div "Back Home Reimbursements [DATE] - [DATE] Available wallet balance : $16,062.74 …" at bounding box center [780, 374] width 1560 height 748
click at [102, 559] on div "Back Home Reimbursements [DATE] - [DATE] Available wallet balance : $16,062.74 …" at bounding box center [780, 374] width 1560 height 748
click at [98, 553] on div "Back Home Reimbursements [DATE] - [DATE] Available wallet balance : $16,062.74 …" at bounding box center [780, 374] width 1560 height 748
click at [439, 353] on span "Rejected 1" at bounding box center [435, 349] width 60 height 14
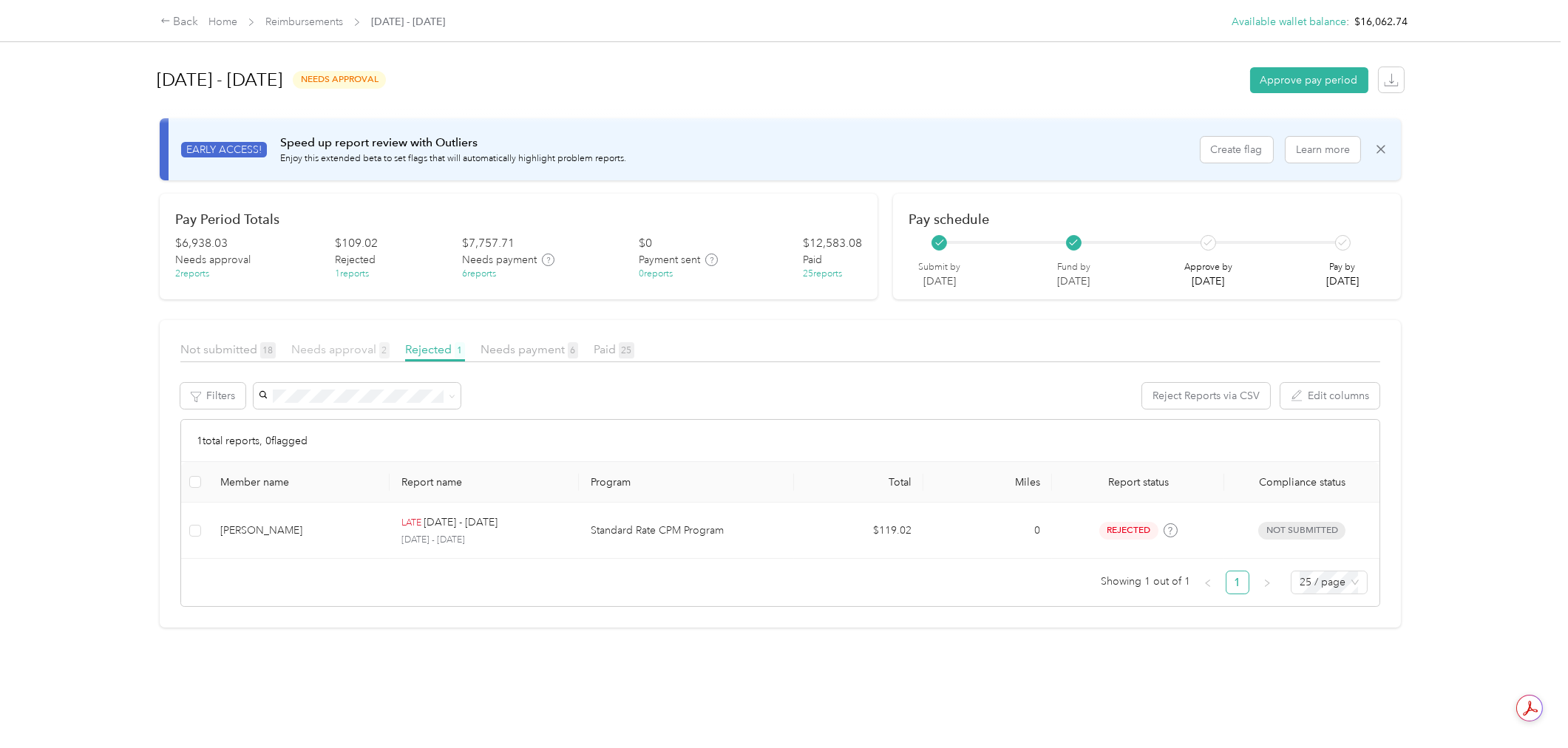
click at [350, 343] on span "Needs approval 2" at bounding box center [341, 349] width 98 height 14
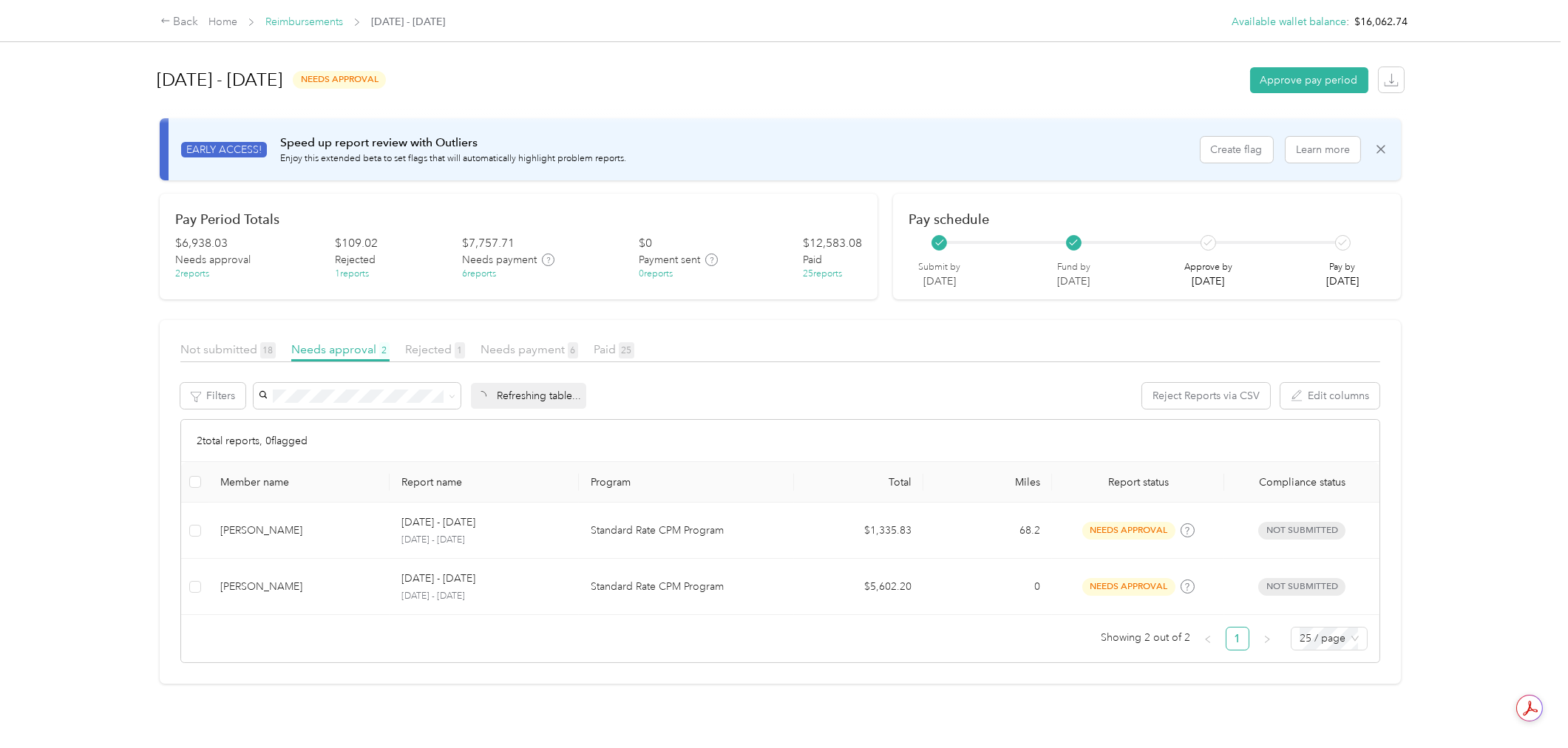
click at [303, 16] on link "Reimbursements" at bounding box center [304, 21] width 77 height 12
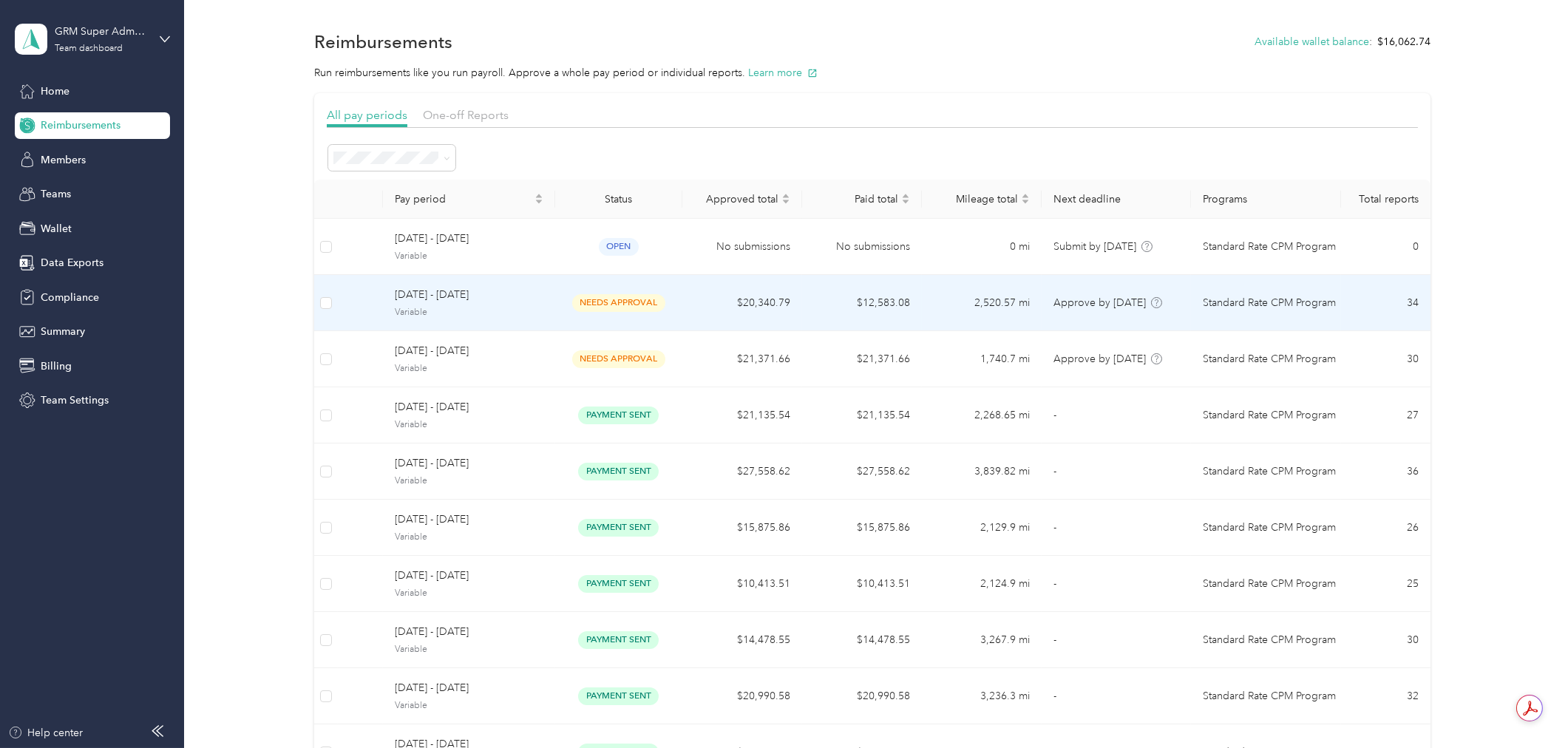
click at [651, 249] on div "open" at bounding box center [618, 246] width 103 height 17
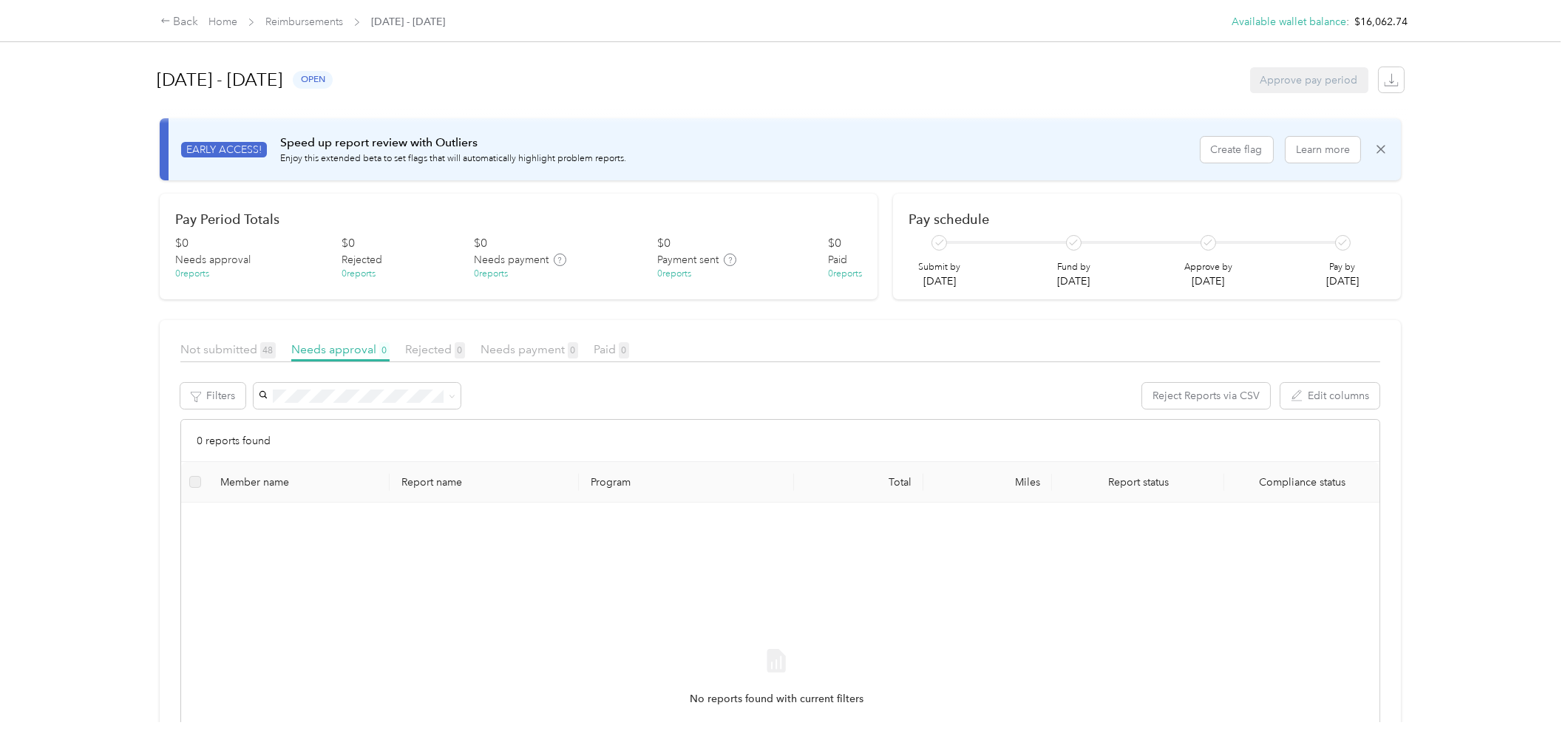
click at [319, 28] on span "Reimbursements" at bounding box center [304, 21] width 77 height 15
click at [333, 31] on div "Back Home Reimbursements [DATE] - [DATE]" at bounding box center [303, 21] width 285 height 18
click at [315, 13] on div "Back Home Reimbursements [DATE] - [DATE]" at bounding box center [303, 21] width 285 height 18
click at [316, 22] on link "Reimbursements" at bounding box center [304, 21] width 77 height 12
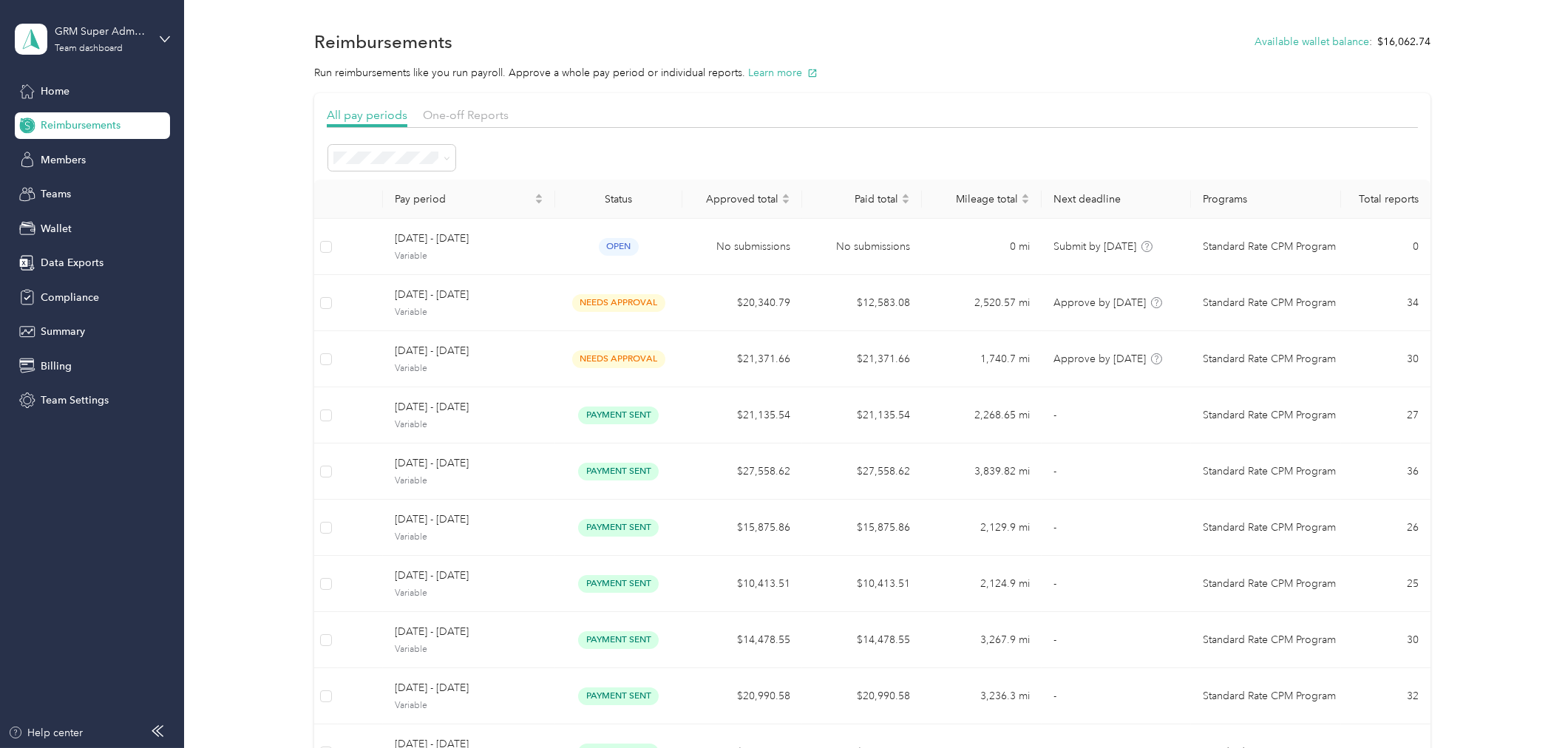
drag, startPoint x: 286, startPoint y: 257, endPoint x: 684, endPoint y: 320, distance: 403.0
click at [287, 257] on div "All pay periods One-off Reports Pay period Status Approved total Paid total Mil…" at bounding box center [872, 467] width 1340 height 748
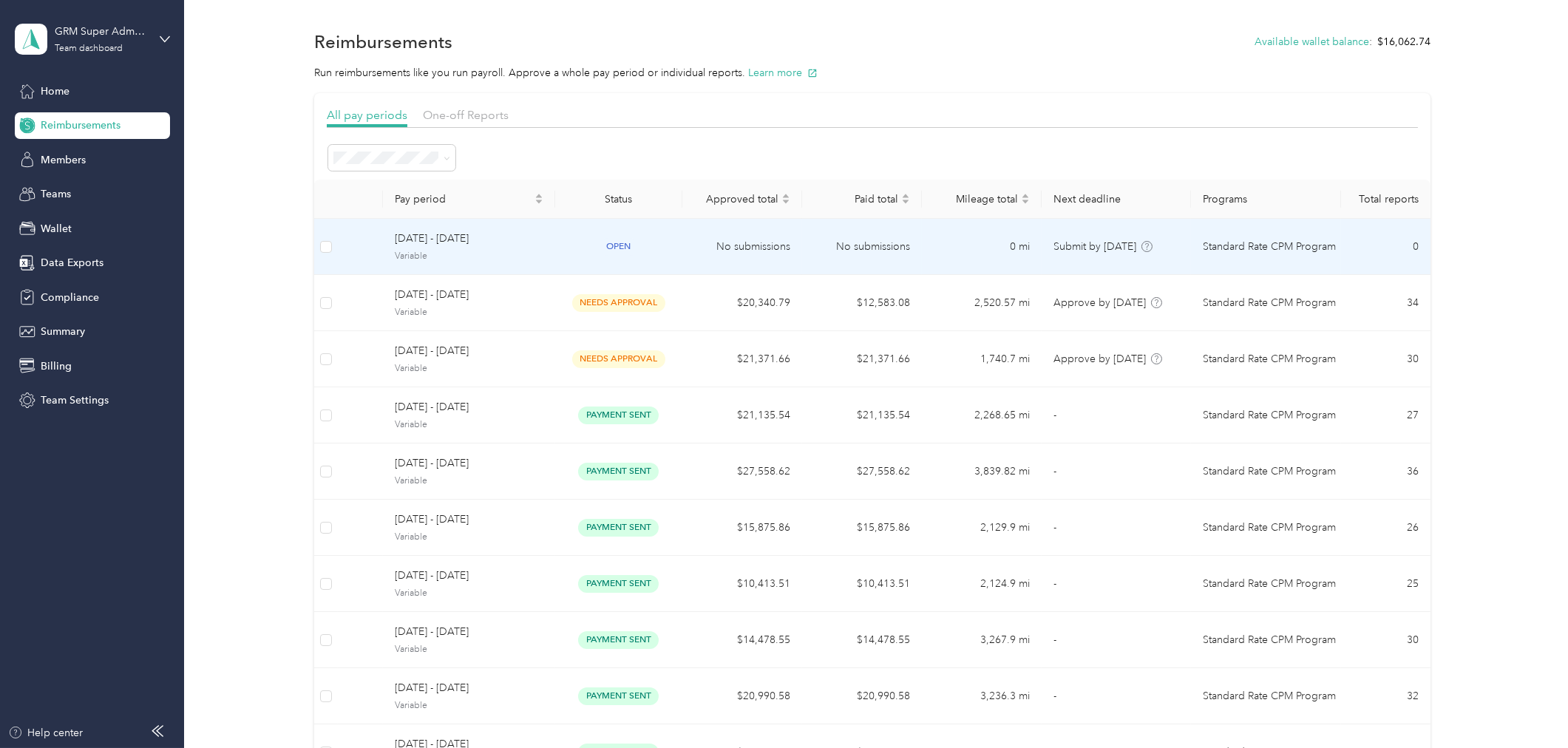
click at [673, 247] on td "open" at bounding box center [619, 246] width 127 height 56
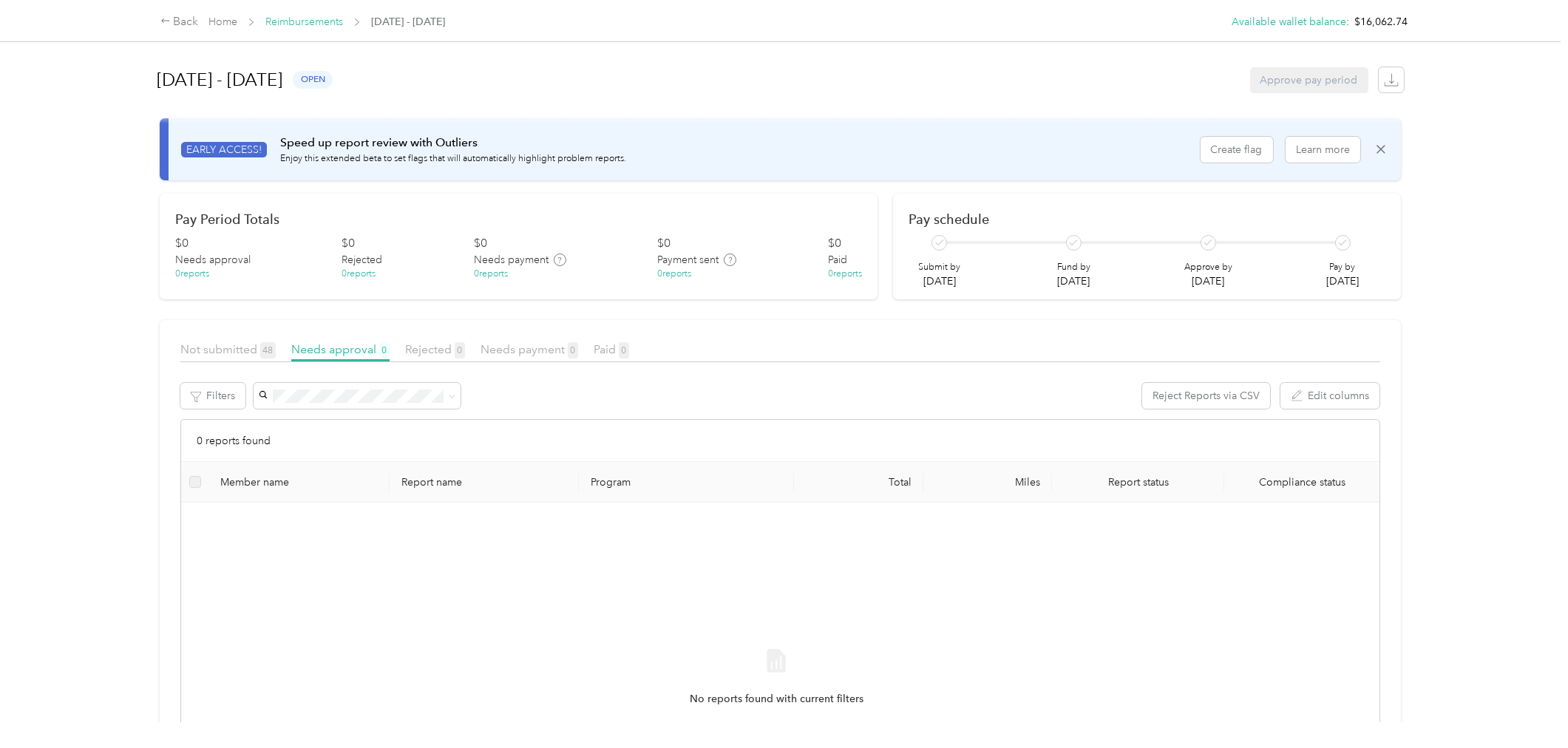
click at [325, 17] on link "Reimbursements" at bounding box center [304, 21] width 77 height 12
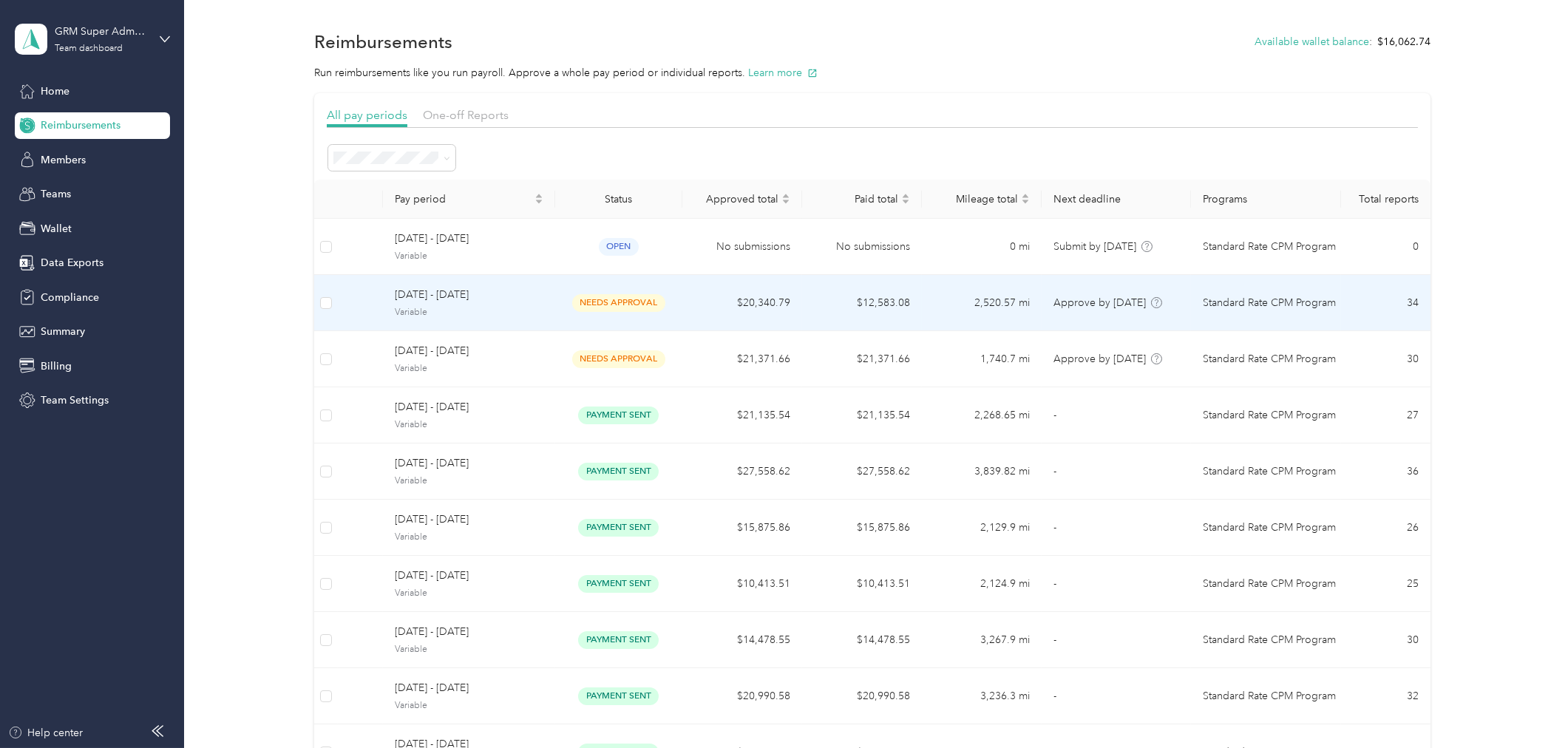
click at [628, 299] on span "needs approval" at bounding box center [619, 302] width 93 height 17
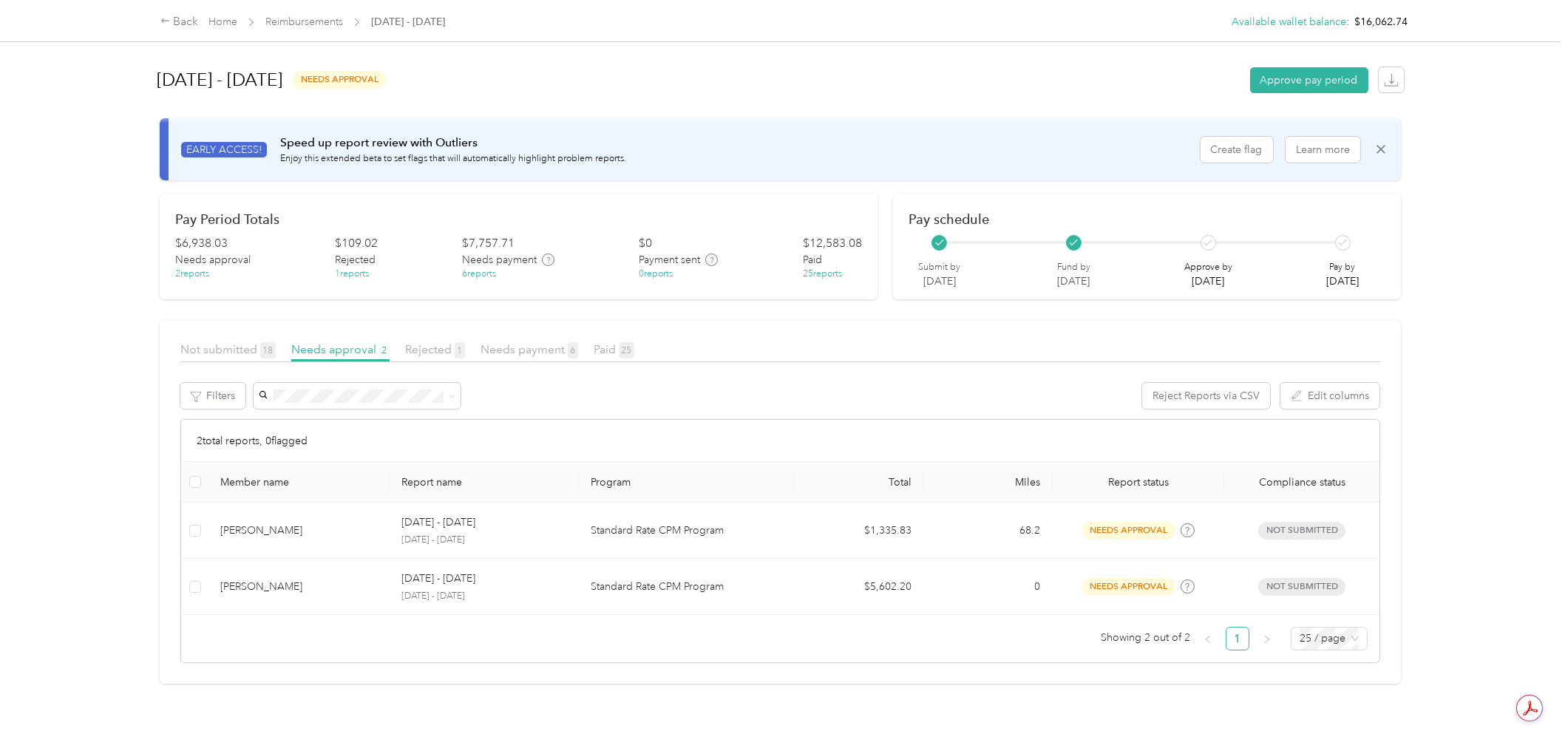
drag, startPoint x: 76, startPoint y: 636, endPoint x: 111, endPoint y: 629, distance: 35.7
click at [76, 636] on div "Back Home Reimbursements [DATE] - [DATE] Available wallet balance : $16,062.74 …" at bounding box center [780, 374] width 1560 height 748
click at [1003, 21] on div "Back Home Reimbursements [DATE] - [DATE] Available wallet balance : $16,062.74" at bounding box center [784, 21] width 1307 height 41
click at [424, 343] on span "Rejected 1" at bounding box center [435, 349] width 60 height 14
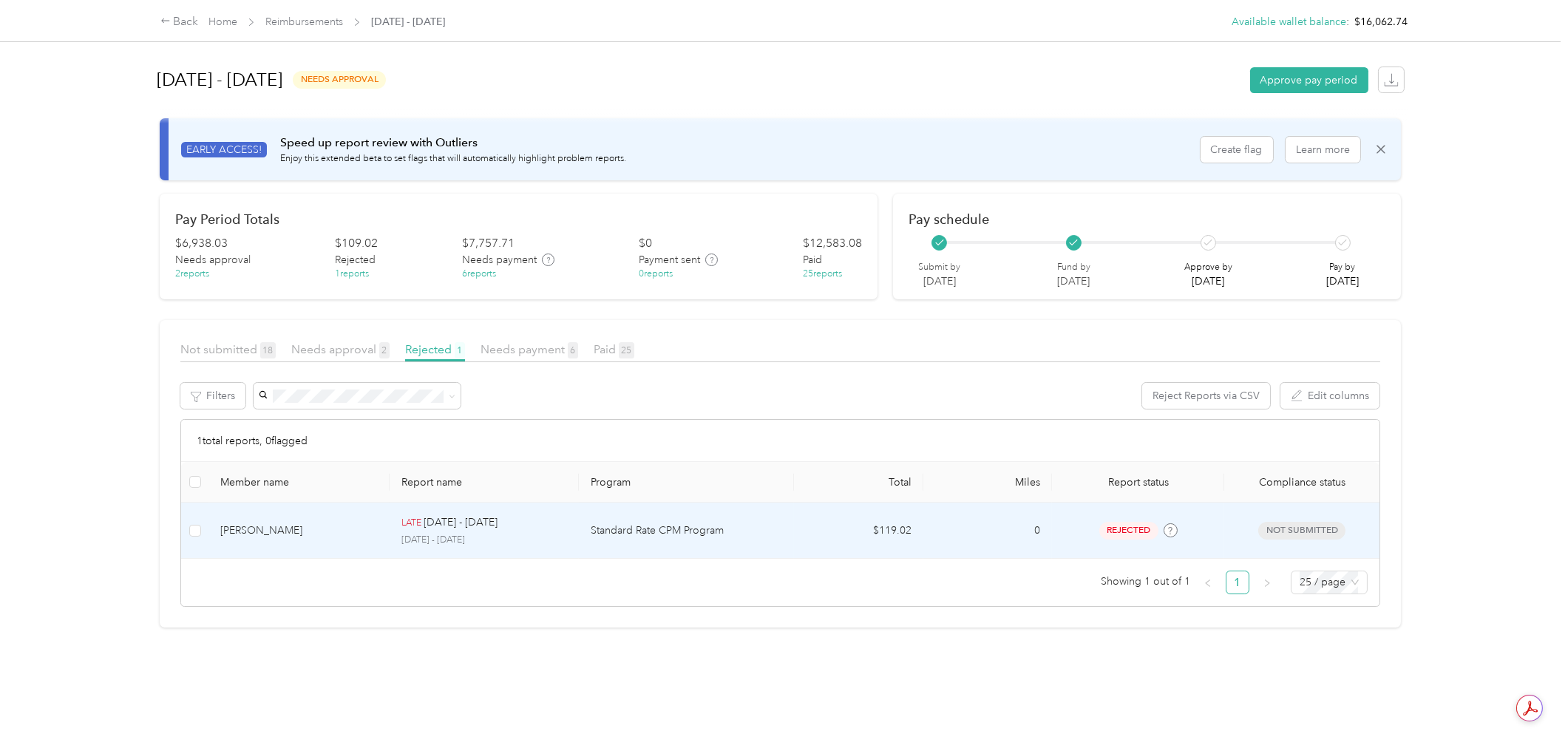
click at [519, 538] on p "[DATE] - [DATE]" at bounding box center [484, 539] width 165 height 13
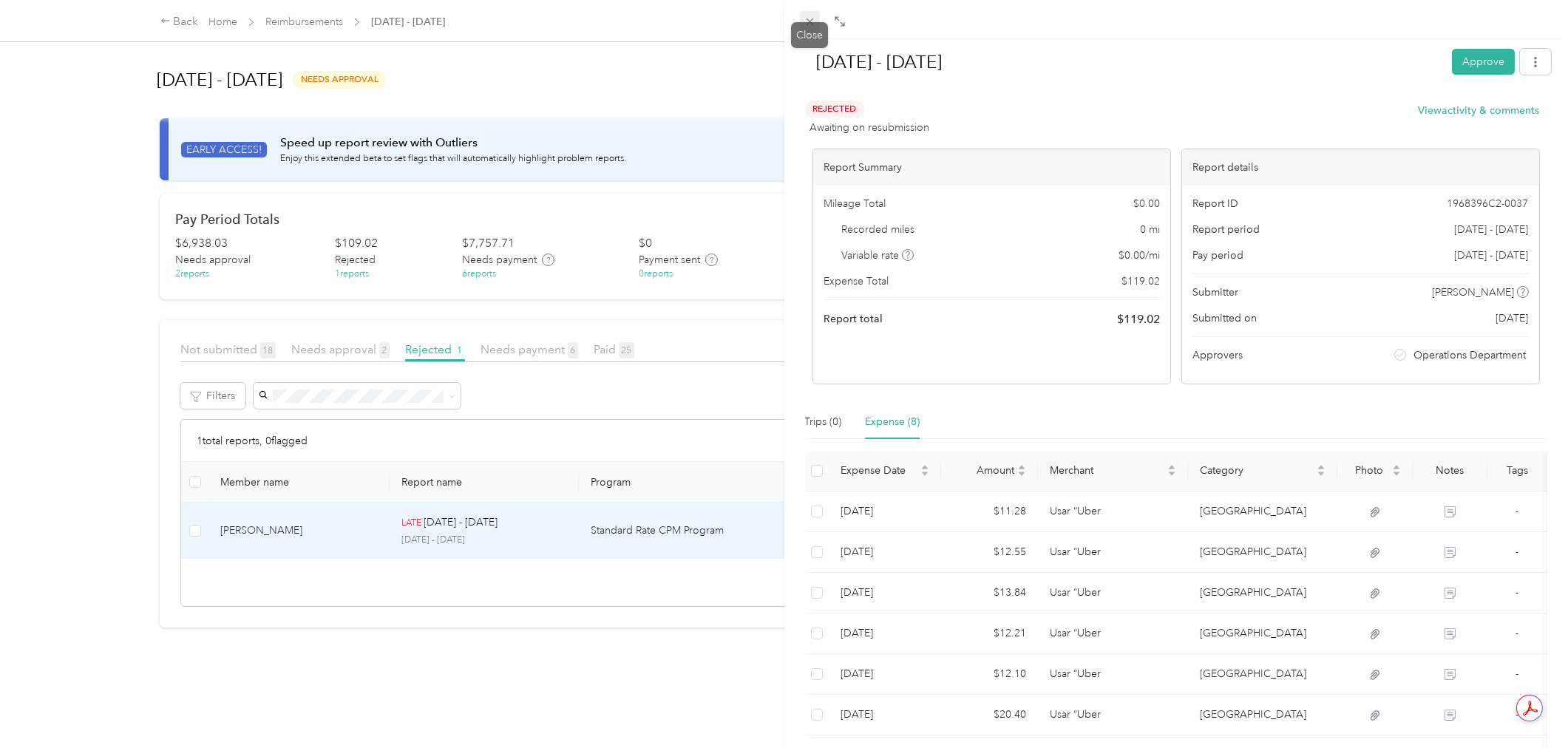
click at [807, 16] on icon at bounding box center [810, 21] width 12 height 12
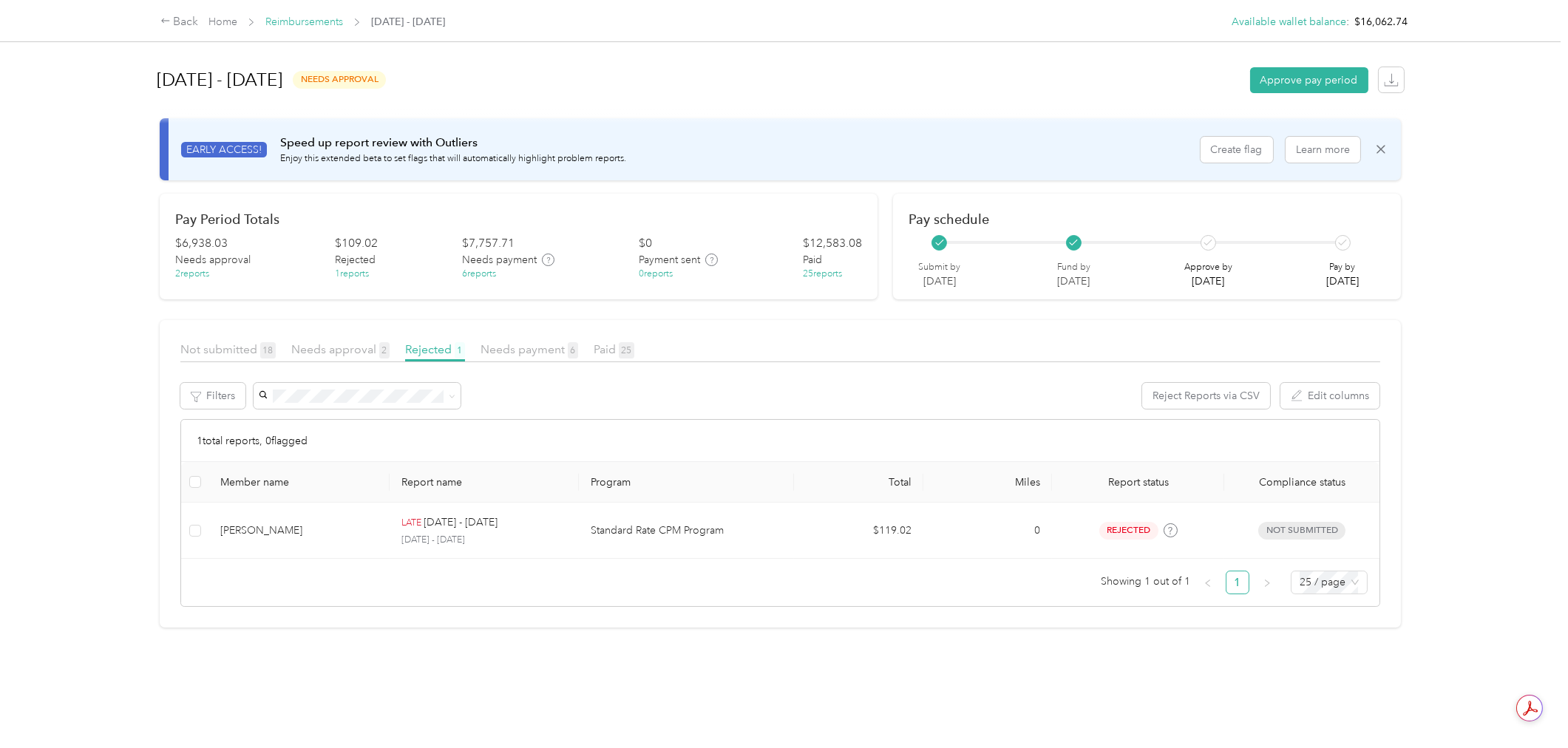
click at [316, 23] on link "Reimbursements" at bounding box center [304, 21] width 77 height 12
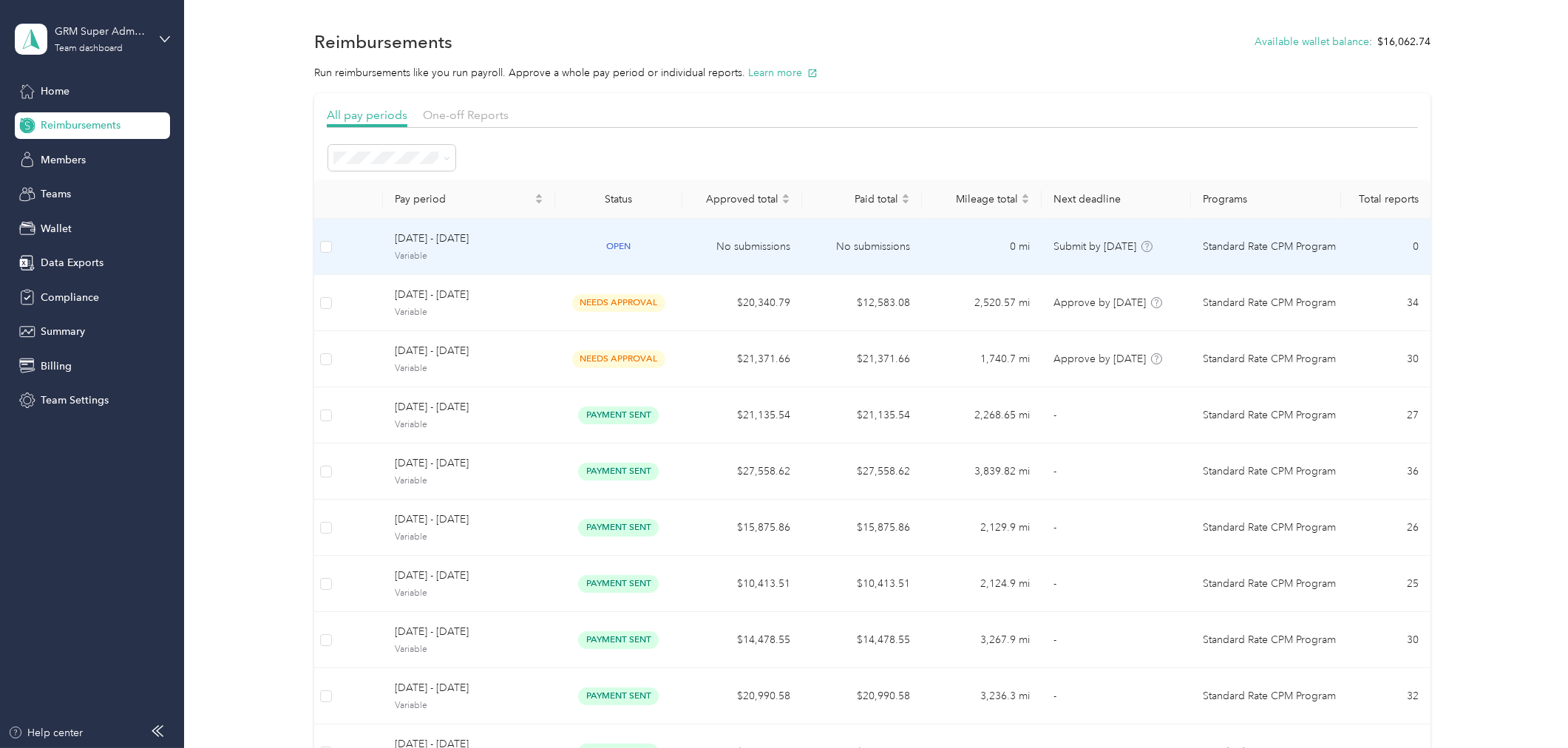
click at [670, 236] on td "open" at bounding box center [619, 246] width 127 height 56
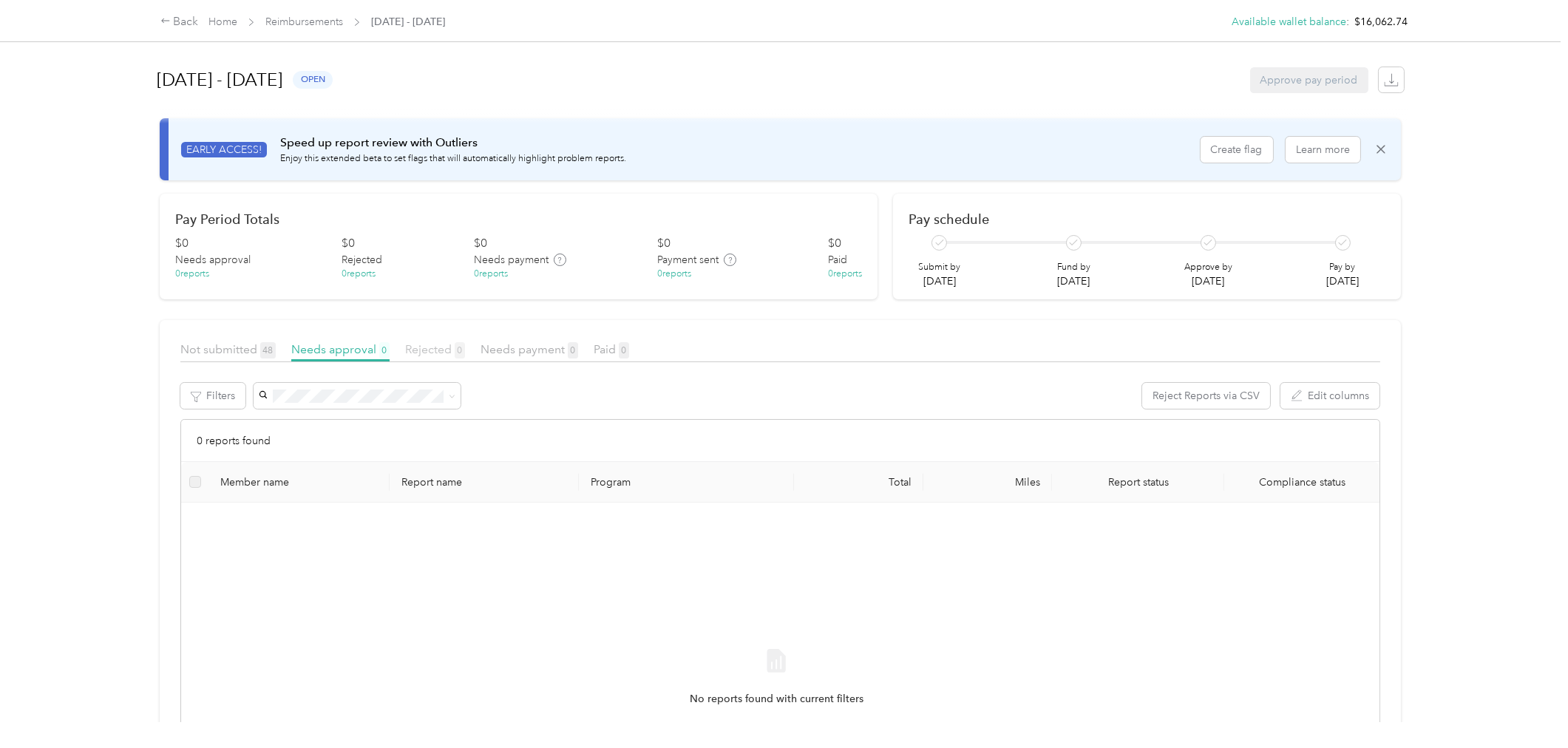
click at [420, 349] on span "Rejected 0" at bounding box center [435, 349] width 60 height 14
click at [335, 30] on span "Reimbursements" at bounding box center [304, 21] width 77 height 15
drag, startPoint x: 309, startPoint y: 28, endPoint x: 323, endPoint y: 18, distance: 17.2
click at [309, 24] on span "Reimbursements" at bounding box center [304, 21] width 77 height 15
click at [343, 20] on link "Reimbursements" at bounding box center [304, 21] width 77 height 12
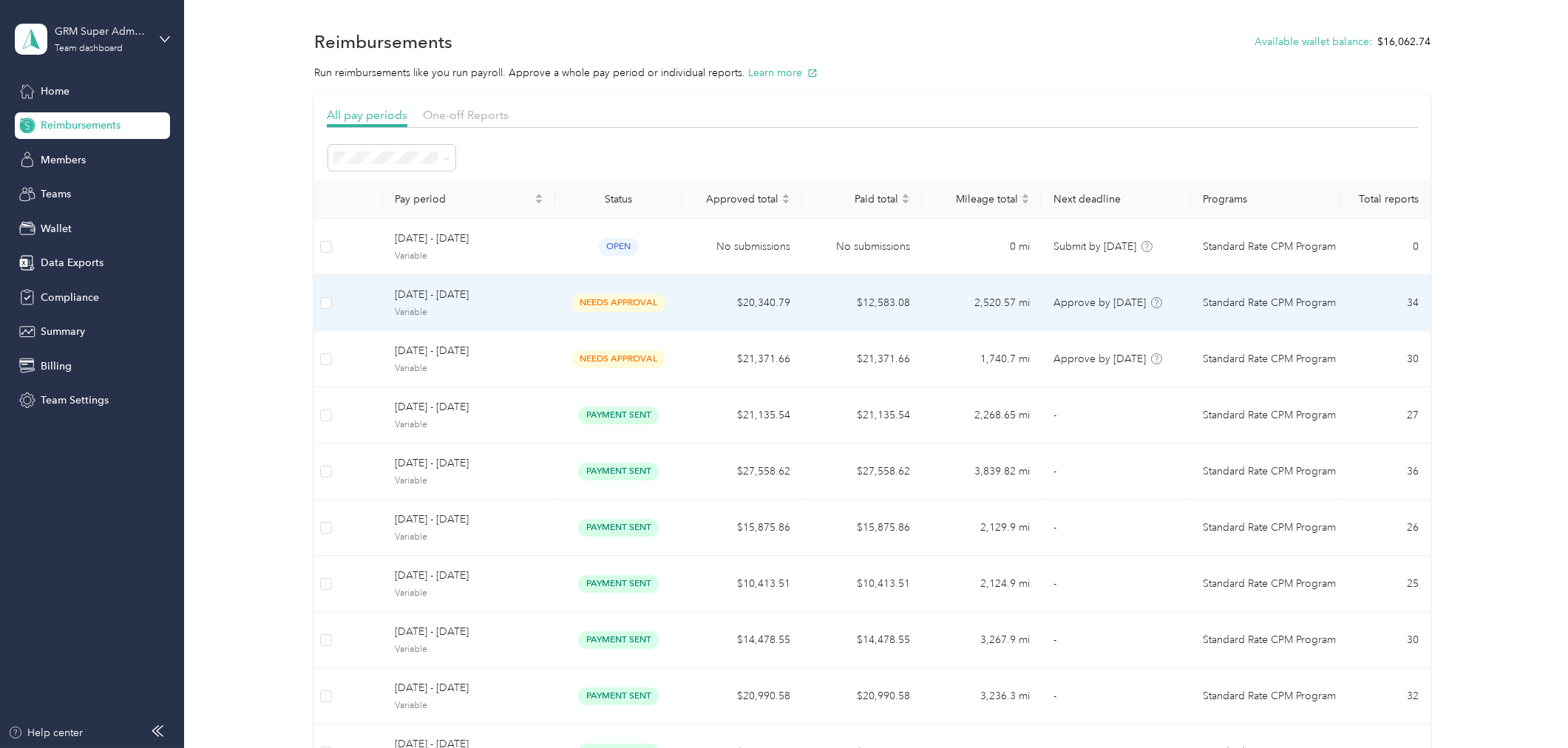
click at [670, 301] on td "needs approval" at bounding box center [619, 302] width 127 height 56
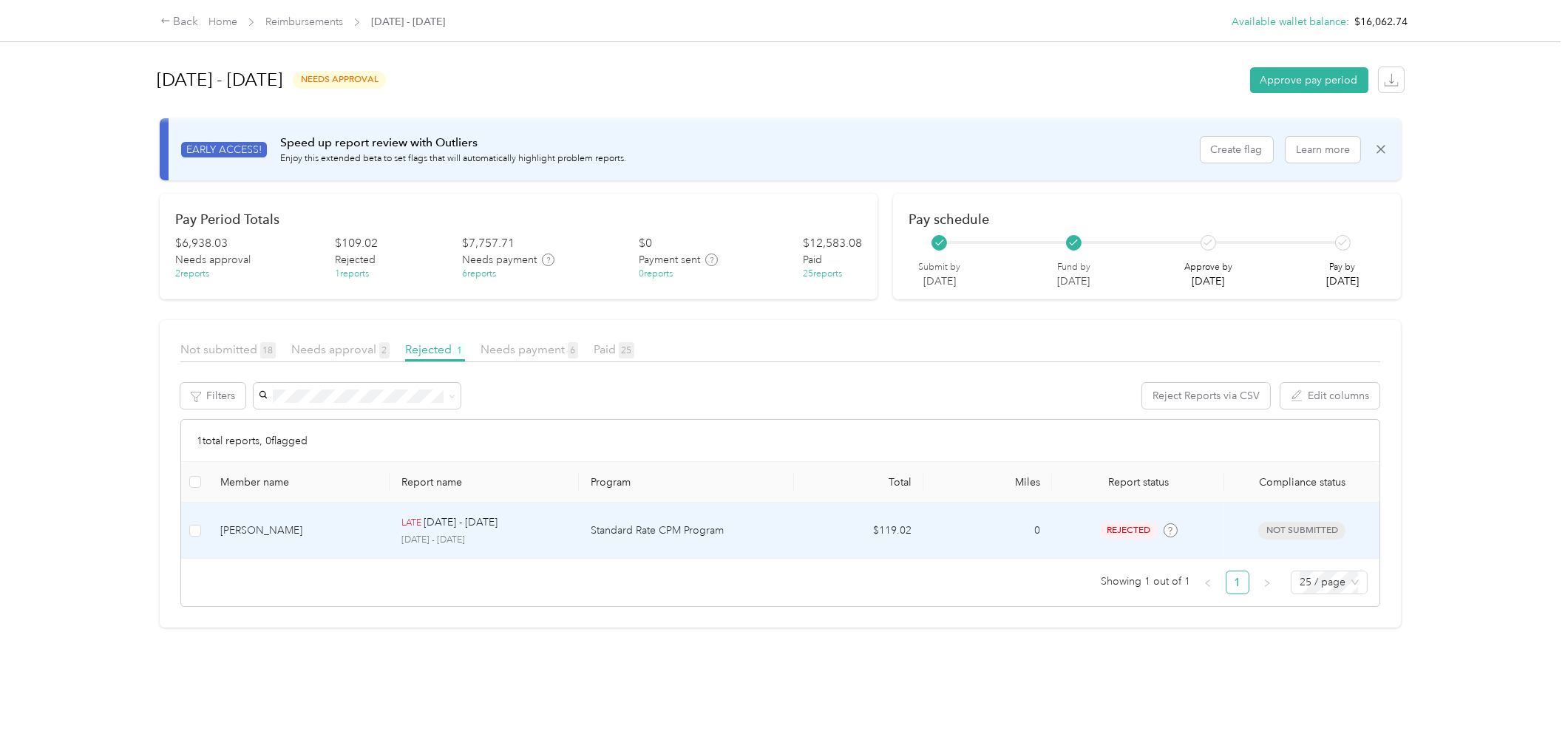
click at [552, 538] on p "[DATE] - [DATE]" at bounding box center [484, 539] width 165 height 13
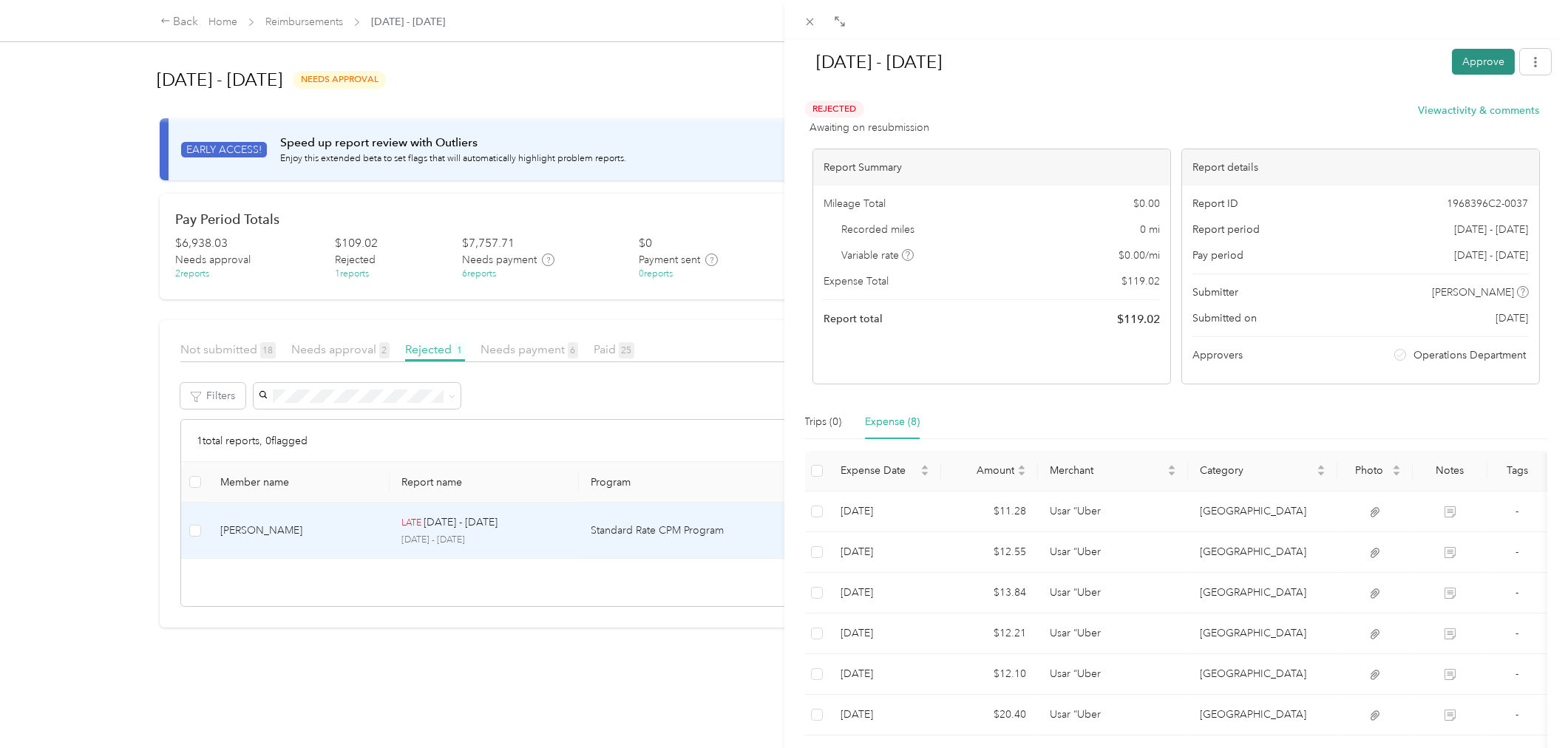
click at [1472, 61] on button "Approve" at bounding box center [1483, 62] width 63 height 26
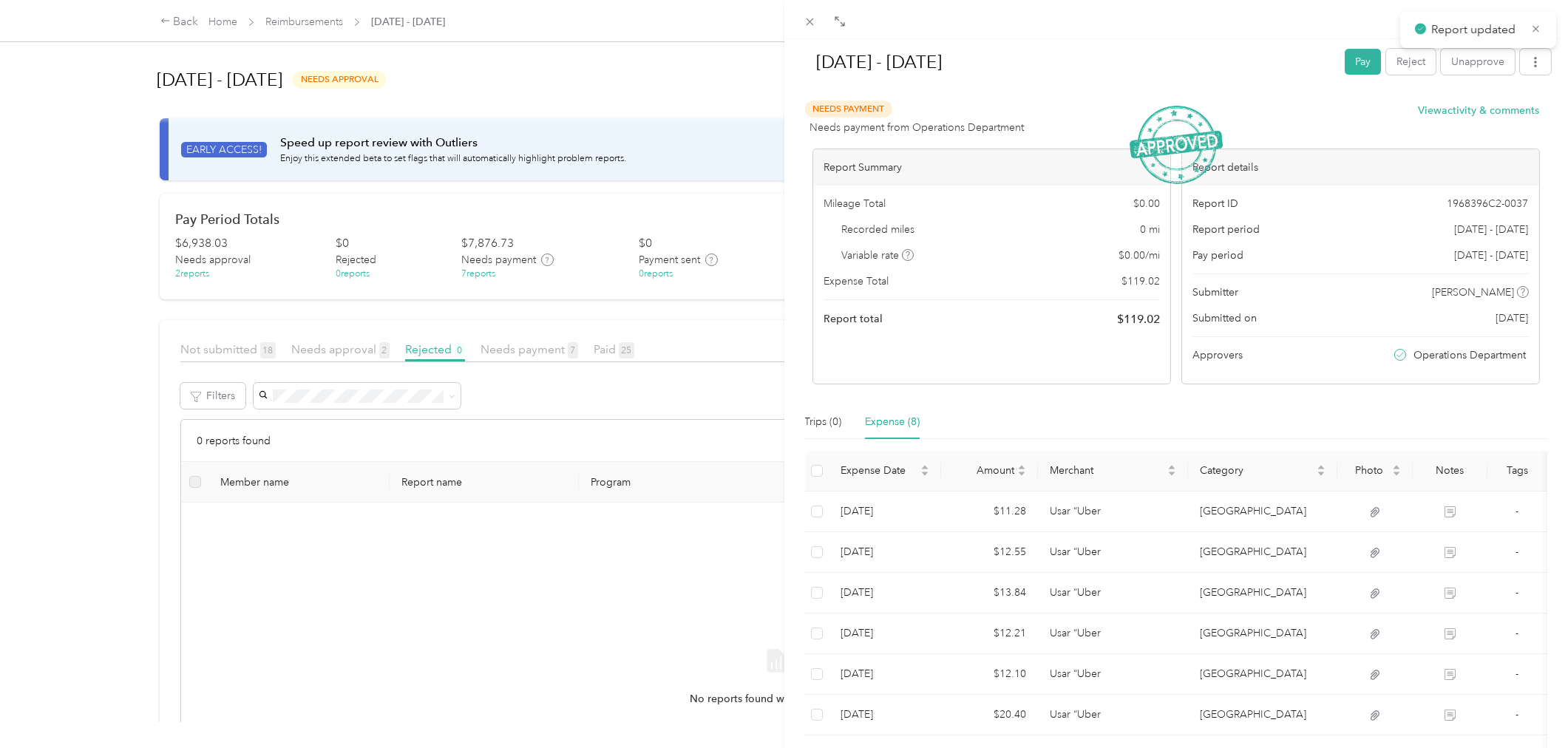
click at [637, 378] on div "[DATE] - [DATE] Pay Reject Unapprove Needs Payment Needs payment from Operation…" at bounding box center [784, 374] width 1568 height 748
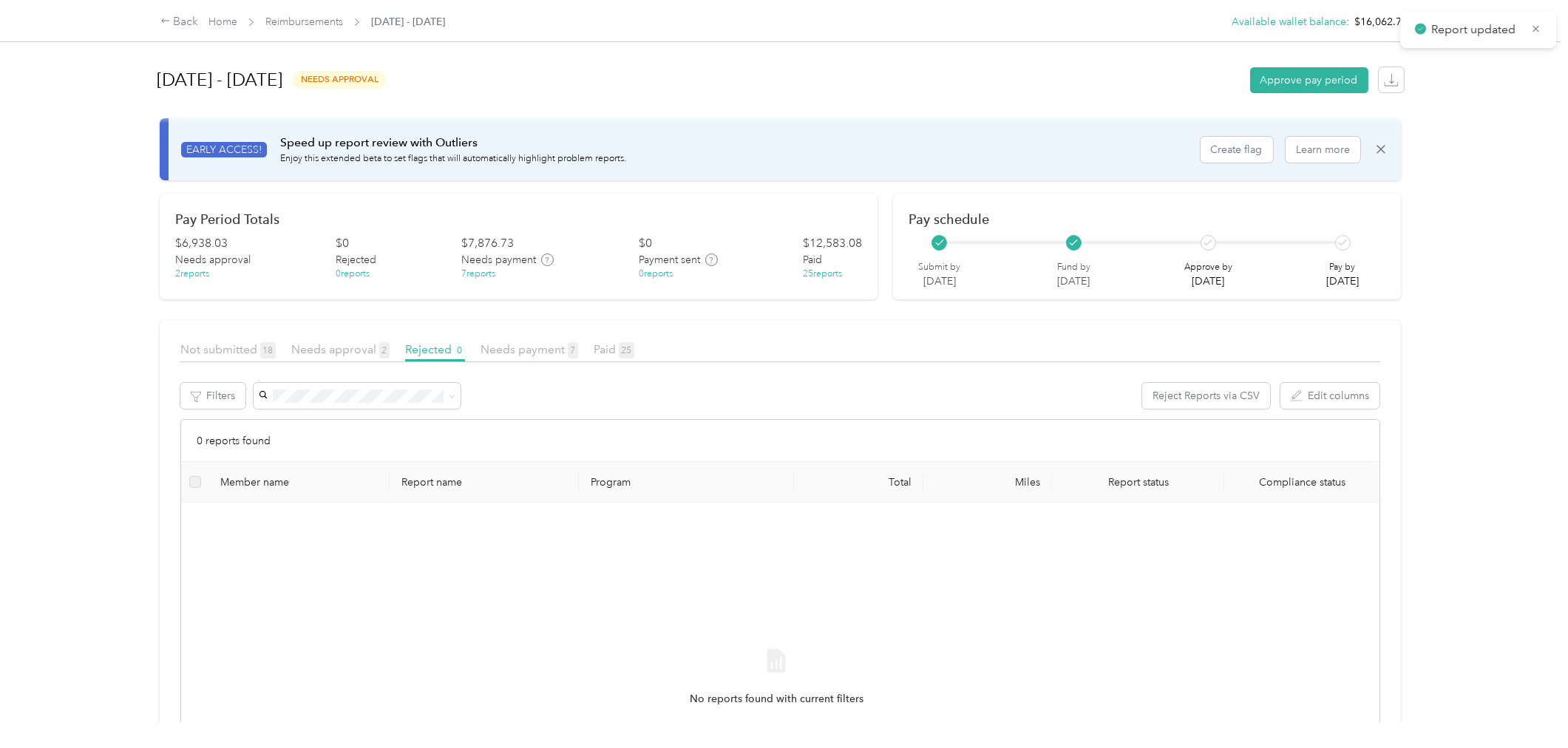
click at [520, 335] on div at bounding box center [784, 374] width 1568 height 748
click at [525, 353] on span "Needs payment 7" at bounding box center [530, 349] width 98 height 14
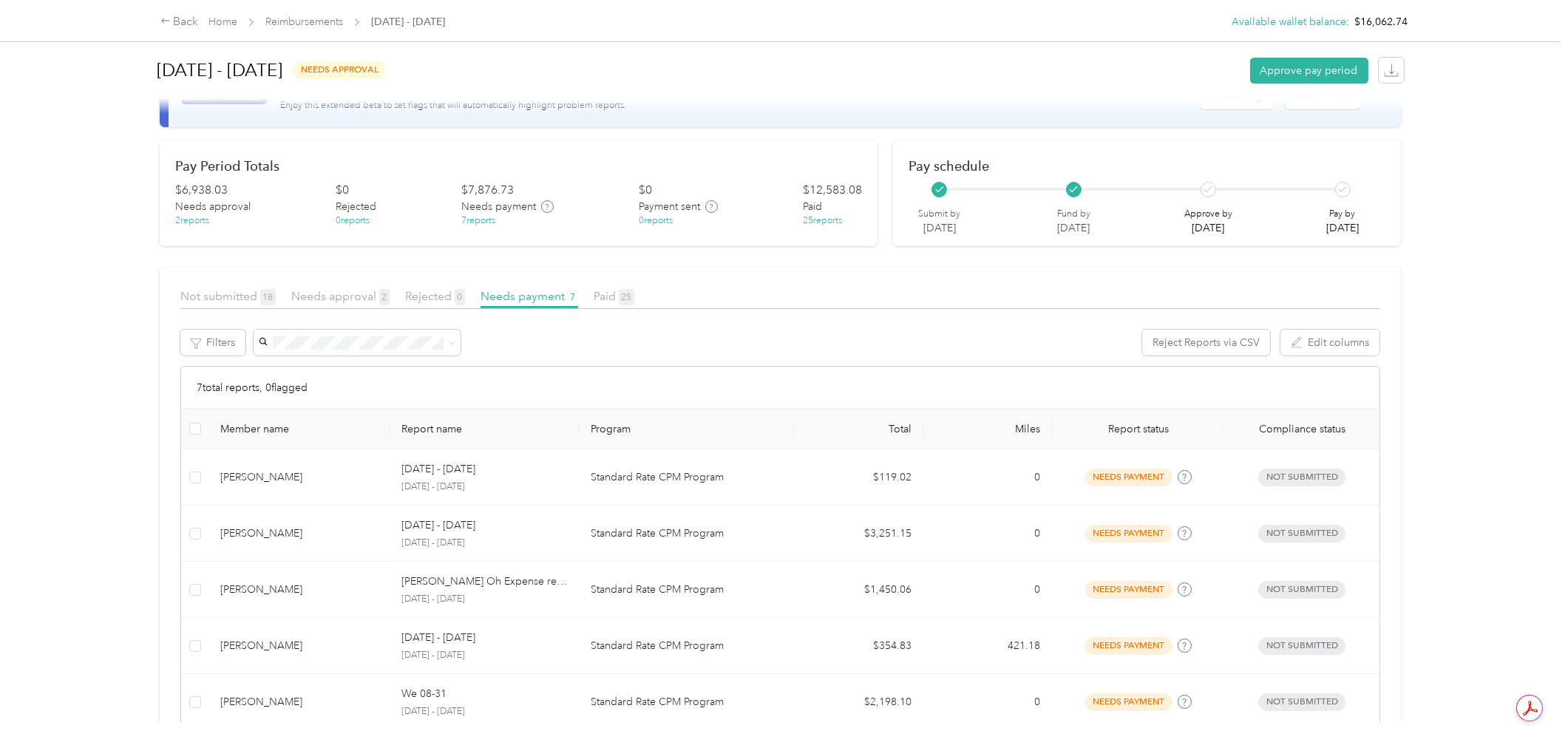
scroll to position [246, 0]
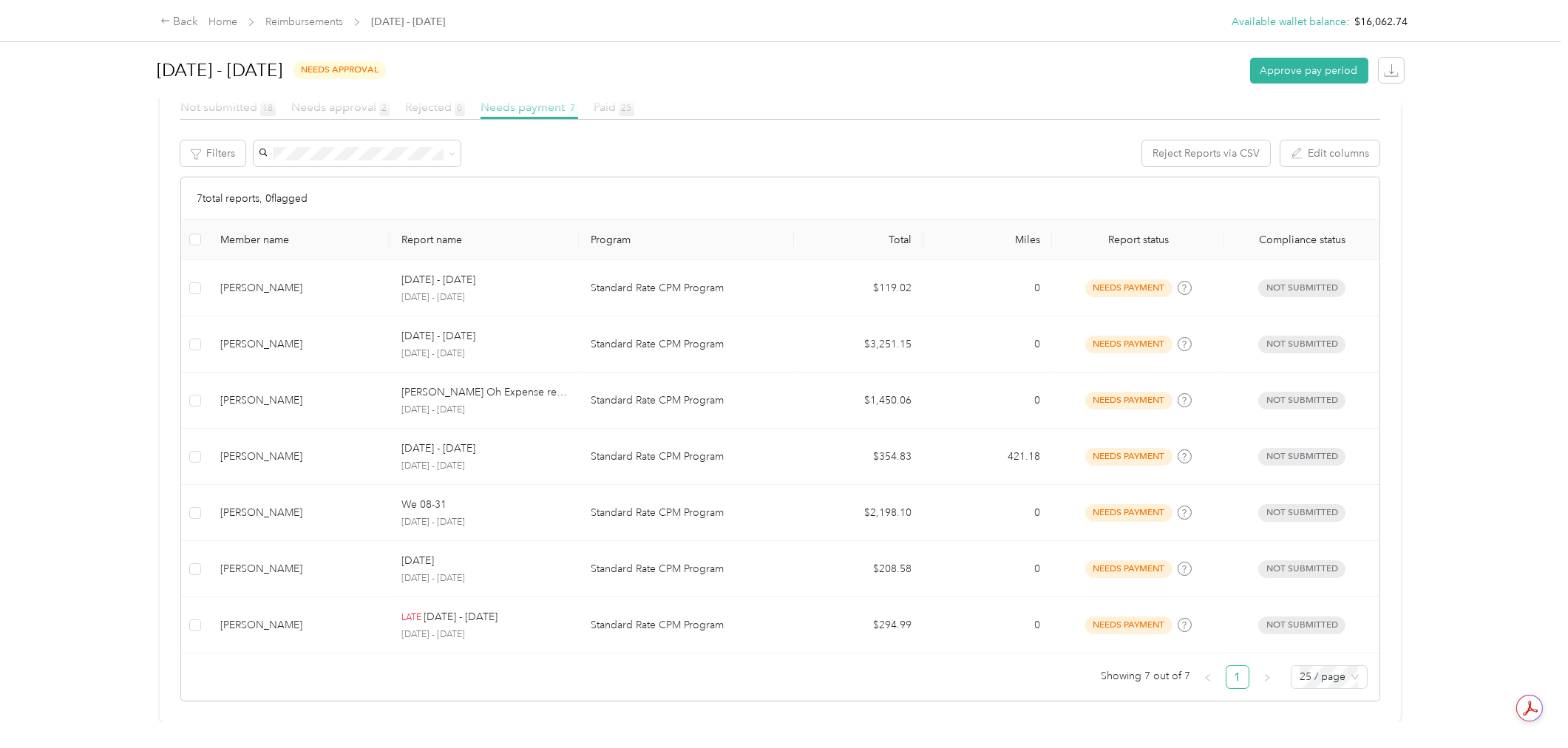
click at [119, 306] on div "Back Home Reimbursements [DATE] - [DATE] Available wallet balance : $16,062.74 …" at bounding box center [780, 374] width 1560 height 748
click at [54, 363] on div "Back Home Reimbursements [DATE] - [DATE] Available wallet balance : $16,062.74 …" at bounding box center [780, 374] width 1560 height 748
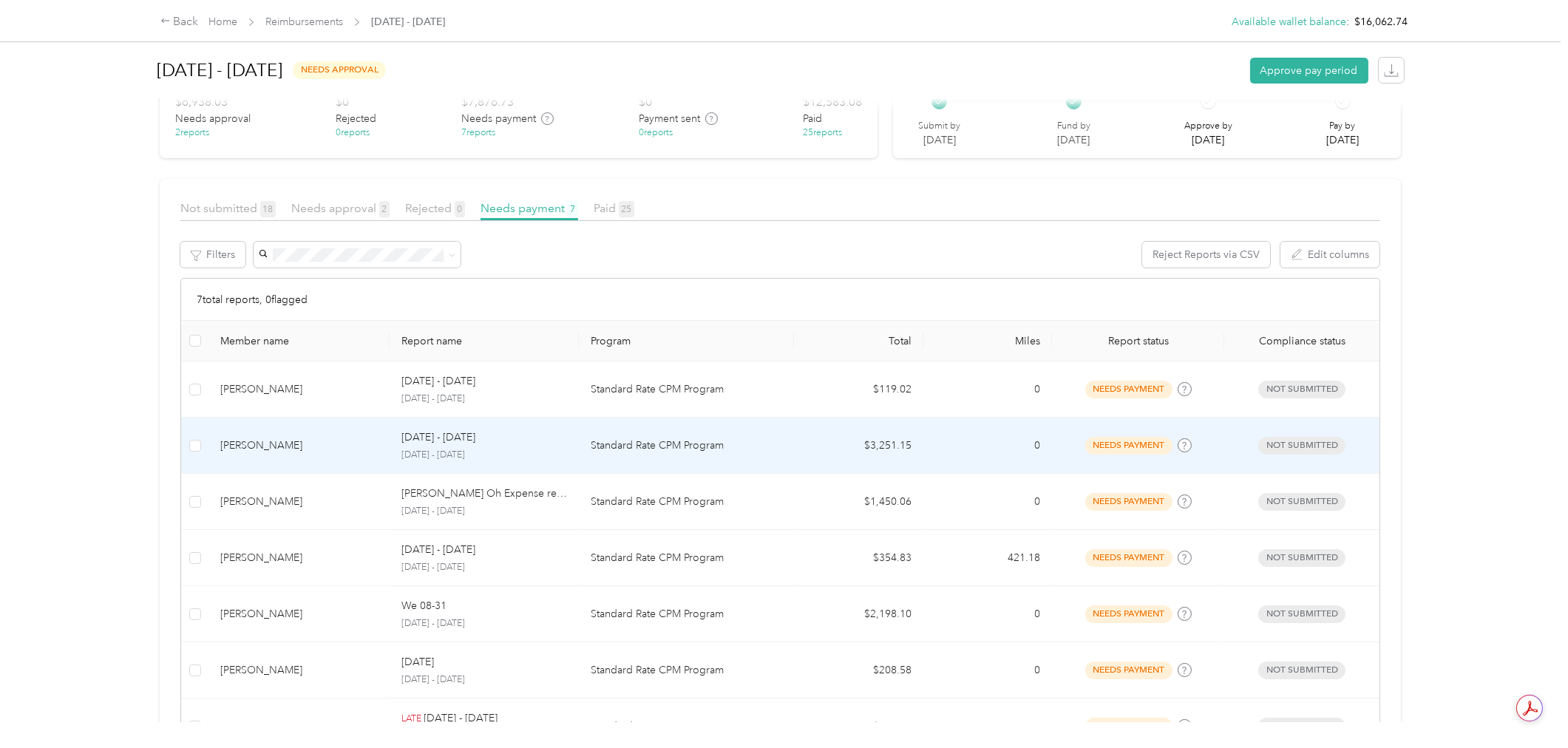
scroll to position [0, 0]
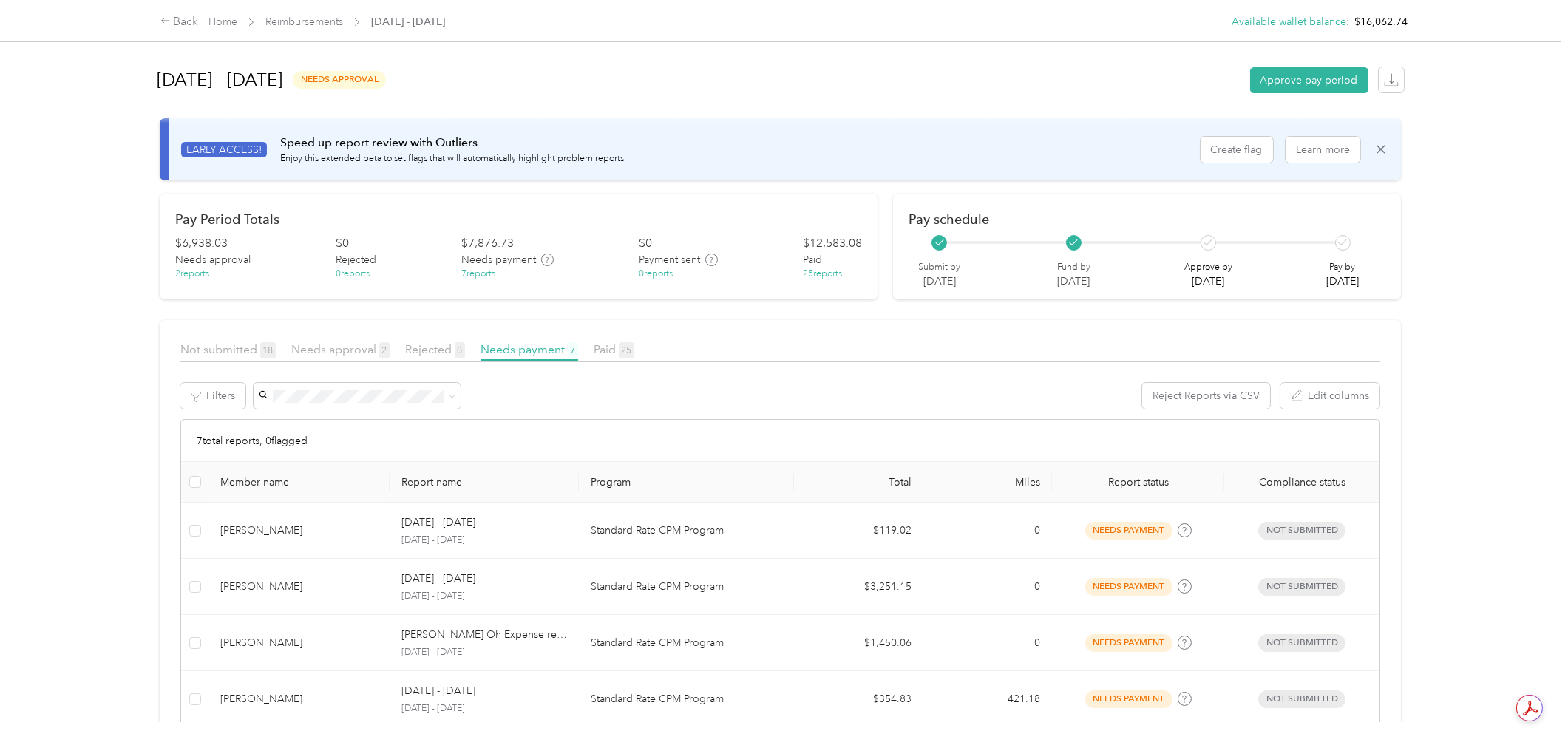
click at [85, 337] on div "Back Home Reimbursements [DATE] - [DATE] Available wallet balance : $16,062.74 …" at bounding box center [780, 374] width 1560 height 748
click at [104, 318] on div "Back Home Reimbursements [DATE] - [DATE] Available wallet balance : $16,062.74 …" at bounding box center [780, 374] width 1560 height 748
